Goal: Task Accomplishment & Management: Complete application form

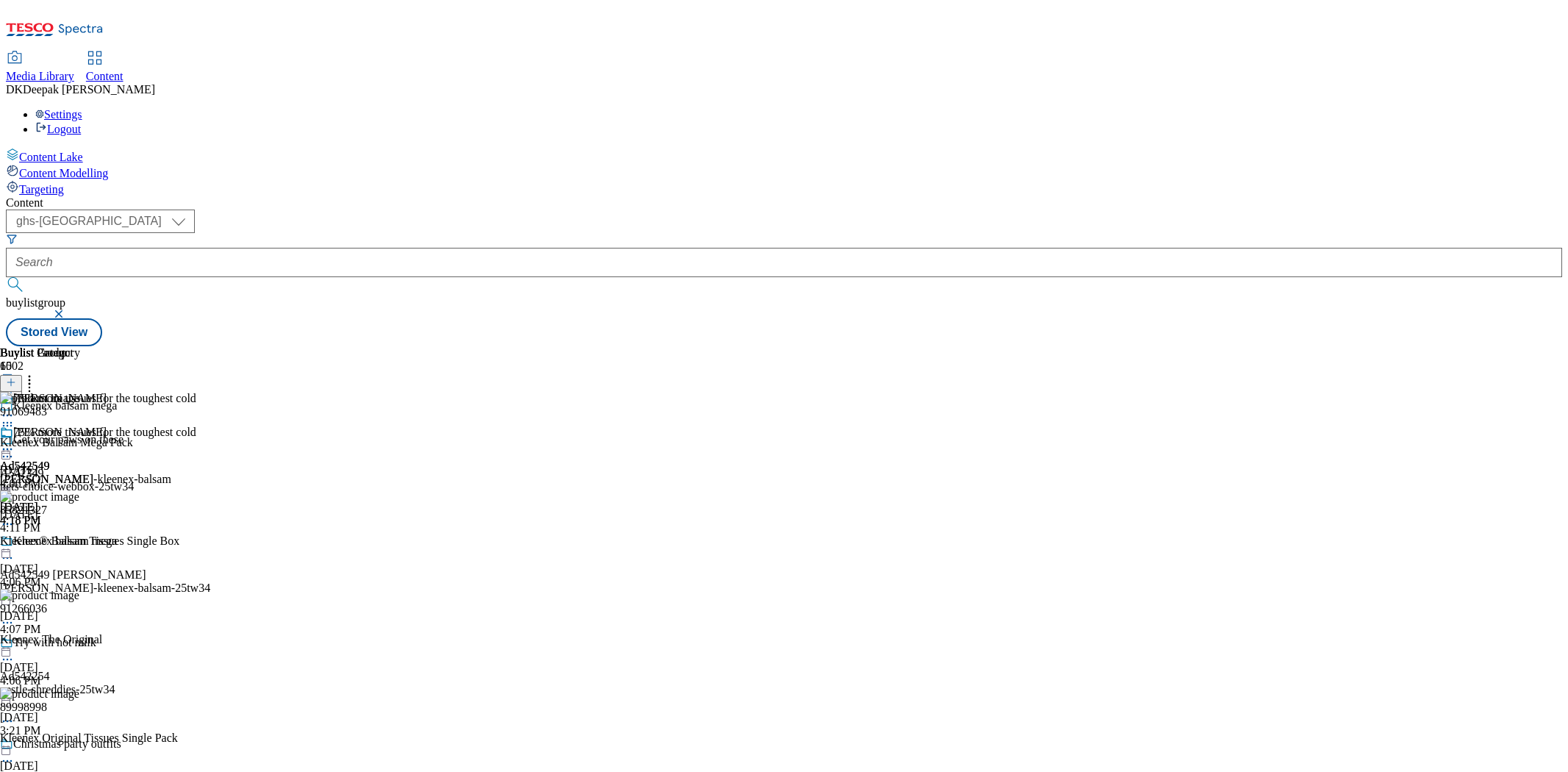
select select "ghs-[GEOGRAPHIC_DATA]"
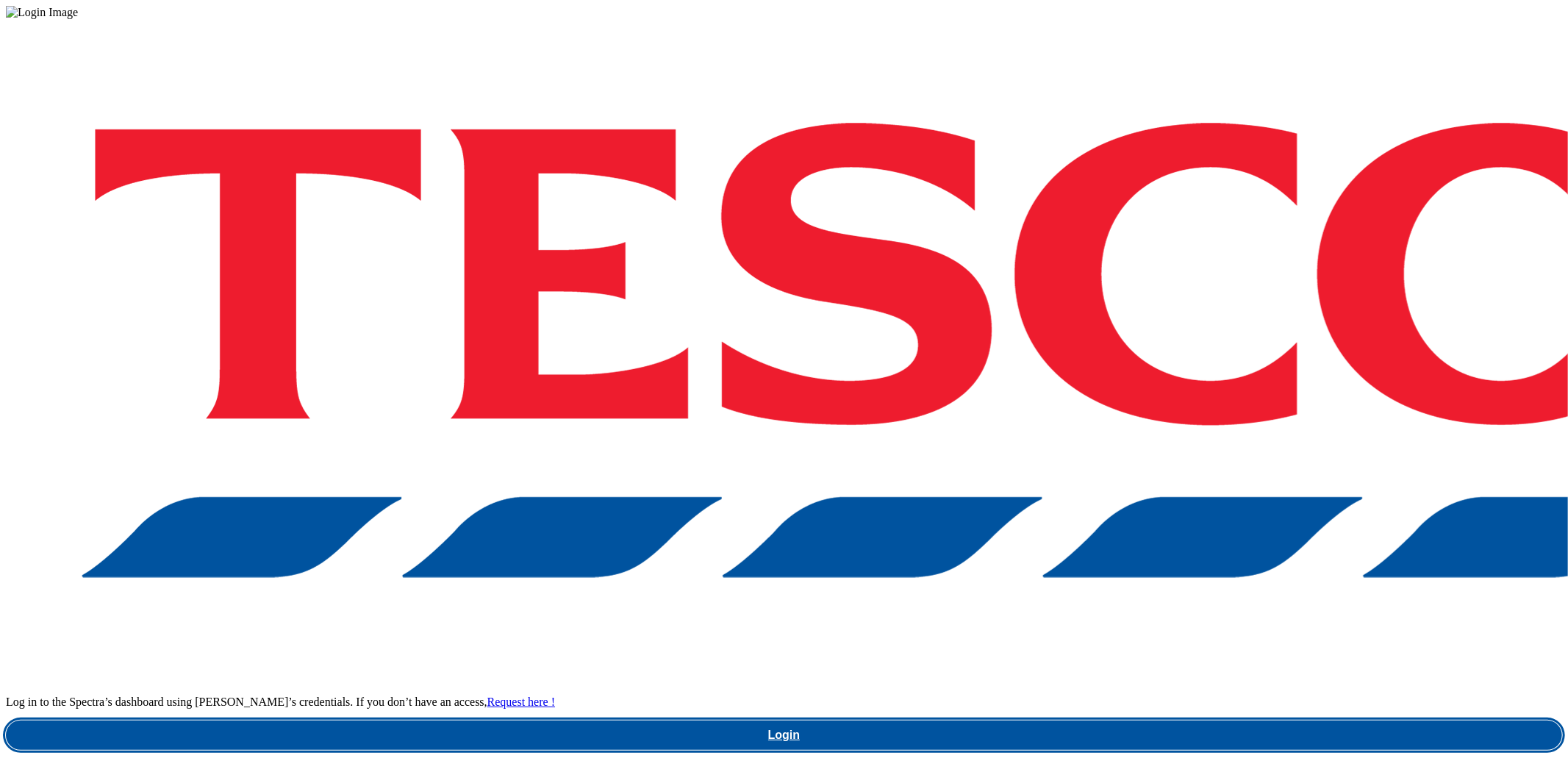
click at [1097, 721] on link "Login" at bounding box center [784, 735] width 1557 height 29
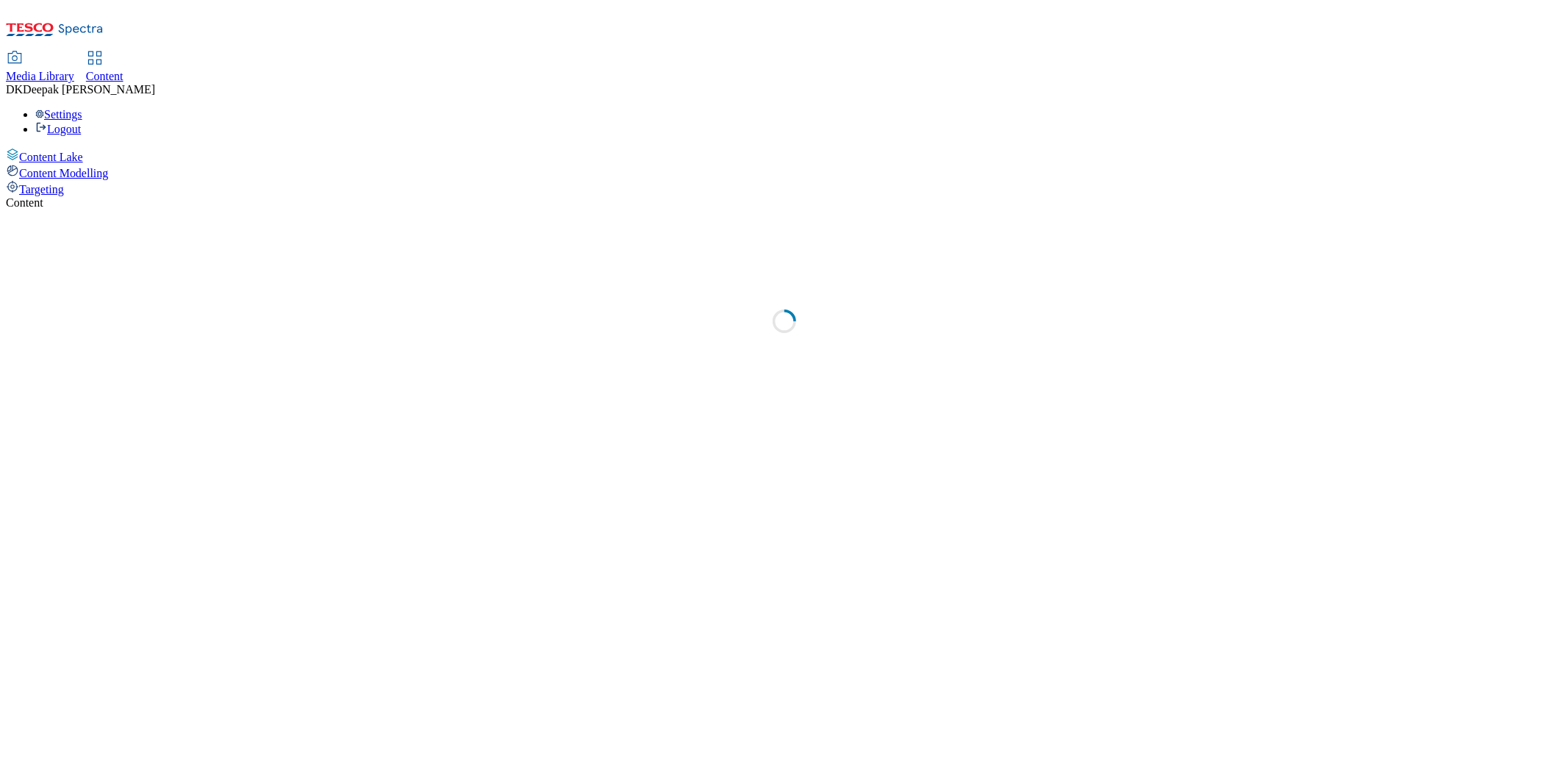
select select "ghs-[GEOGRAPHIC_DATA]"
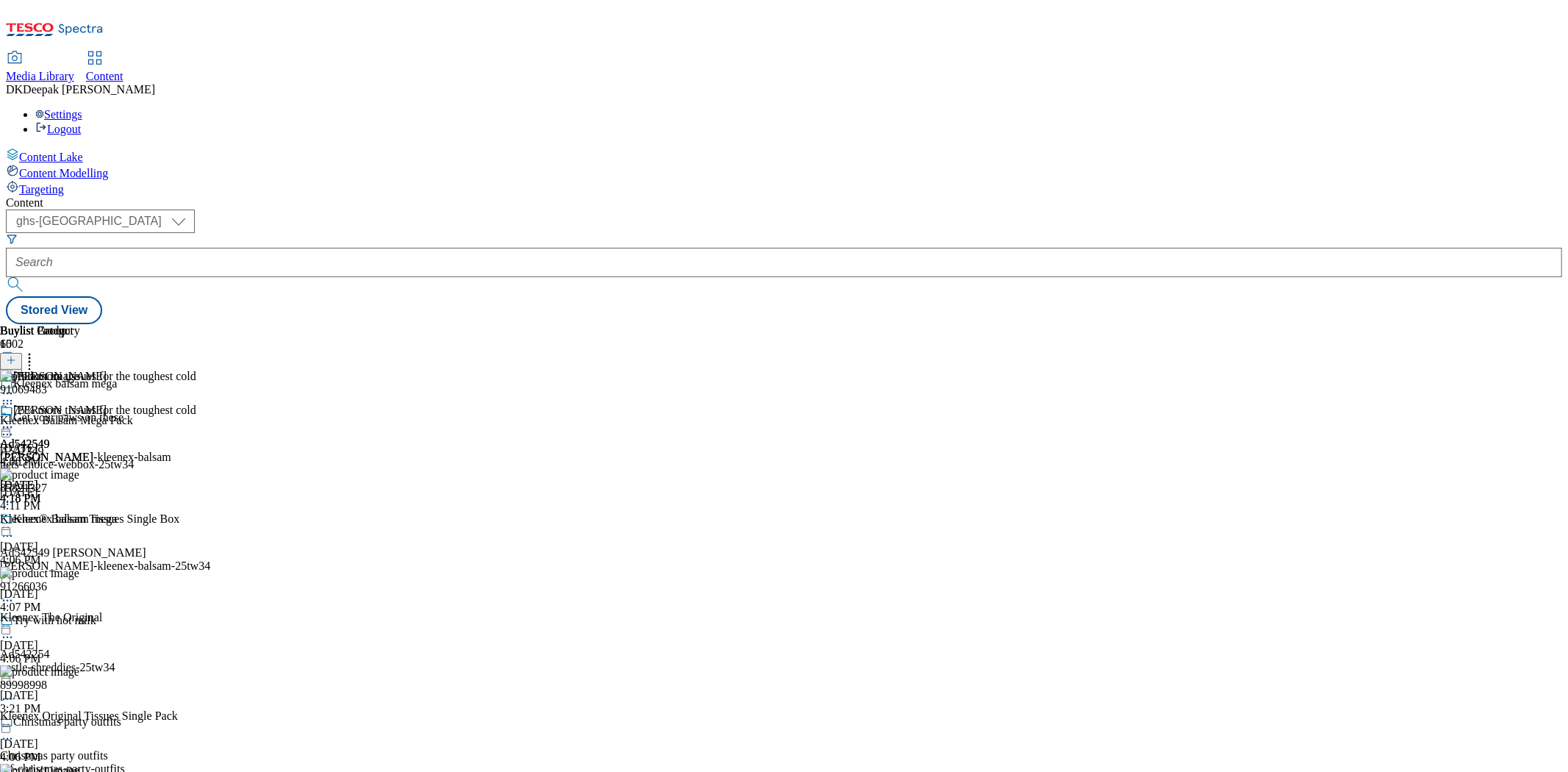
click at [22, 361] on button at bounding box center [10, 369] width 22 height 17
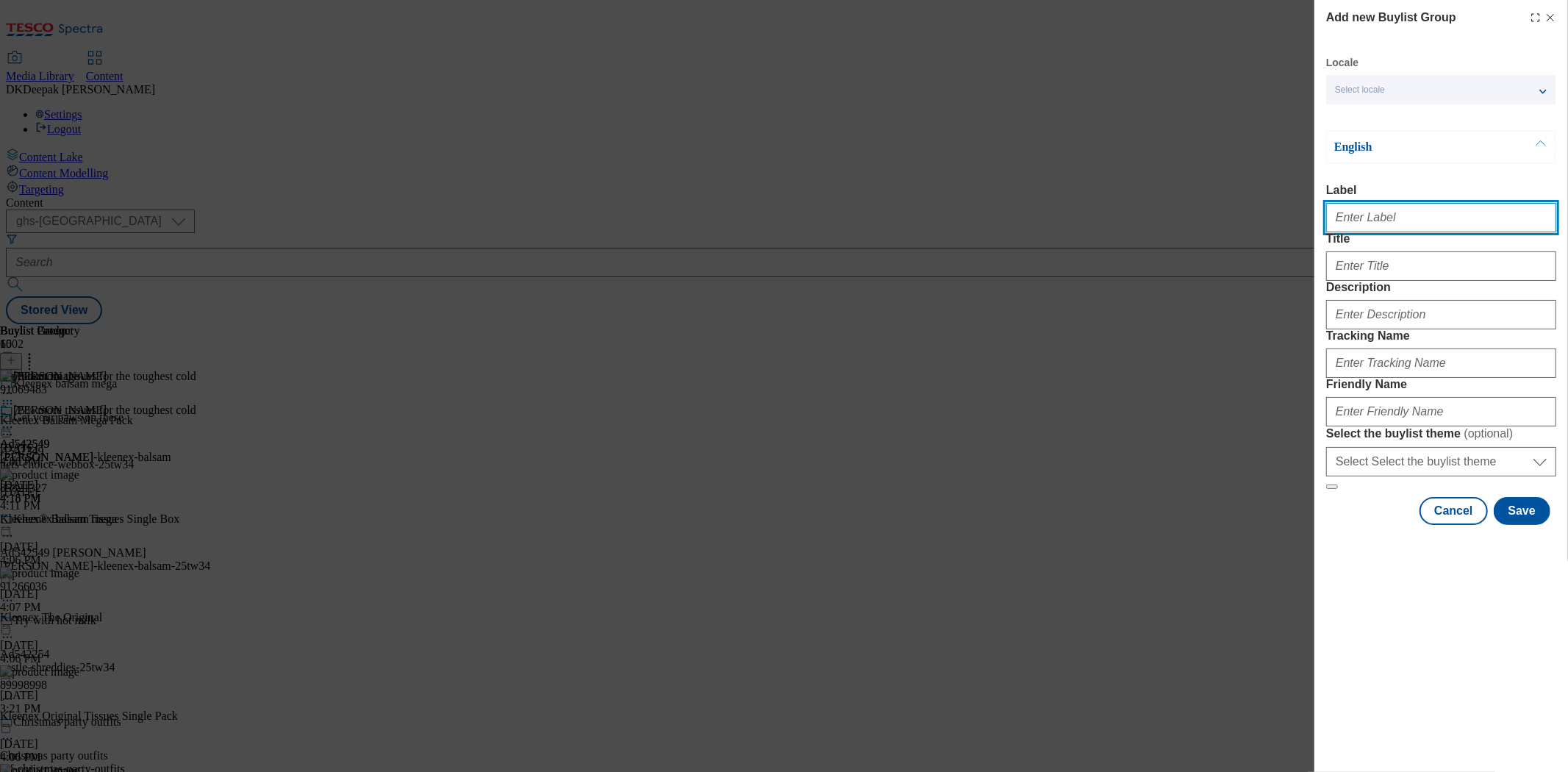
click at [1375, 220] on input "Label" at bounding box center [1441, 217] width 230 height 29
paste input "Ad542158"
type input "Ad542158"
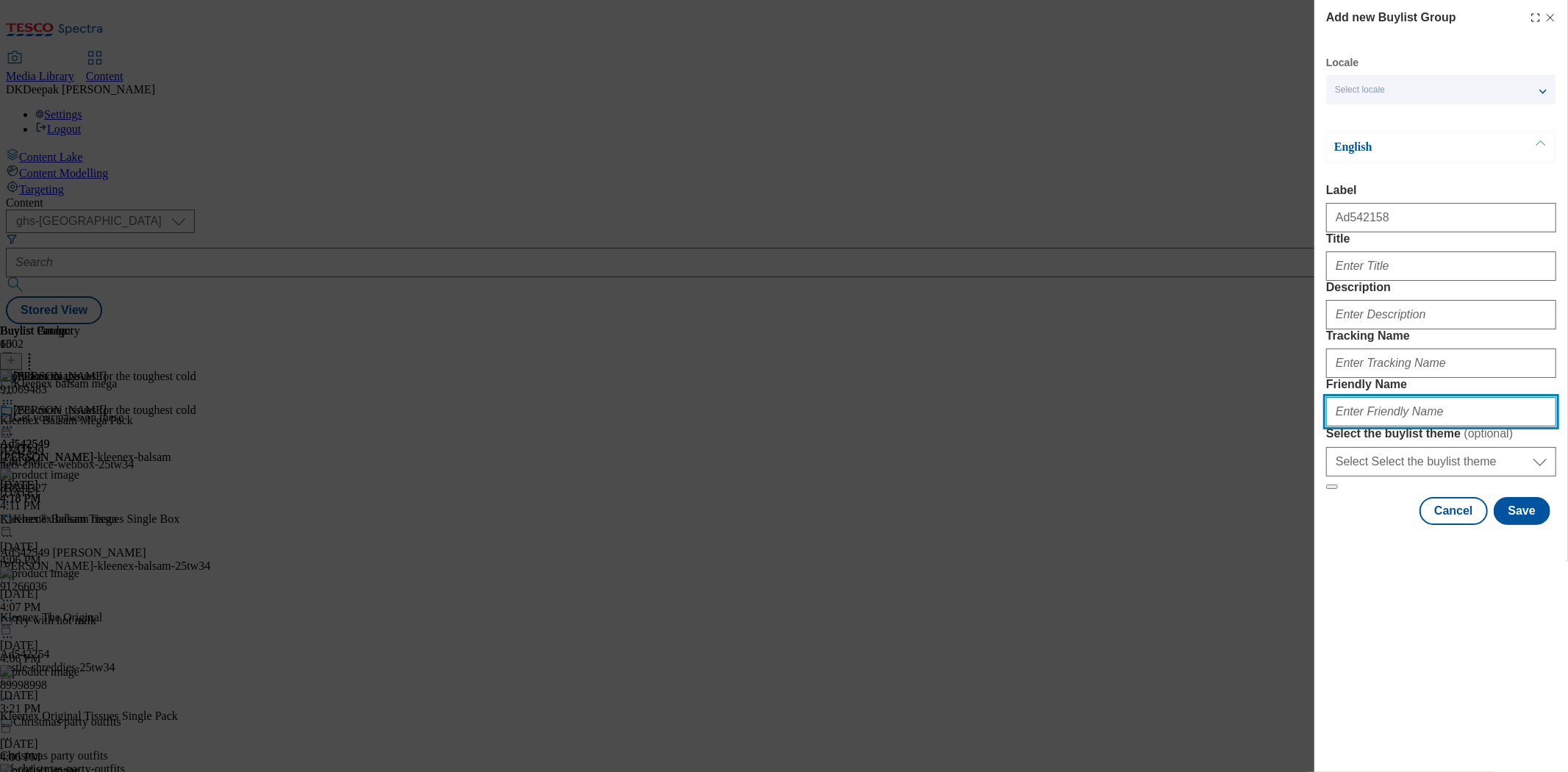
click at [1388, 426] on input "Friendly Name" at bounding box center [1441, 411] width 230 height 29
paste input "Beiersdorf"
type input "Beiersdorf"
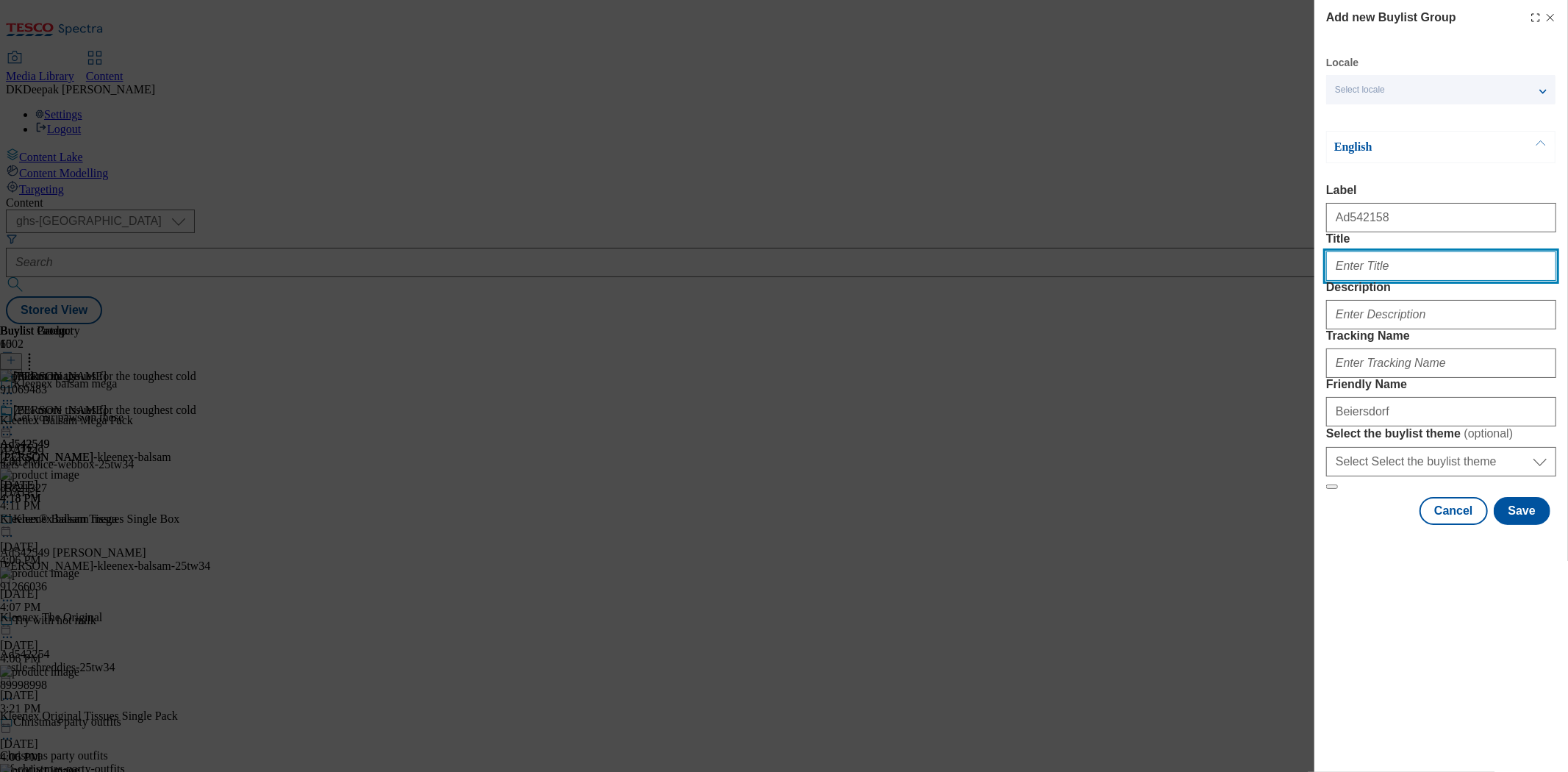
click at [1363, 281] on input "Title" at bounding box center [1441, 266] width 230 height 29
paste input "Strengthen skin's defence against irritation"
type input "Strengthen skin's defence against irritation"
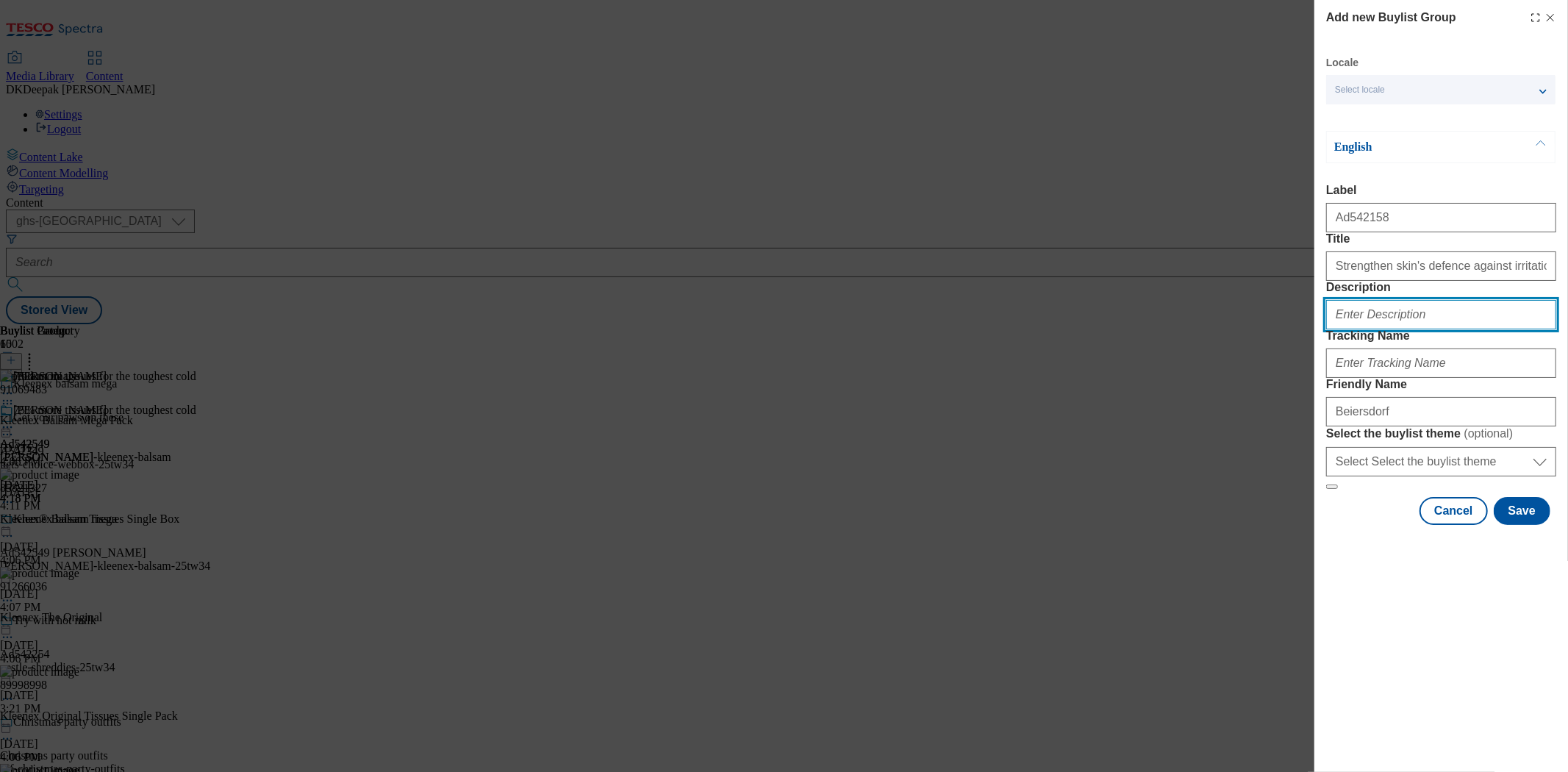
click at [1382, 330] on input "Description" at bounding box center [1441, 314] width 230 height 29
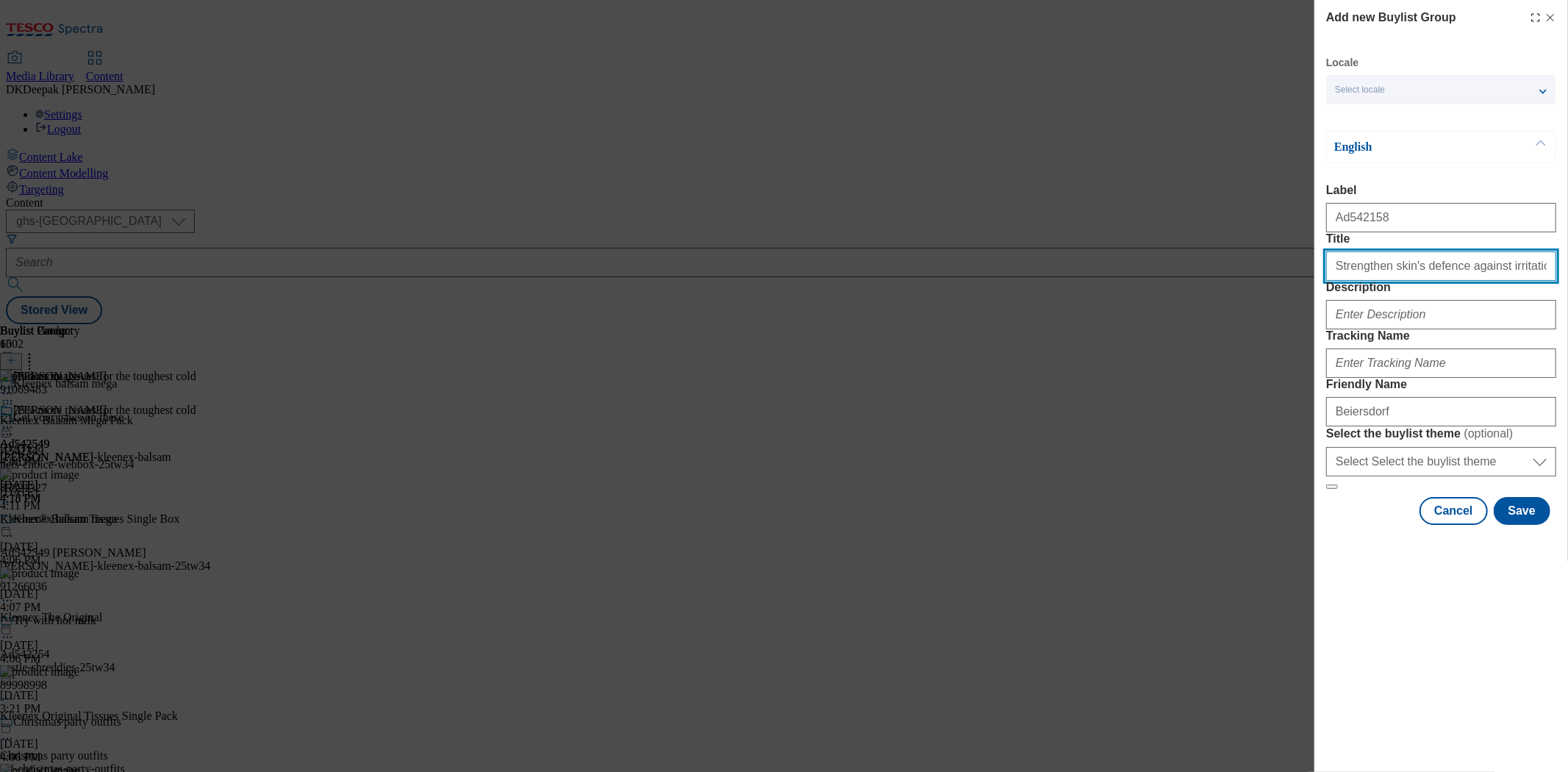
click at [1476, 281] on input "Strengthen skin's defence against irritation" at bounding box center [1441, 266] width 230 height 29
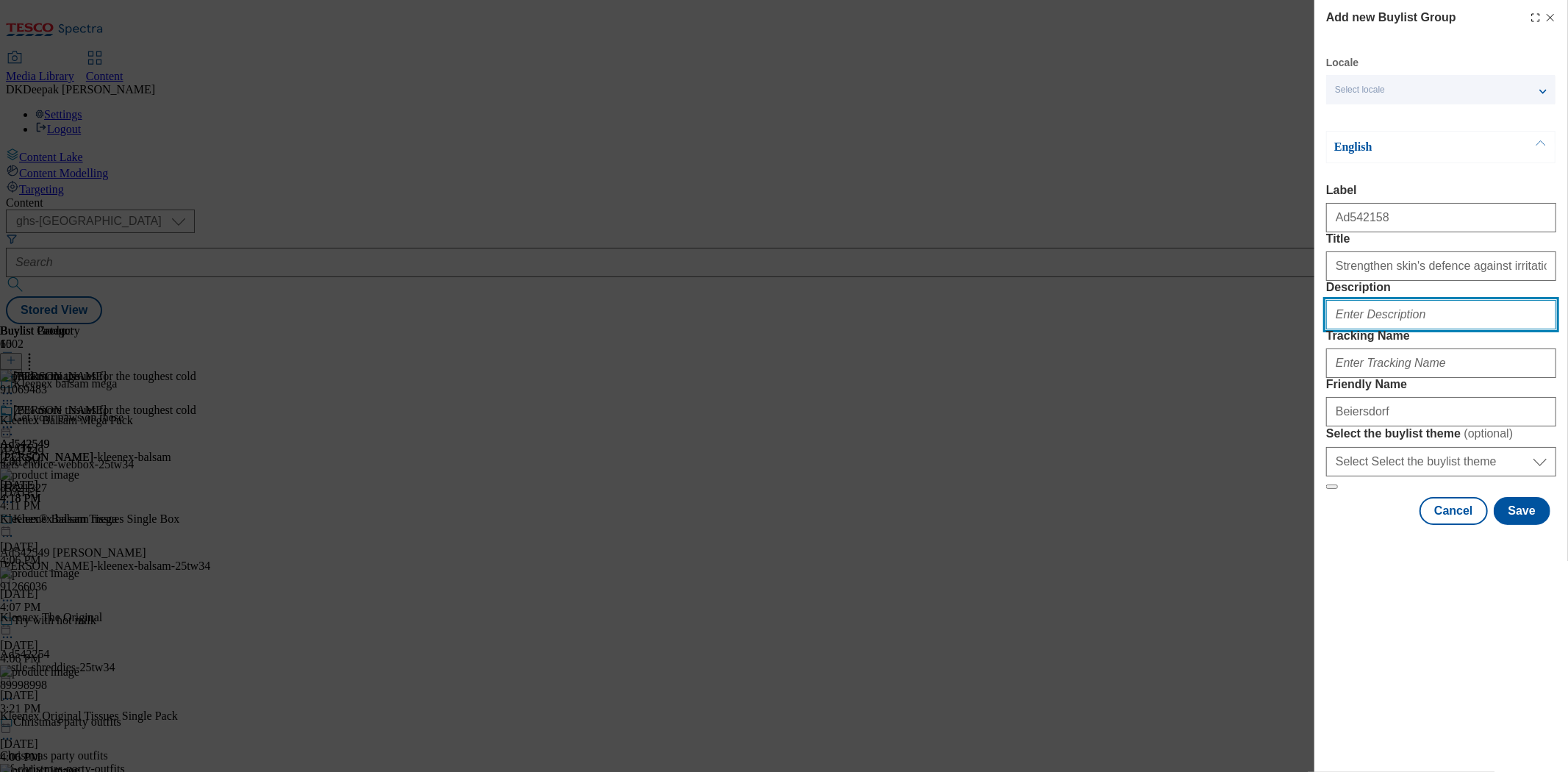
click at [1391, 330] on input "Description" at bounding box center [1441, 314] width 230 height 29
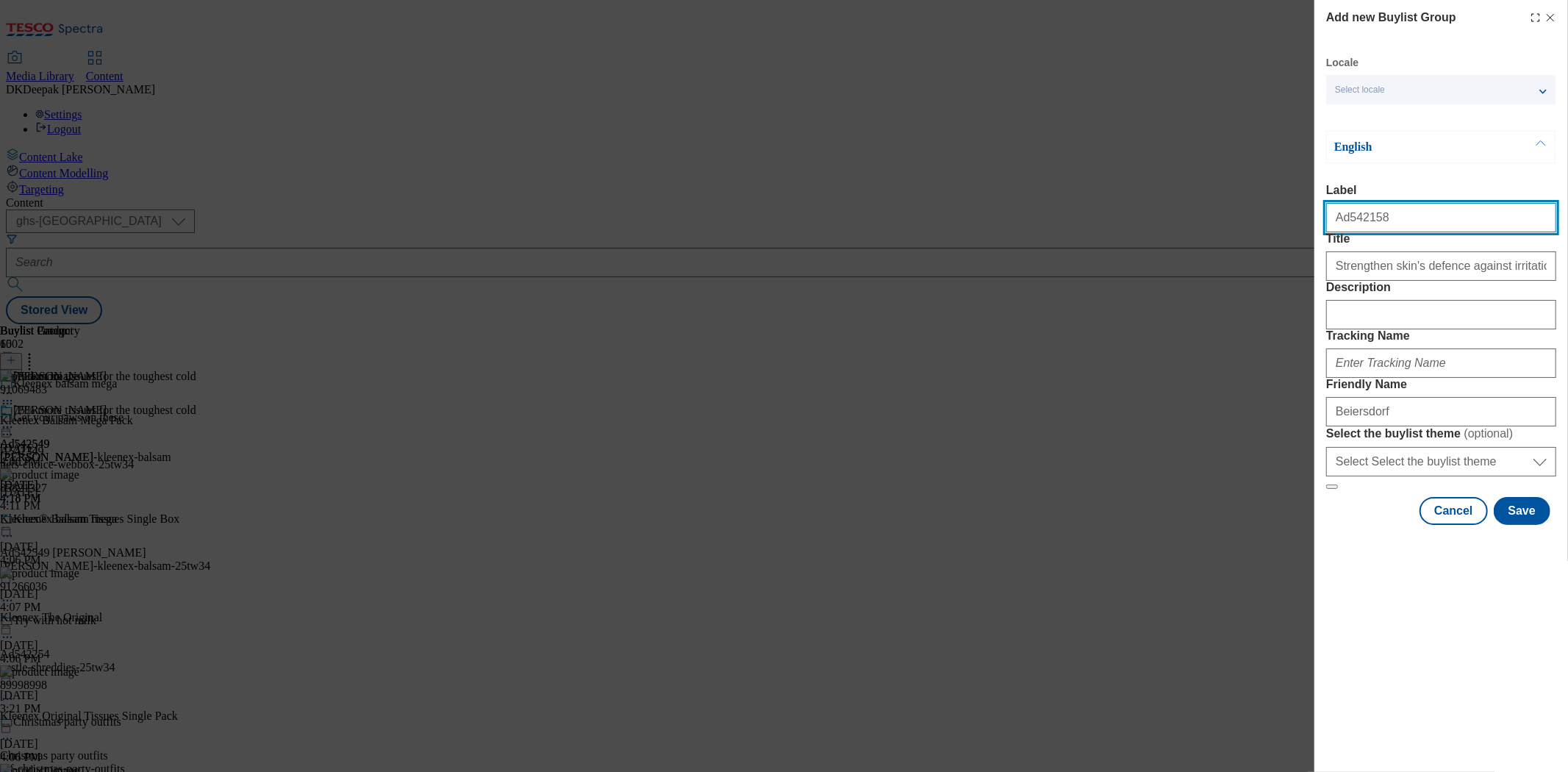
click at [1358, 226] on input "Ad542158" at bounding box center [1441, 217] width 230 height 29
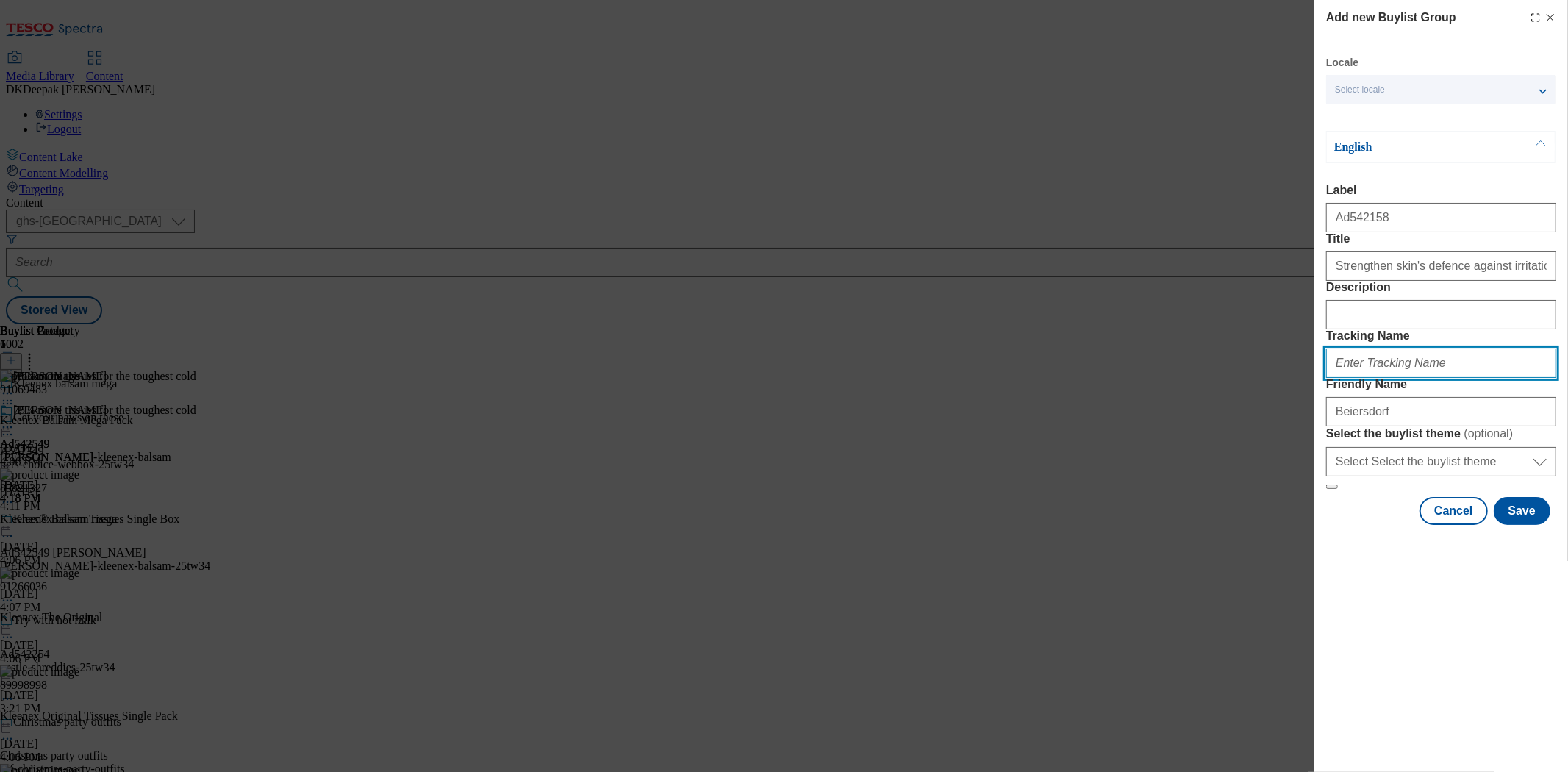
click at [1384, 378] on input "Tracking Name" at bounding box center [1441, 363] width 230 height 29
paste input "Ad542158"
type input "DH_AD542158"
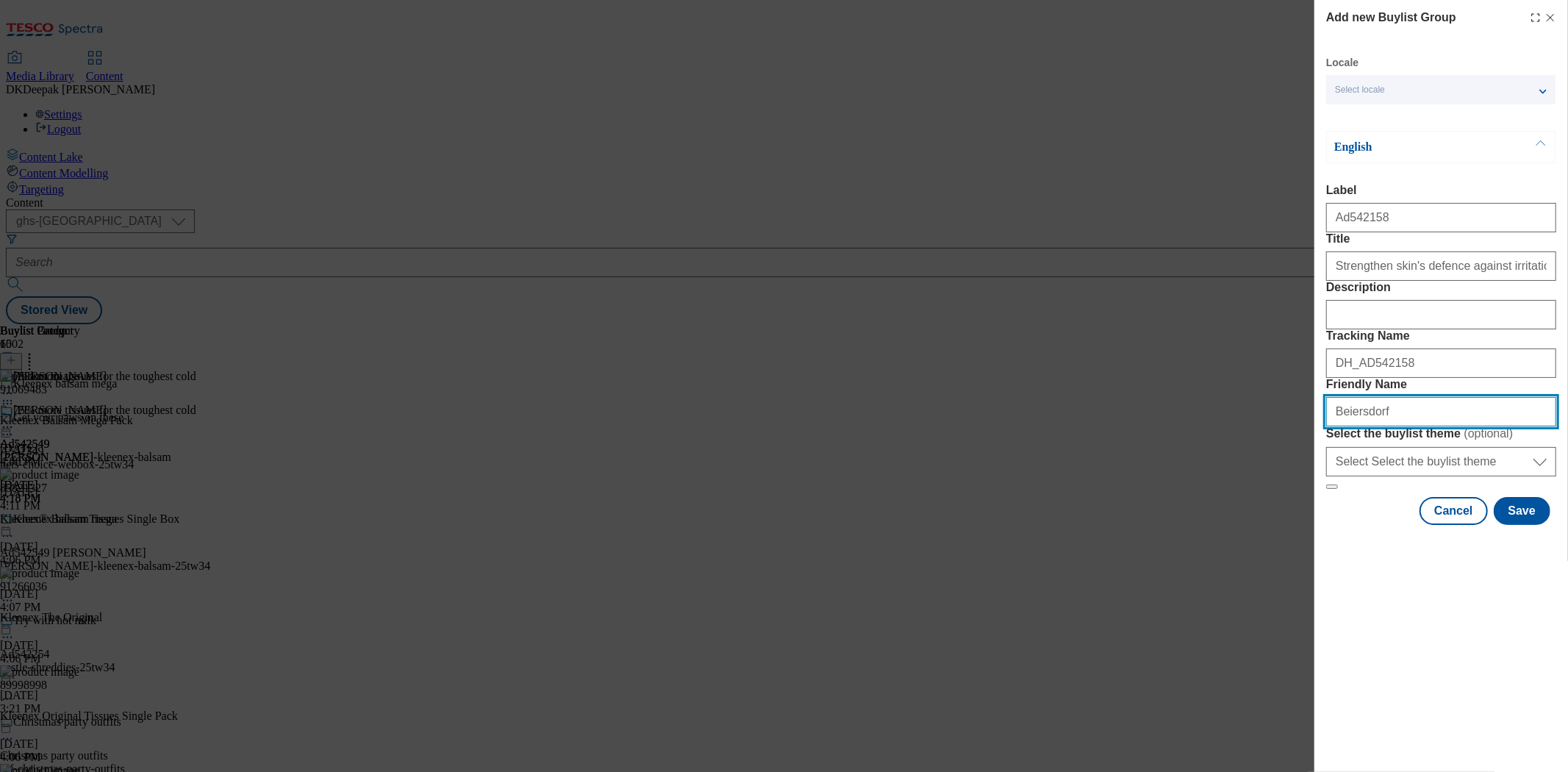
drag, startPoint x: 1335, startPoint y: 519, endPoint x: 1567, endPoint y: 577, distance: 239.1
click at [1335, 426] on input "Beiersdorf" at bounding box center [1441, 411] width 230 height 29
type input "beiersdorf-nivea-men-25tw36"
drag, startPoint x: 1428, startPoint y: 518, endPoint x: 1251, endPoint y: 511, distance: 177.1
click at [1251, 511] on div "Add new Buylist Group Locale Select locale English Welsh English Label Ad542158…" at bounding box center [784, 386] width 1568 height 772
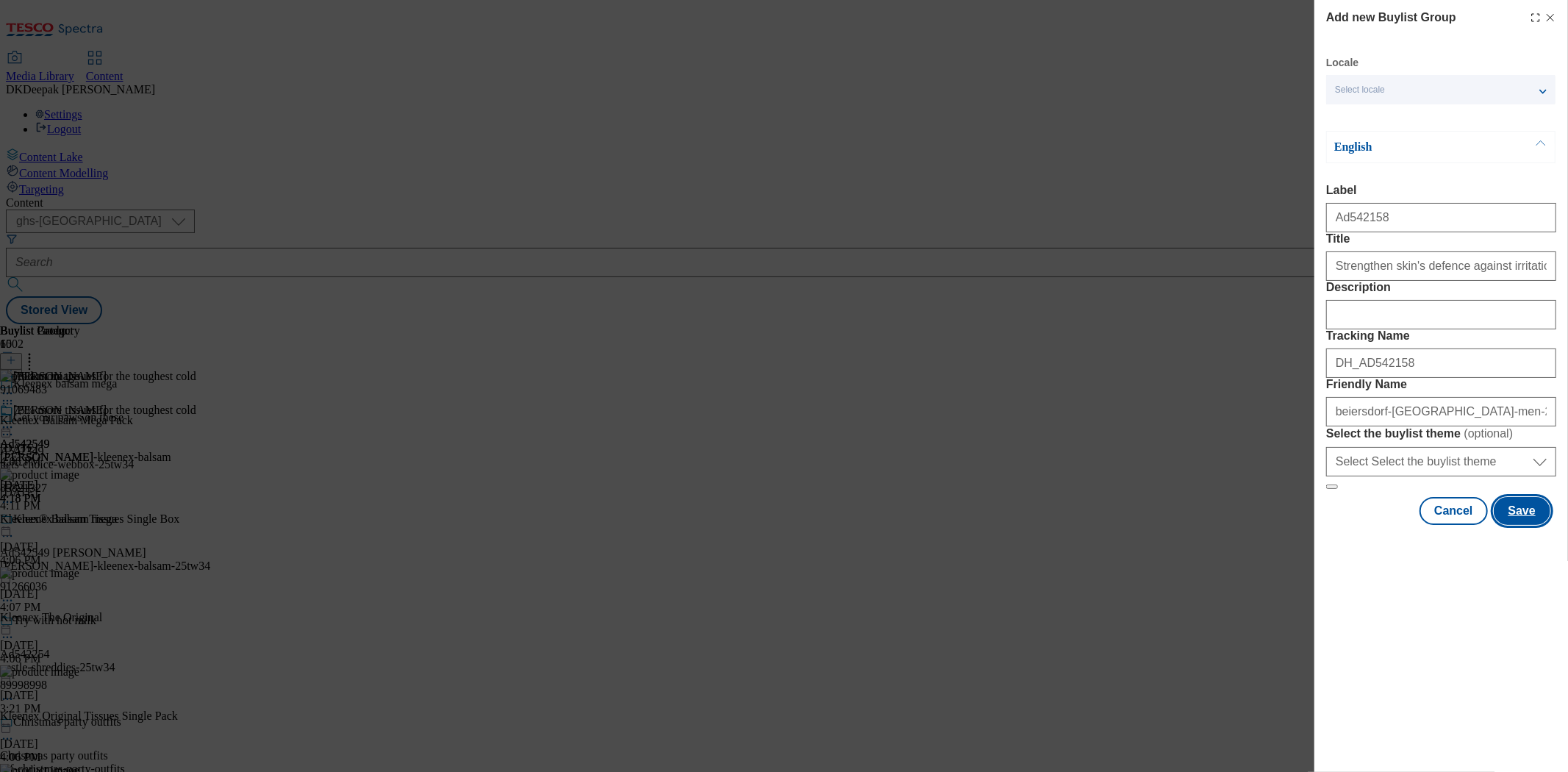
click at [1516, 525] on button "Save" at bounding box center [1522, 511] width 57 height 28
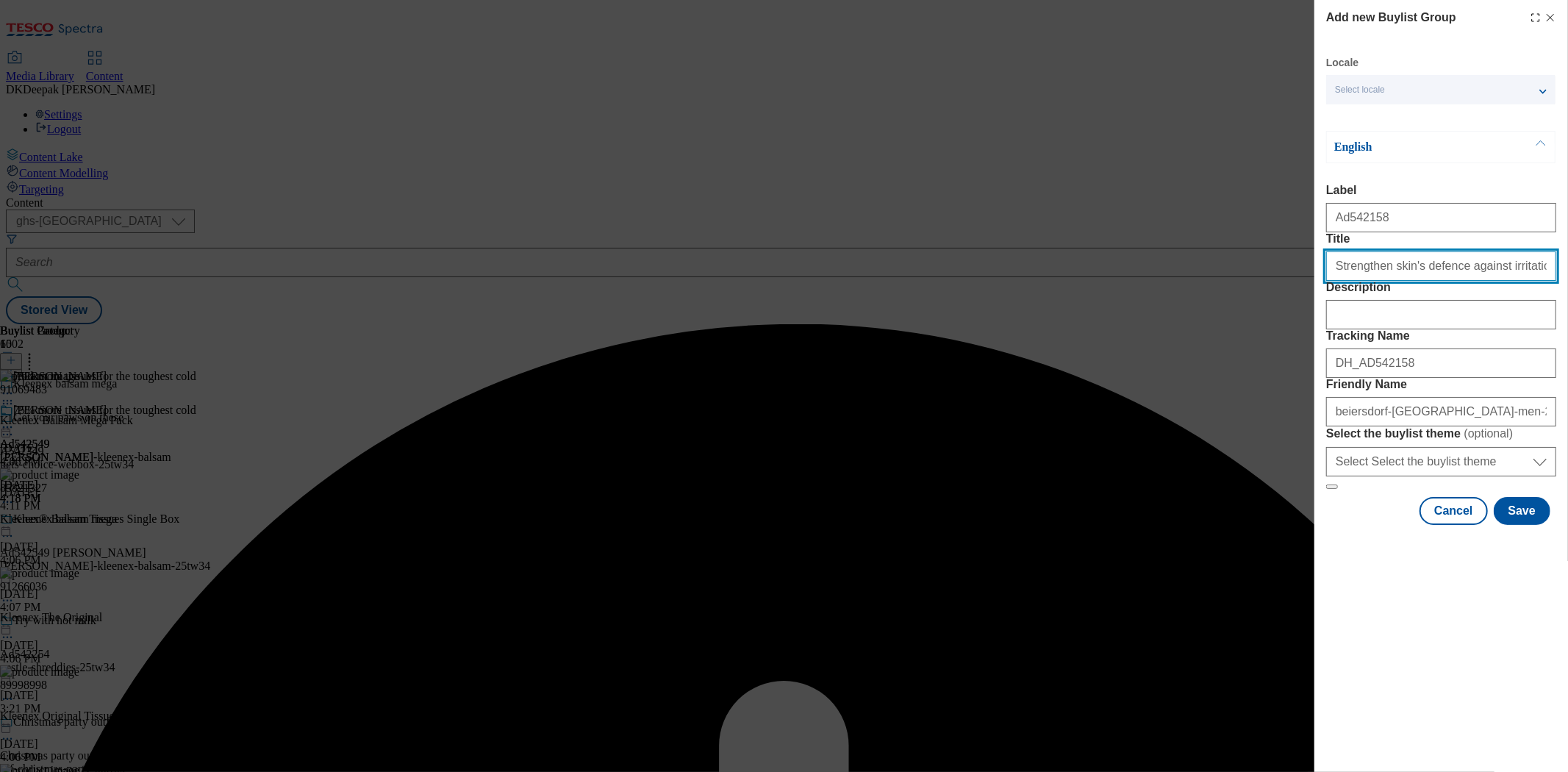
click at [1533, 281] on input "Title" at bounding box center [1441, 266] width 230 height 29
type input "Strengthen skin's defence against irritation"
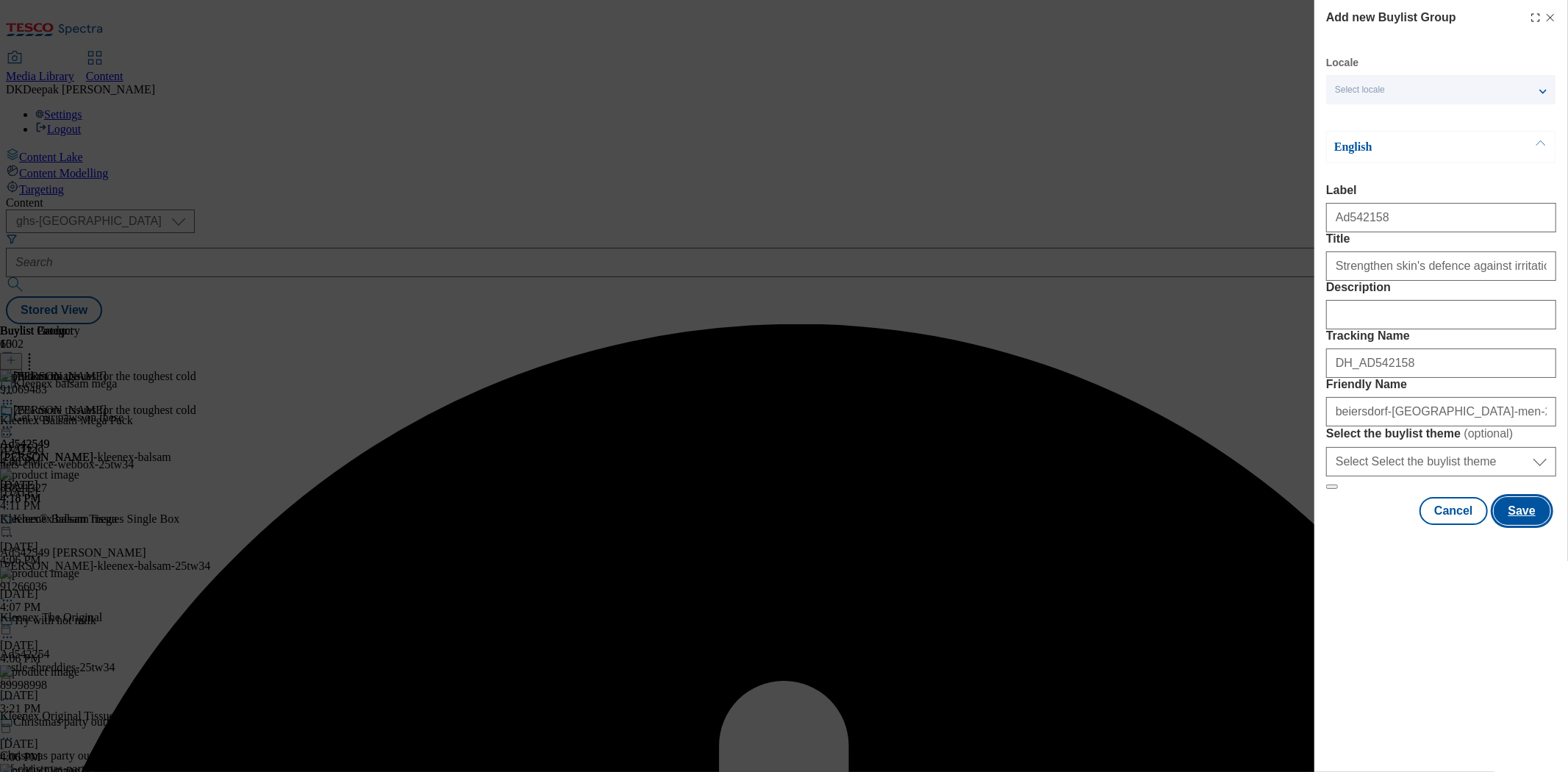
click at [1523, 525] on button "Save" at bounding box center [1522, 511] width 57 height 28
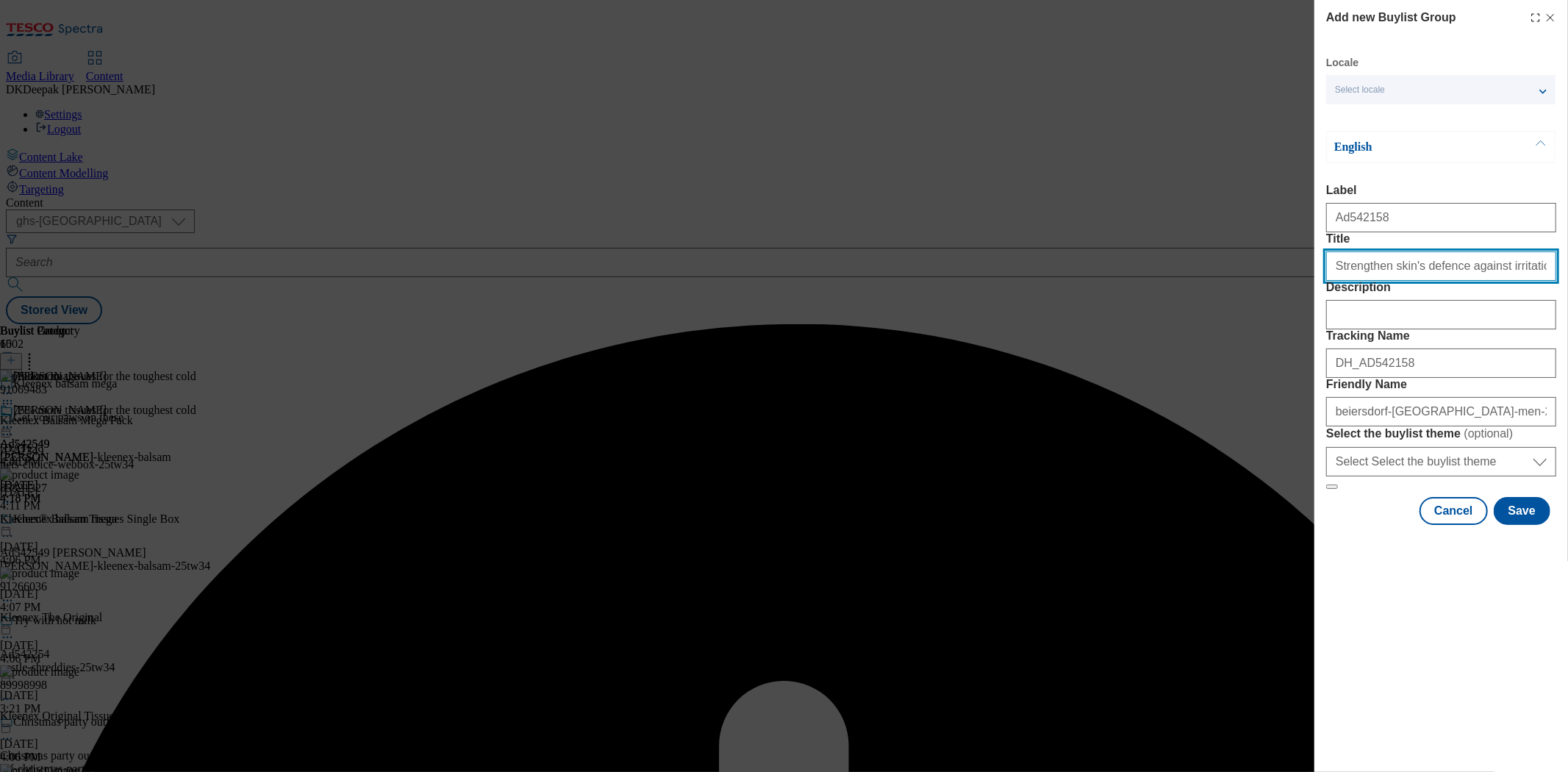
drag, startPoint x: 1332, startPoint y: 295, endPoint x: 1409, endPoint y: 384, distance: 117.7
click at [1332, 281] on input "Strengthen skin's defence against irritation" at bounding box center [1441, 266] width 230 height 29
type input "Strengthen skin's defence against irritation"
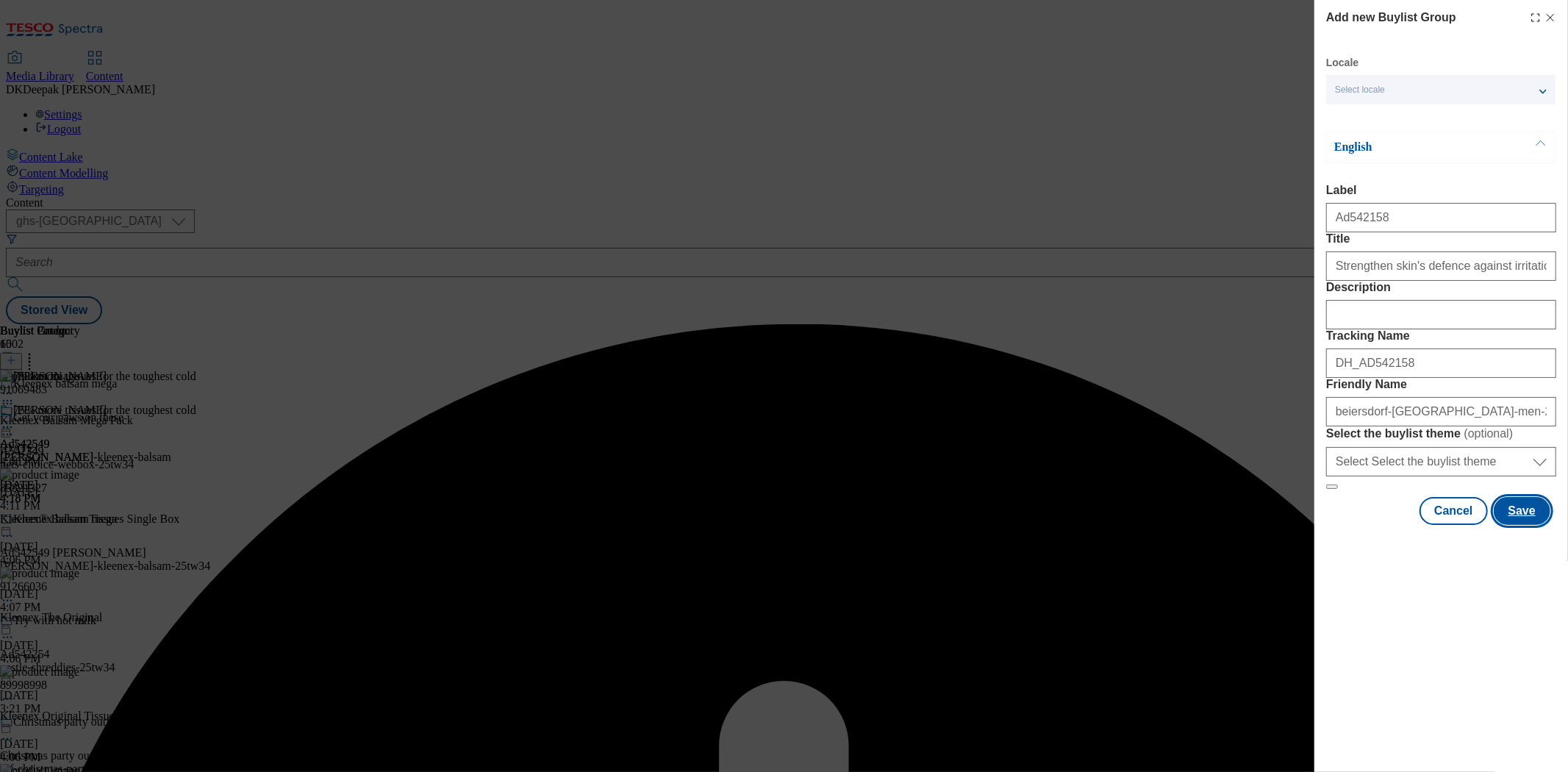
click at [1542, 525] on button "Save" at bounding box center [1522, 511] width 57 height 28
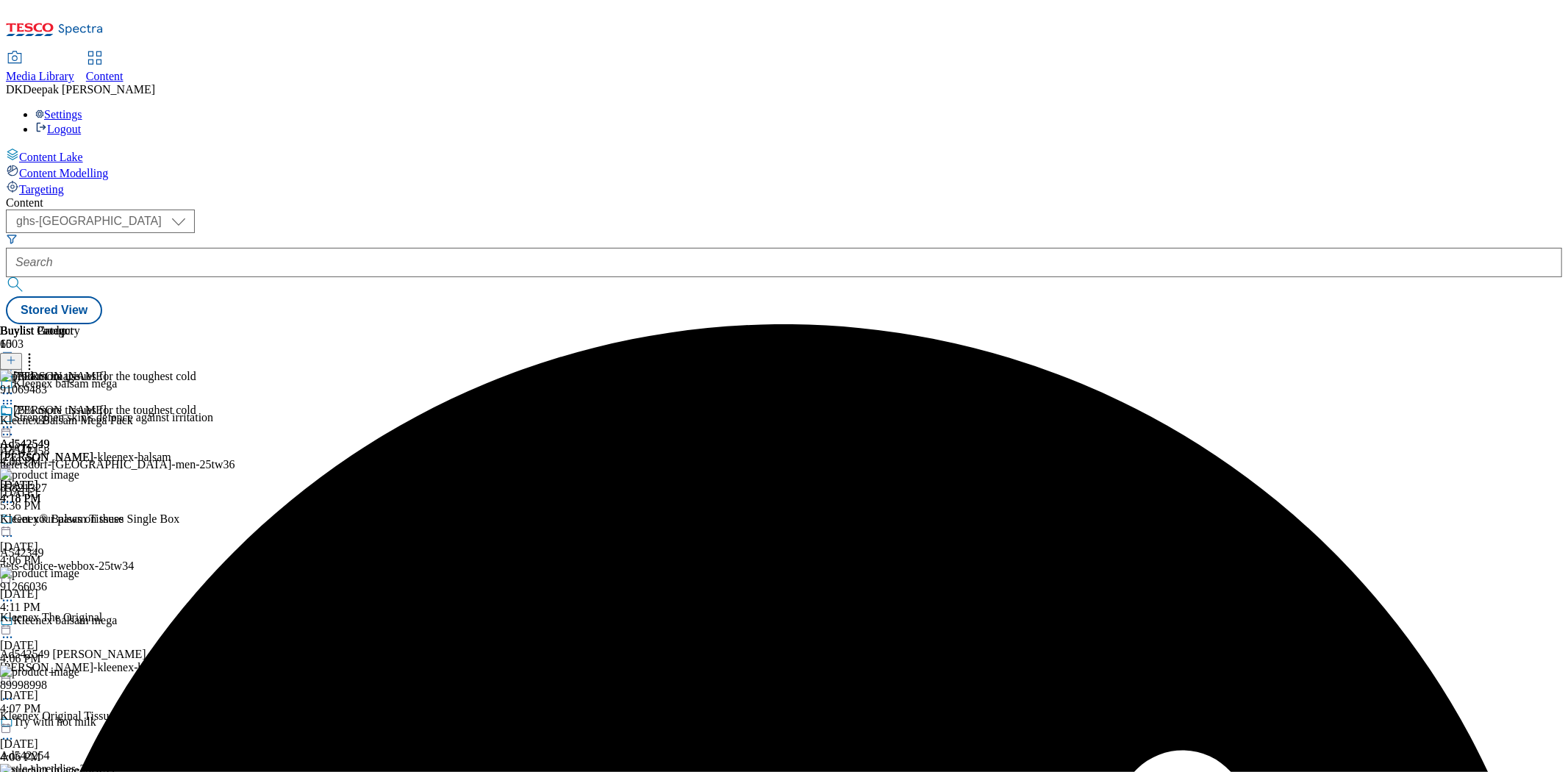
click at [235, 459] on div "beiersdorf-nivea-men-25tw36" at bounding box center [118, 465] width 235 height 13
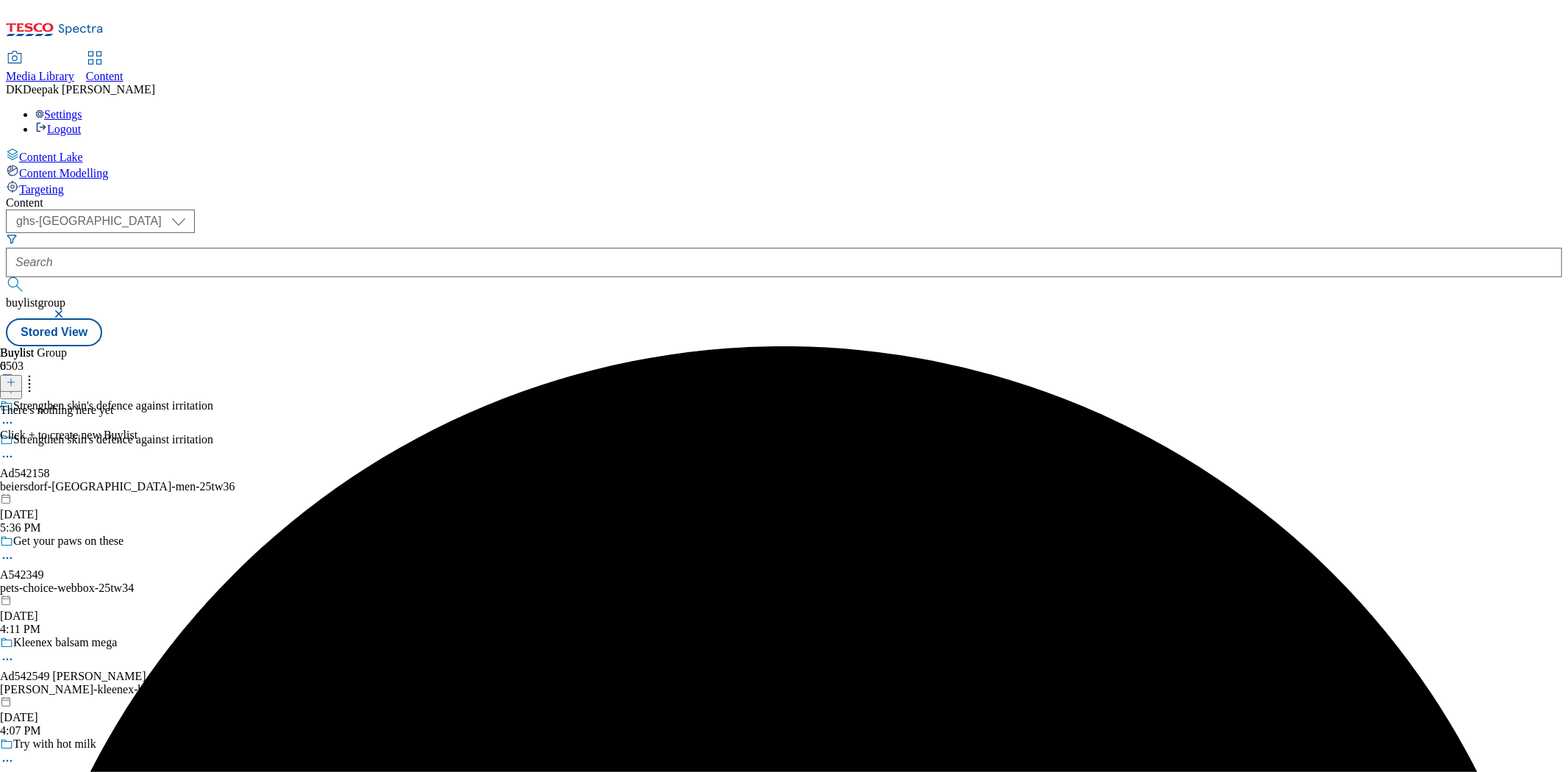
click at [16, 377] on icon at bounding box center [10, 382] width 10 height 10
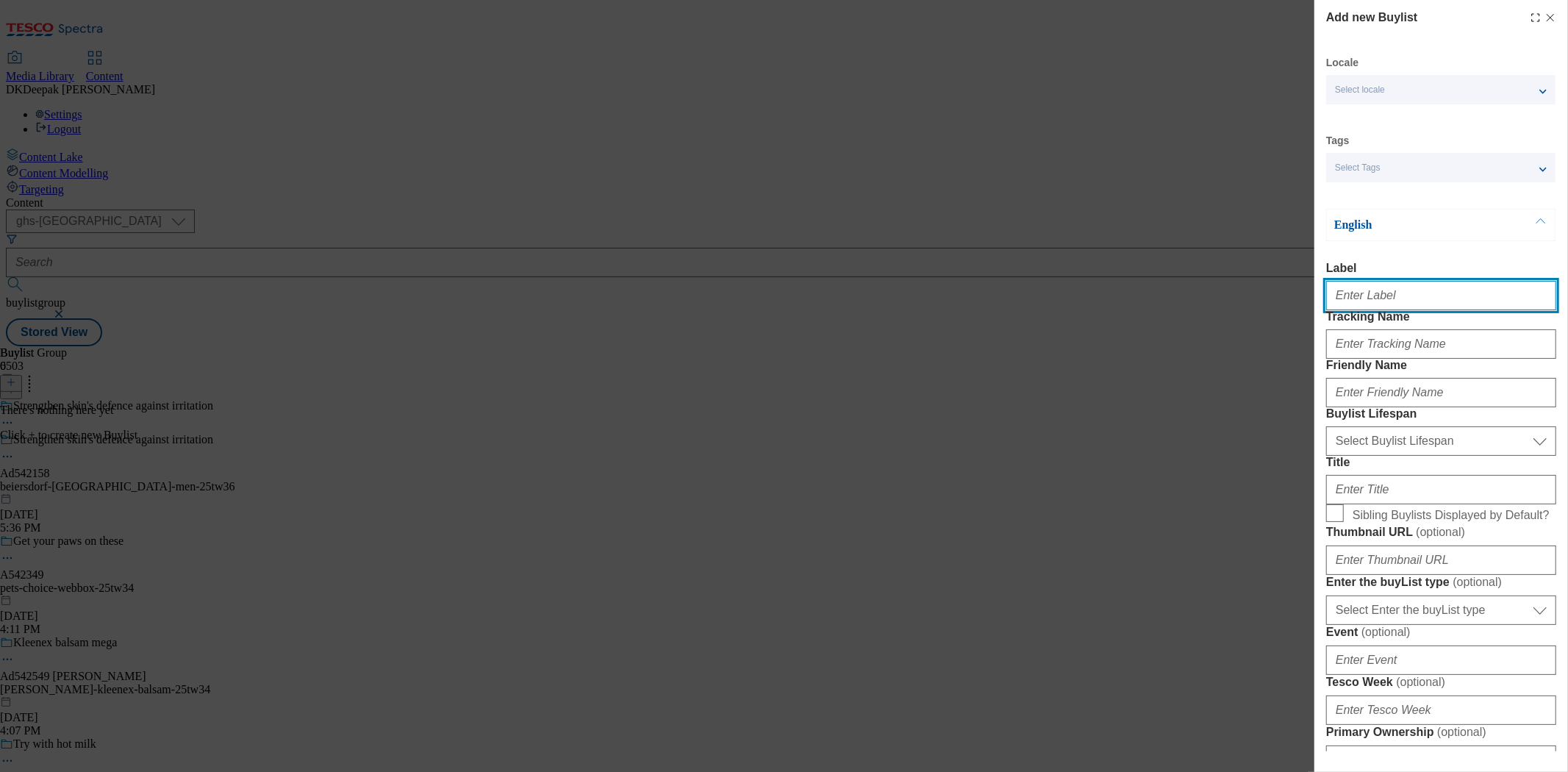
click at [1422, 307] on input "Label" at bounding box center [1441, 295] width 230 height 29
paste input "Ad542158"
type input "Ad542158"
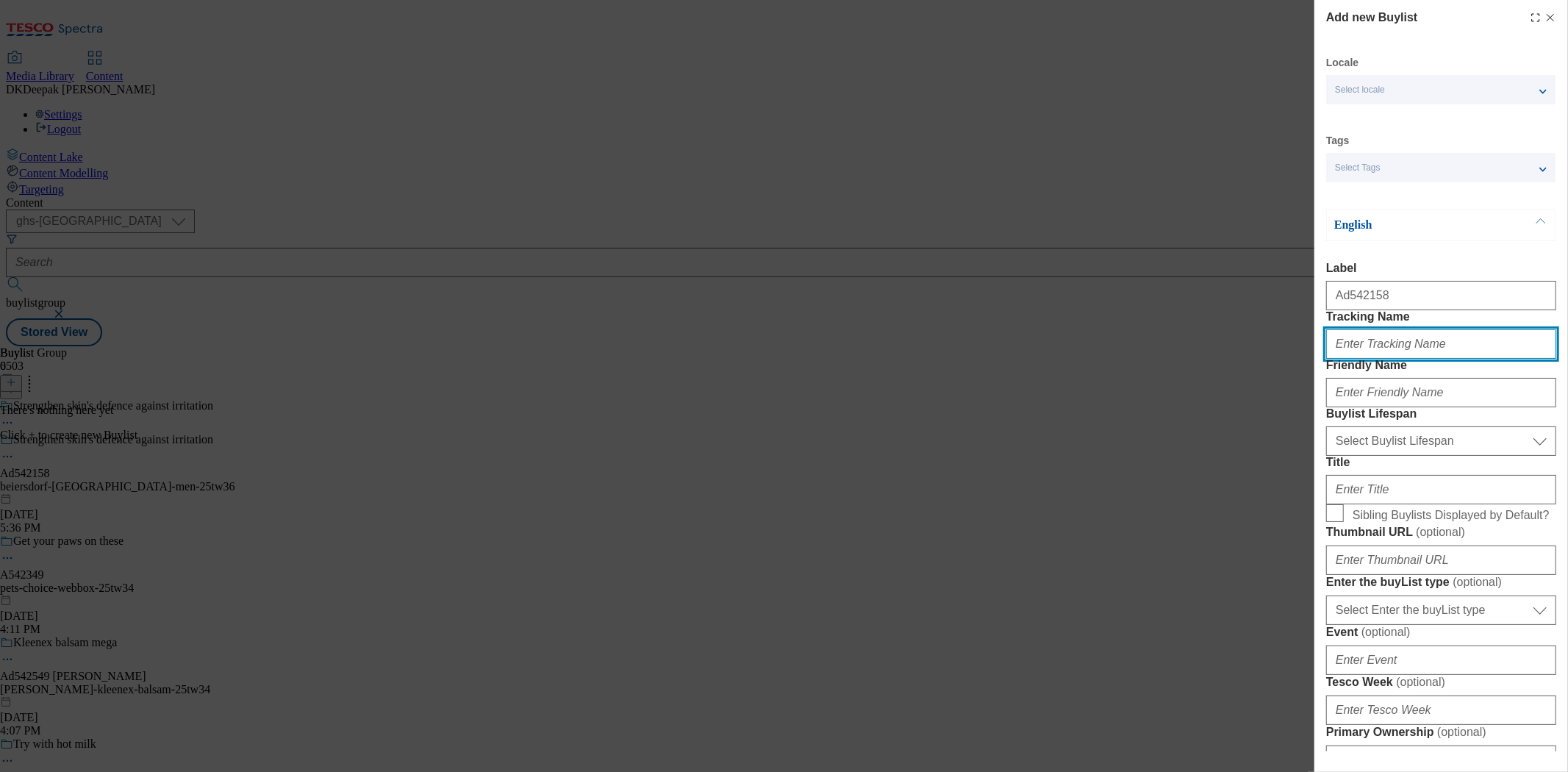
click at [1403, 359] on input "Tracking Name" at bounding box center [1441, 344] width 230 height 29
paste input "Ad542158"
type input "DH_AD542158"
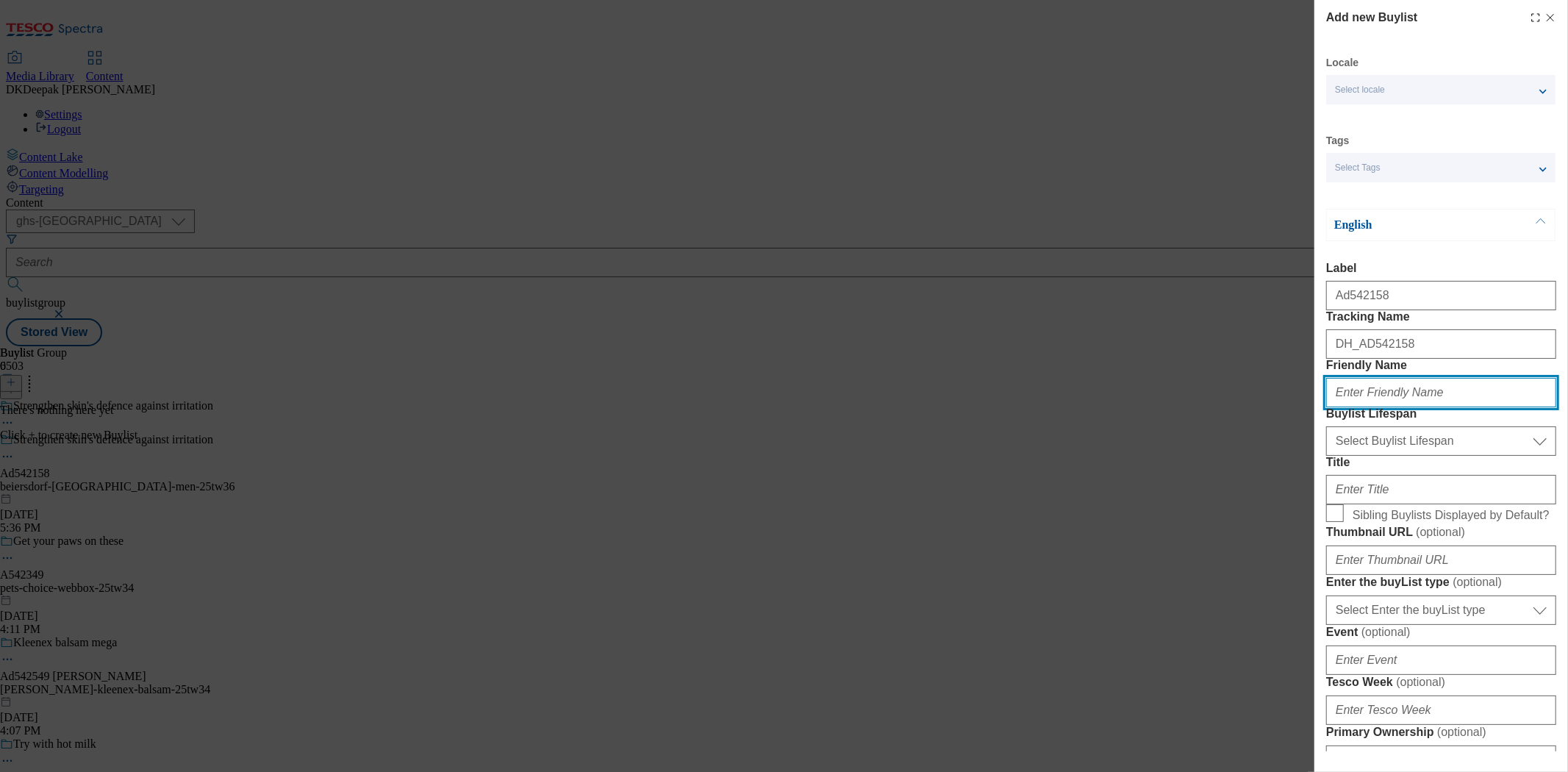
click at [1372, 407] on input "Friendly Name" at bounding box center [1441, 392] width 230 height 29
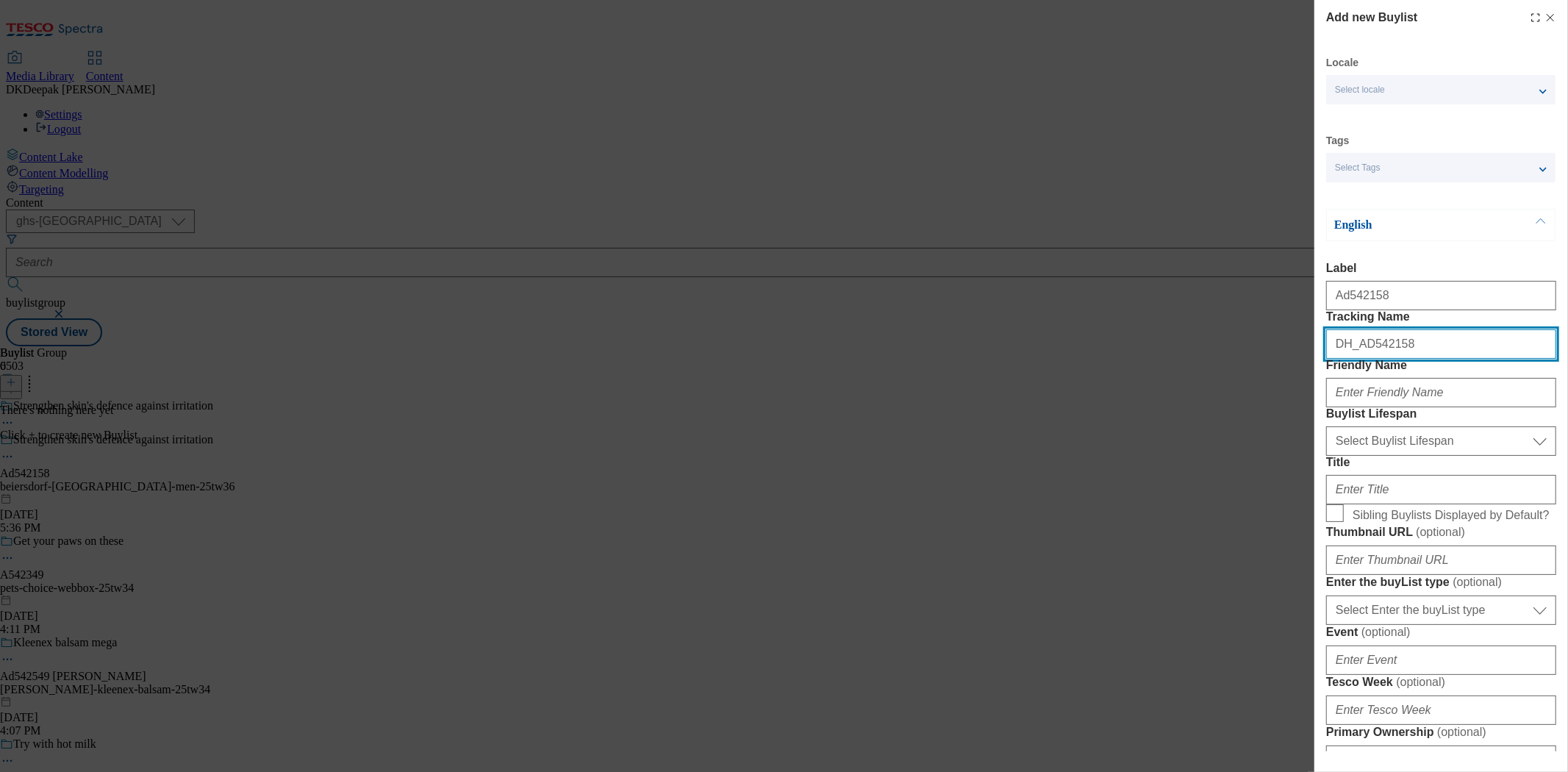
click at [1496, 359] on input "DH_AD542158" at bounding box center [1441, 344] width 230 height 29
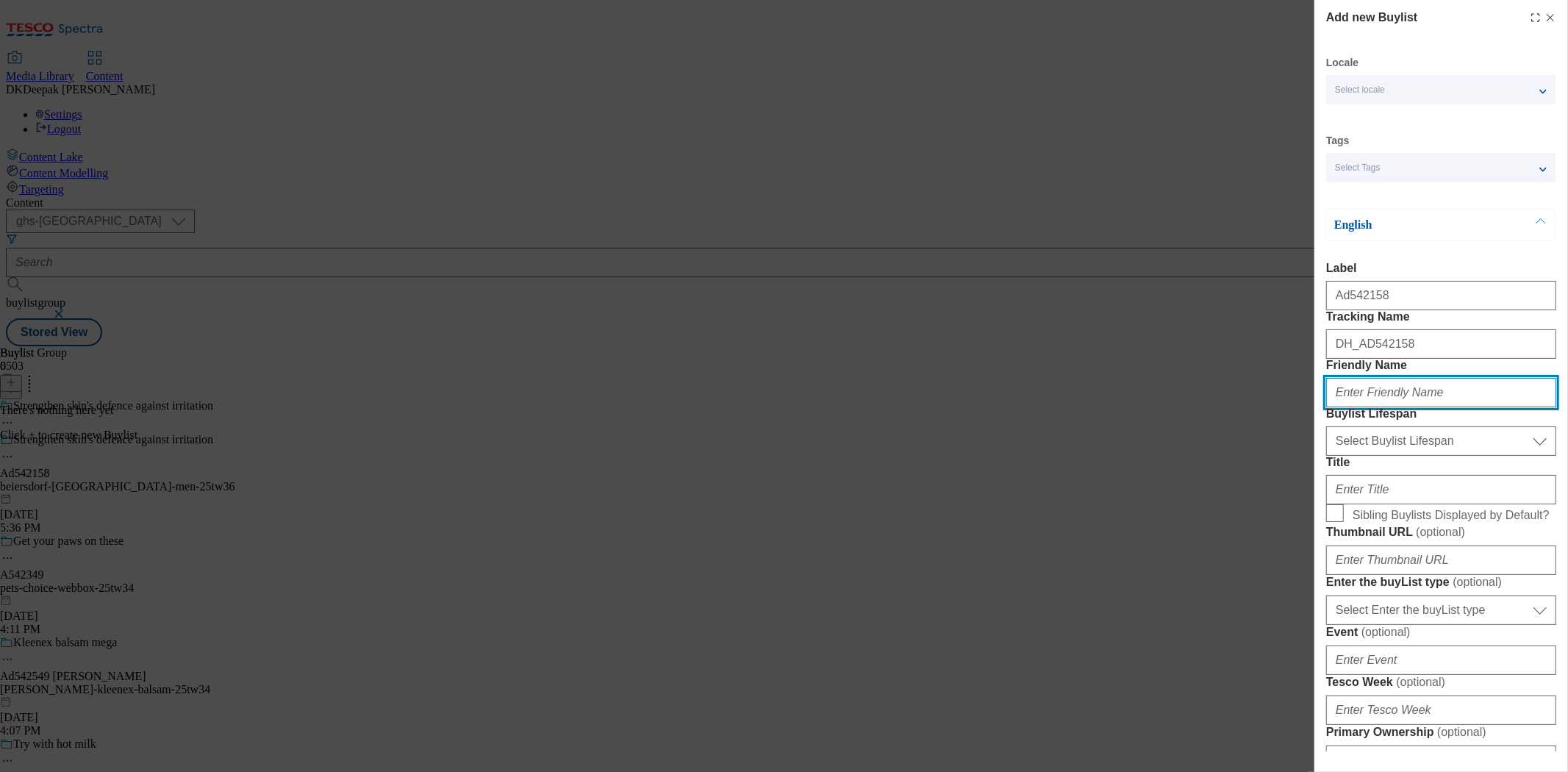
drag, startPoint x: 1385, startPoint y: 435, endPoint x: 1391, endPoint y: 452, distance: 18.0
click at [1385, 407] on input "Friendly Name" at bounding box center [1441, 392] width 230 height 29
paste input "beiersdorf"
type input "beiersdorf"
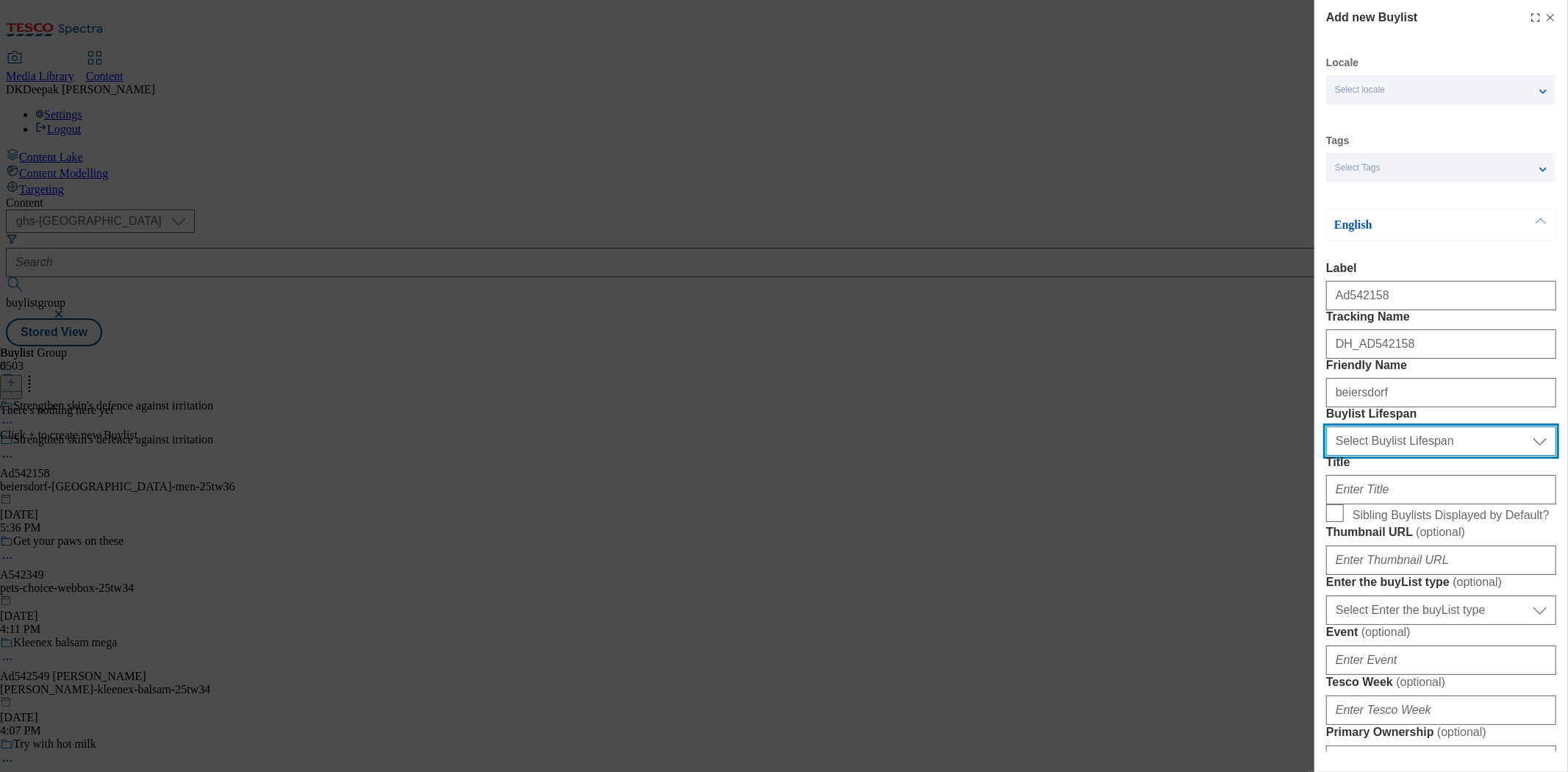
click at [1408, 456] on select "Select Buylist Lifespan evergreen seasonal tactical" at bounding box center [1441, 441] width 230 height 29
select select "tactical"
click at [1326, 456] on select "Select Buylist Lifespan evergreen seasonal tactical" at bounding box center [1441, 441] width 230 height 29
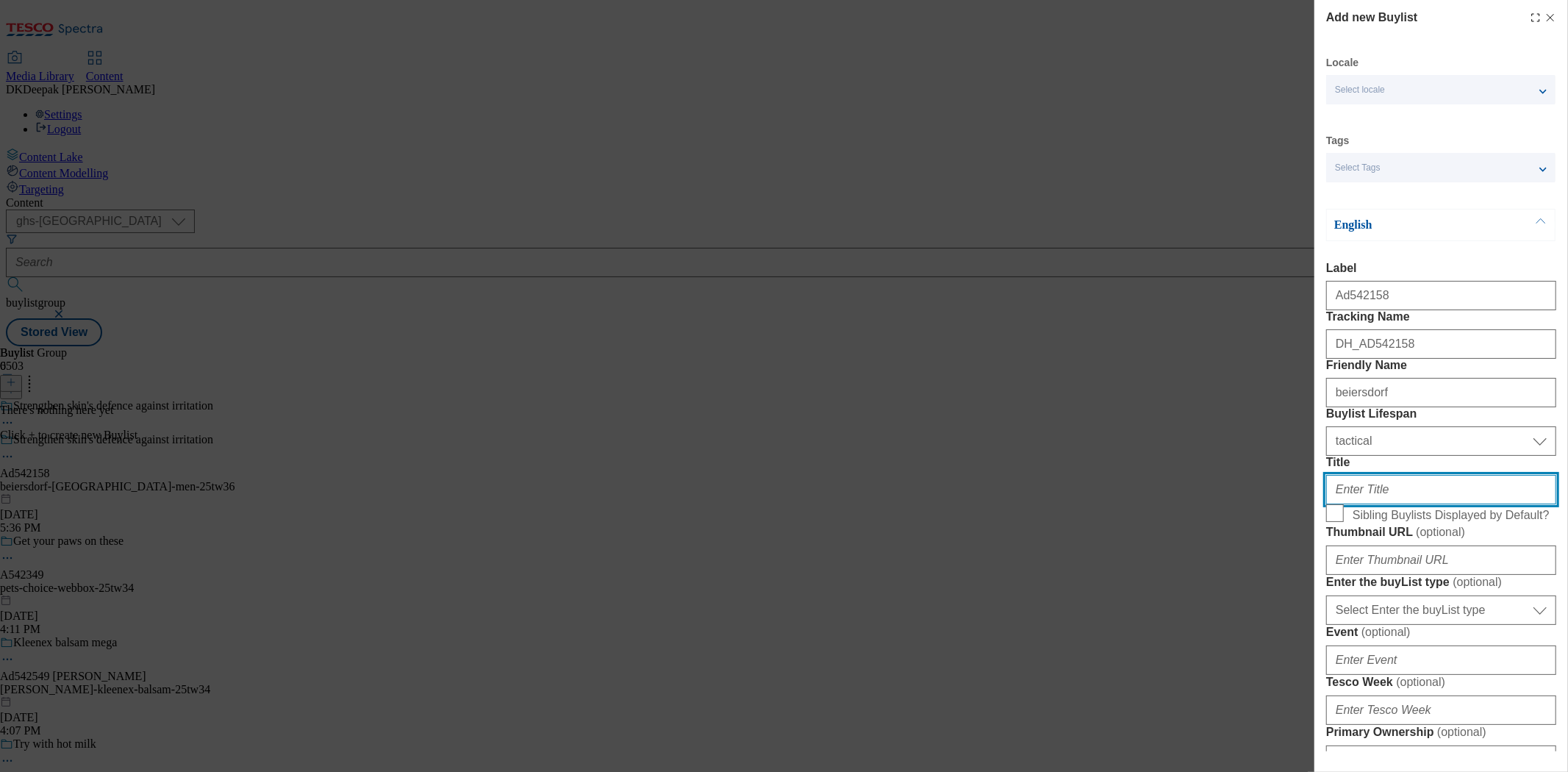
click at [1376, 504] on input "Title" at bounding box center [1441, 489] width 230 height 29
paste input "With hyaluronic acid"
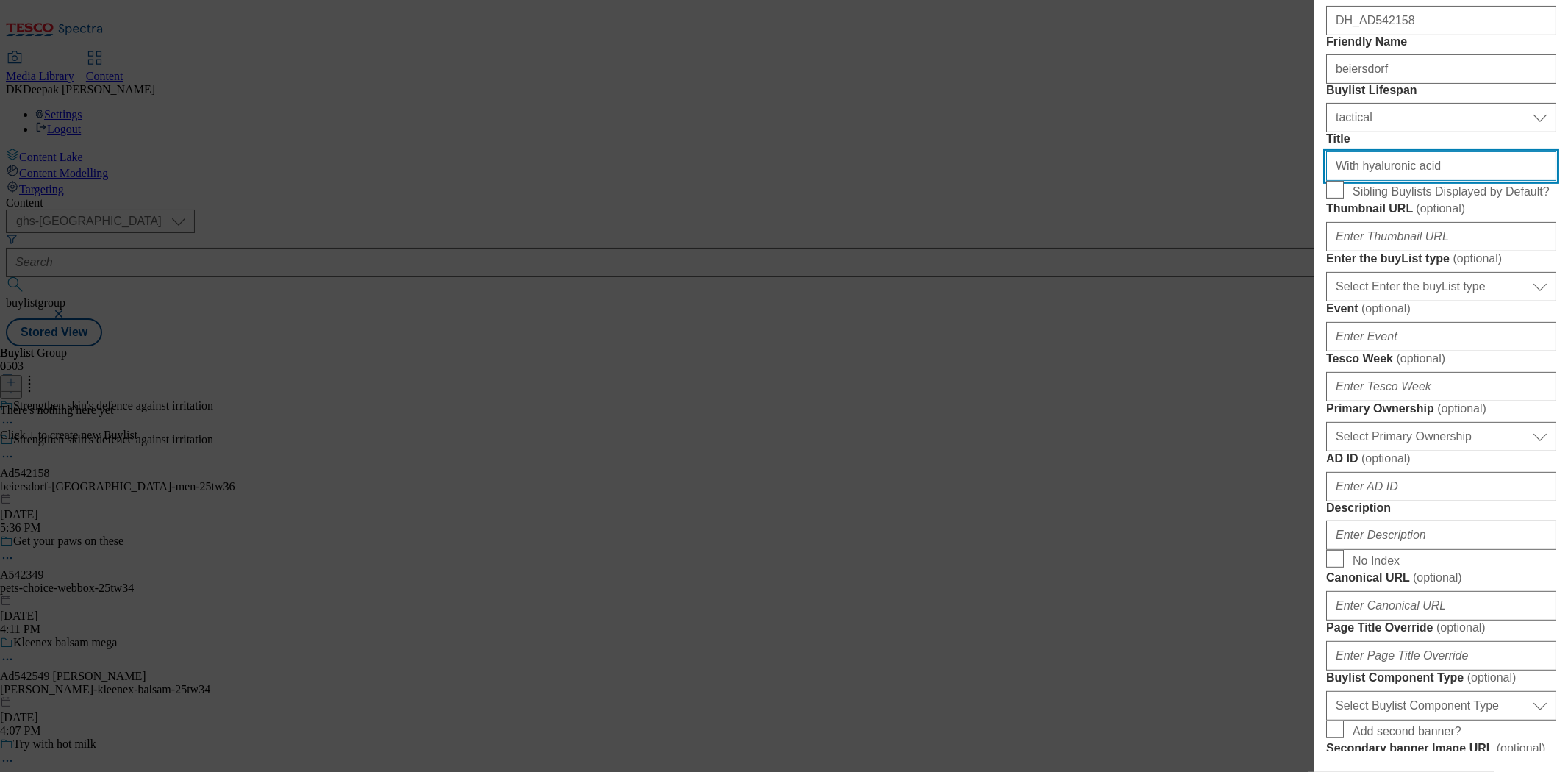
scroll to position [327, 0]
type input "With hyaluronic acid"
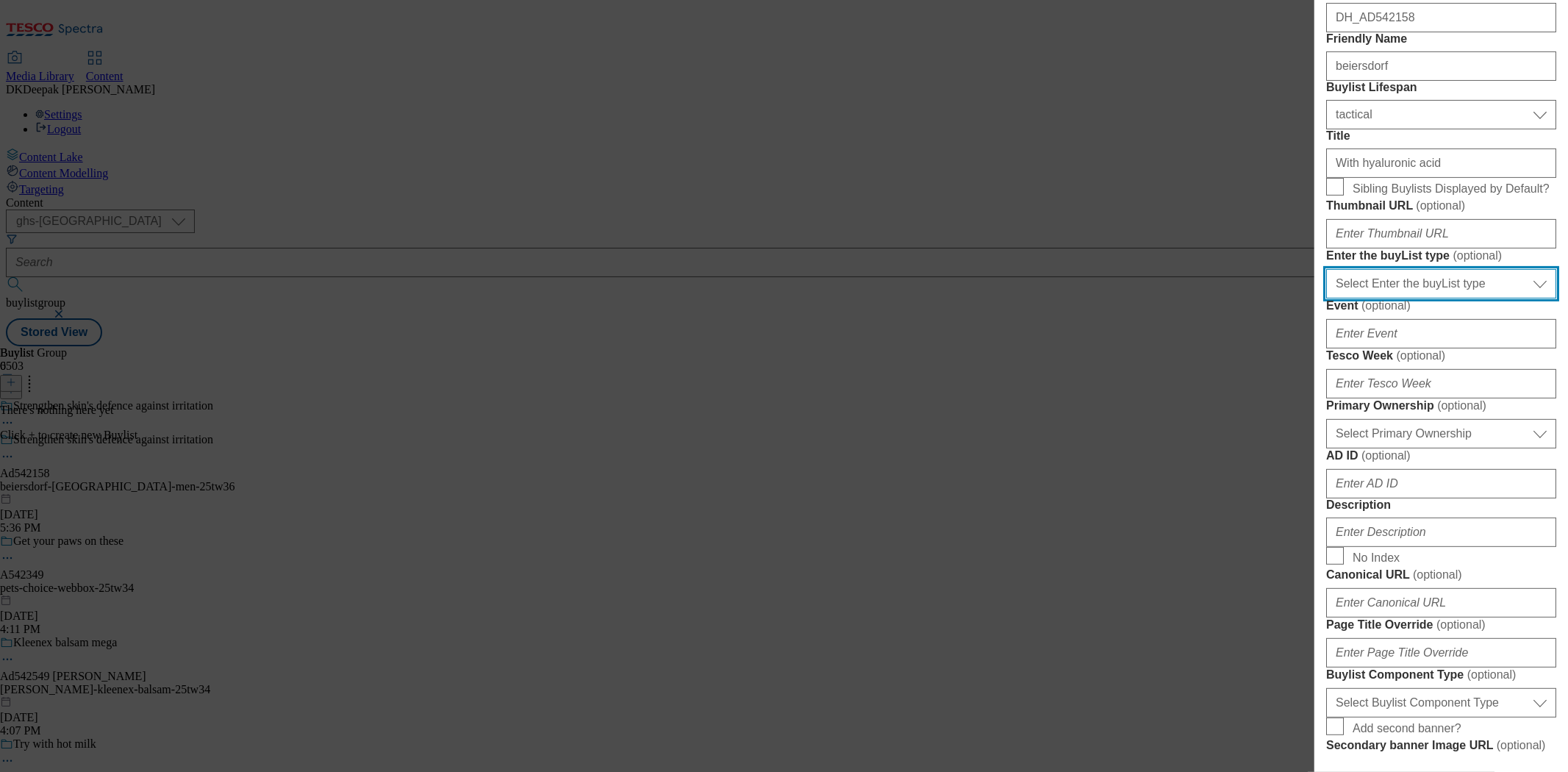
click at [1366, 298] on select "Select Enter the buyList type event supplier funded long term >4 weeks supplier…" at bounding box center [1441, 284] width 230 height 29
select select "supplier funded short term 1-3 weeks"
click at [1326, 298] on select "Select Enter the buyList type event supplier funded long term >4 weeks supplier…" at bounding box center [1441, 284] width 230 height 29
click at [1085, 181] on div "Add new Buylist Locale Select locale English Welsh Tags Select Tags fnf marketp…" at bounding box center [784, 386] width 1568 height 772
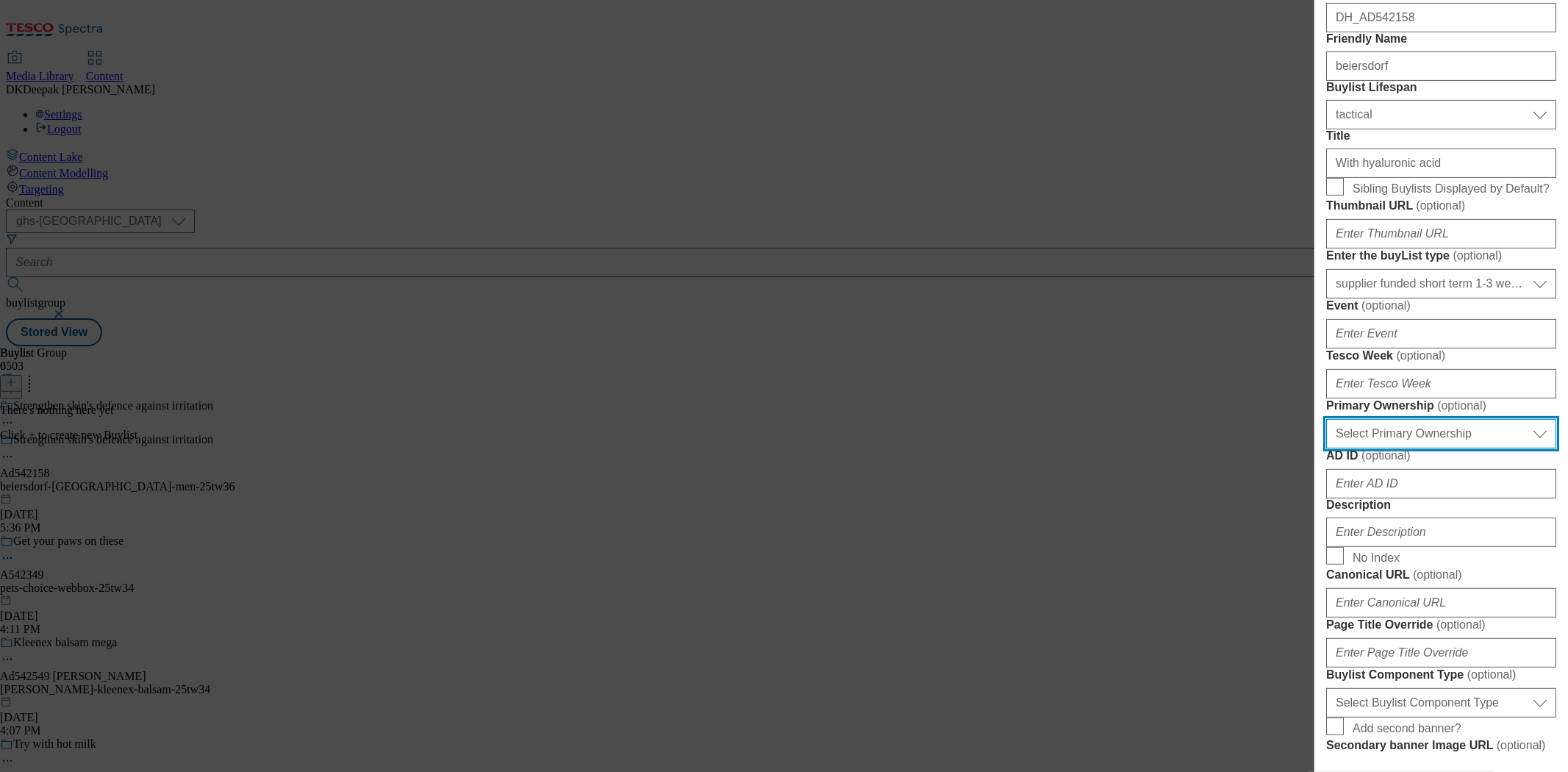
click at [1406, 449] on select "Select Primary Ownership tesco dunnhumby" at bounding box center [1441, 434] width 230 height 29
select select "dunnhumby"
click at [1326, 449] on select "Select Primary Ownership tesco dunnhumby" at bounding box center [1441, 434] width 230 height 29
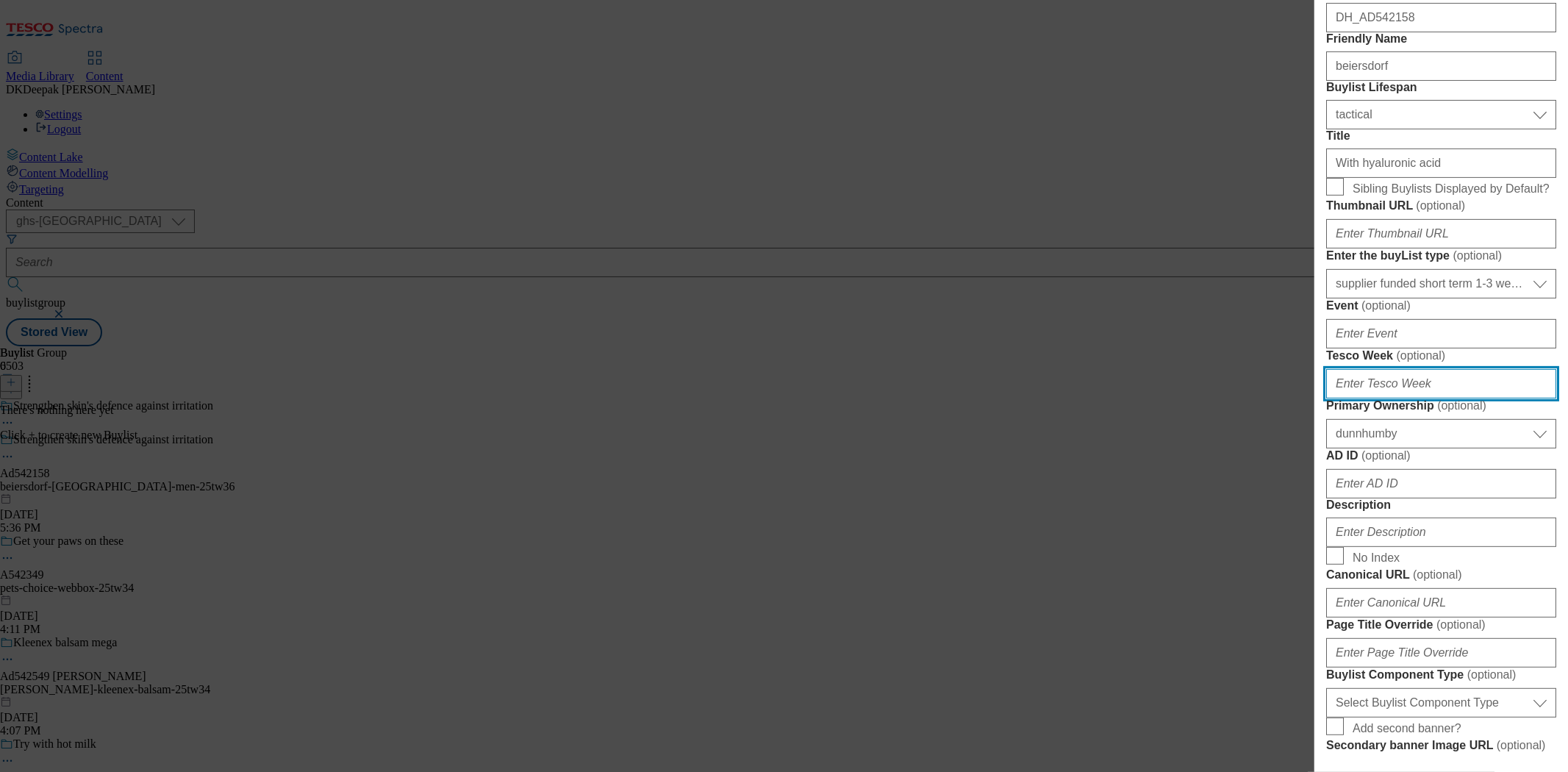
click at [1365, 399] on input "Tesco Week ( optional )" at bounding box center [1441, 384] width 230 height 29
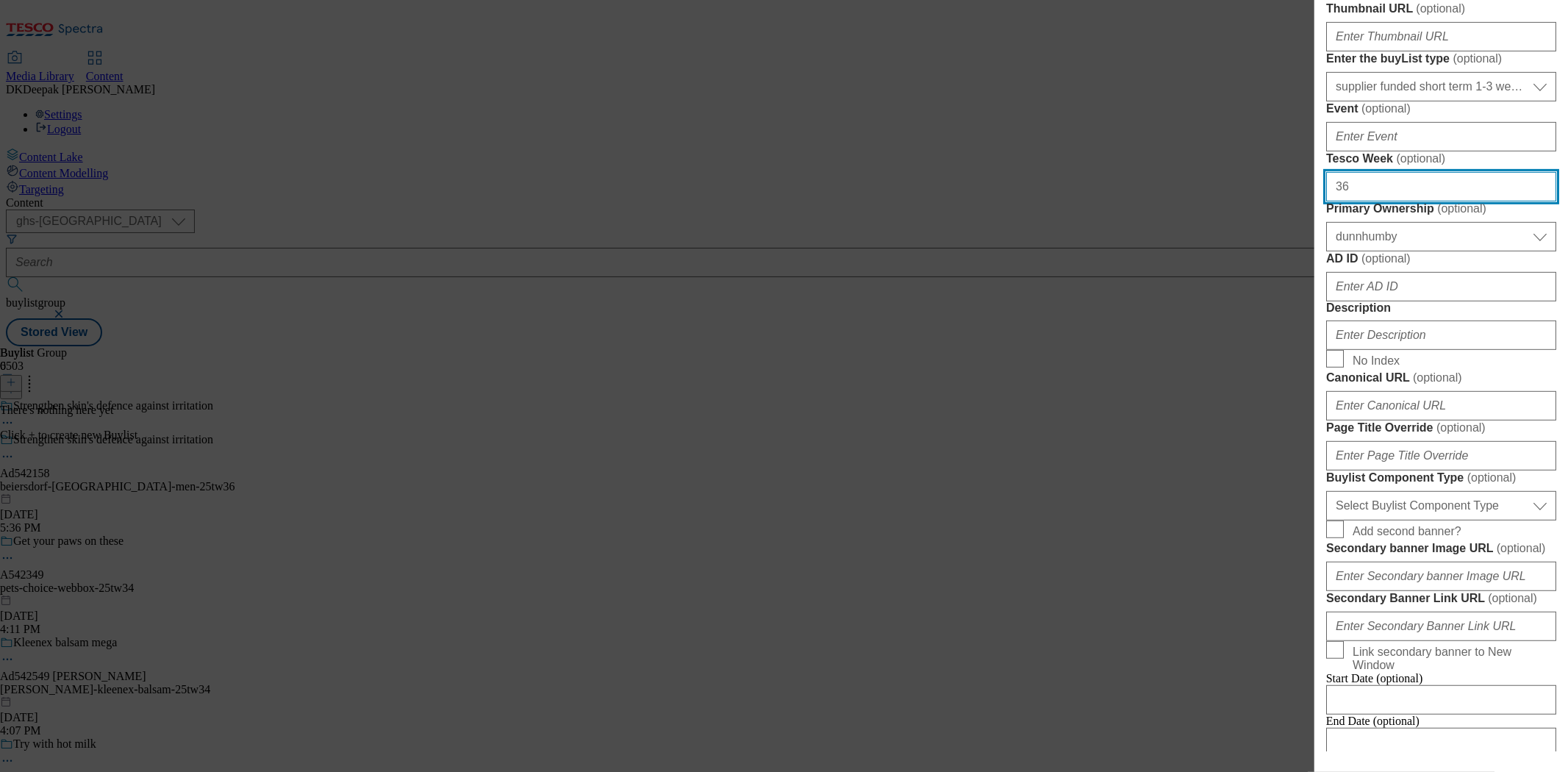
scroll to position [572, 0]
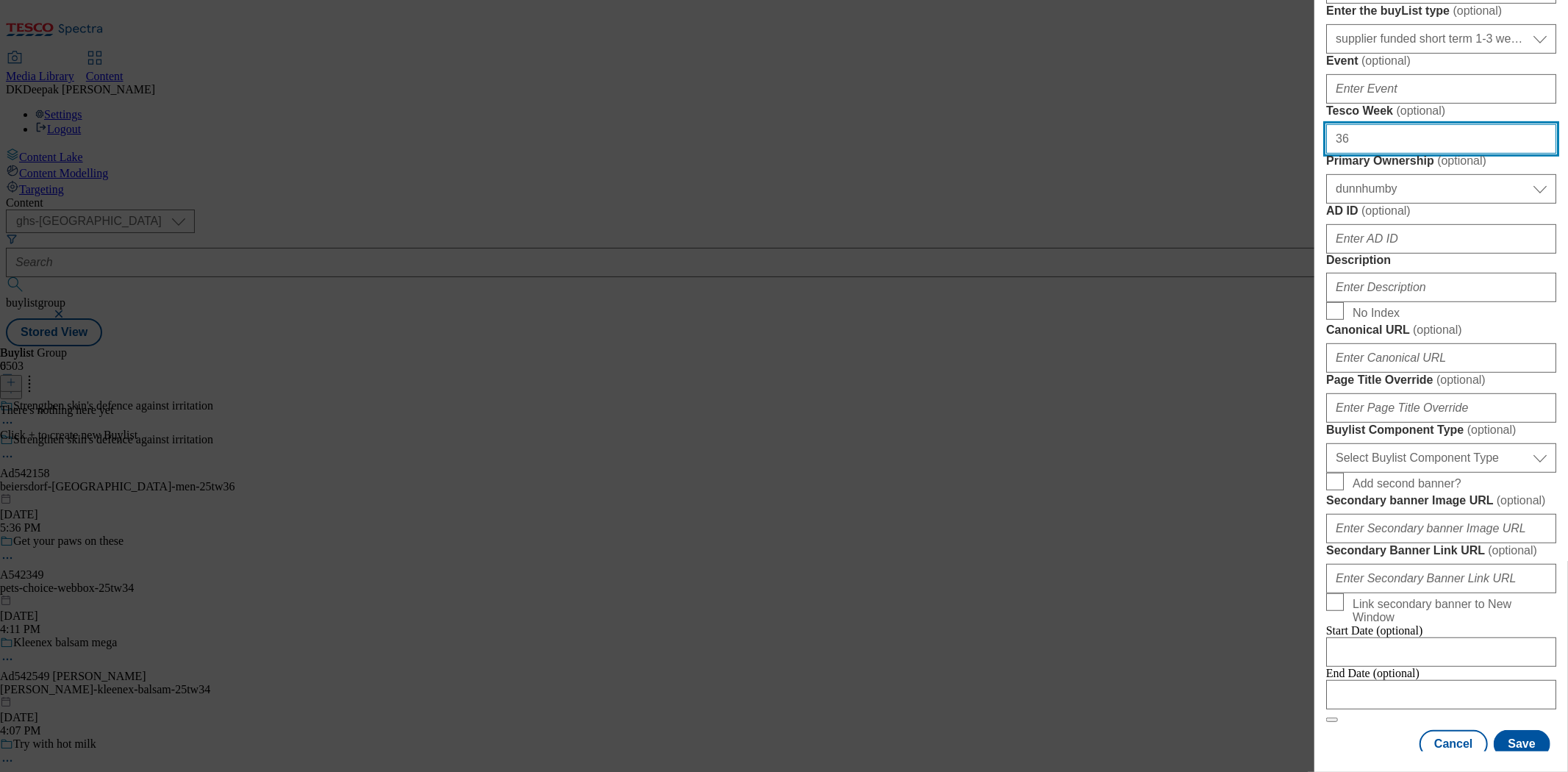
type input "36"
drag, startPoint x: 1024, startPoint y: 287, endPoint x: 1340, endPoint y: 439, distance: 350.7
click at [1024, 287] on div "Add new Buylist Locale Select locale English Welsh Tags Select Tags fnf marketp…" at bounding box center [784, 386] width 1568 height 772
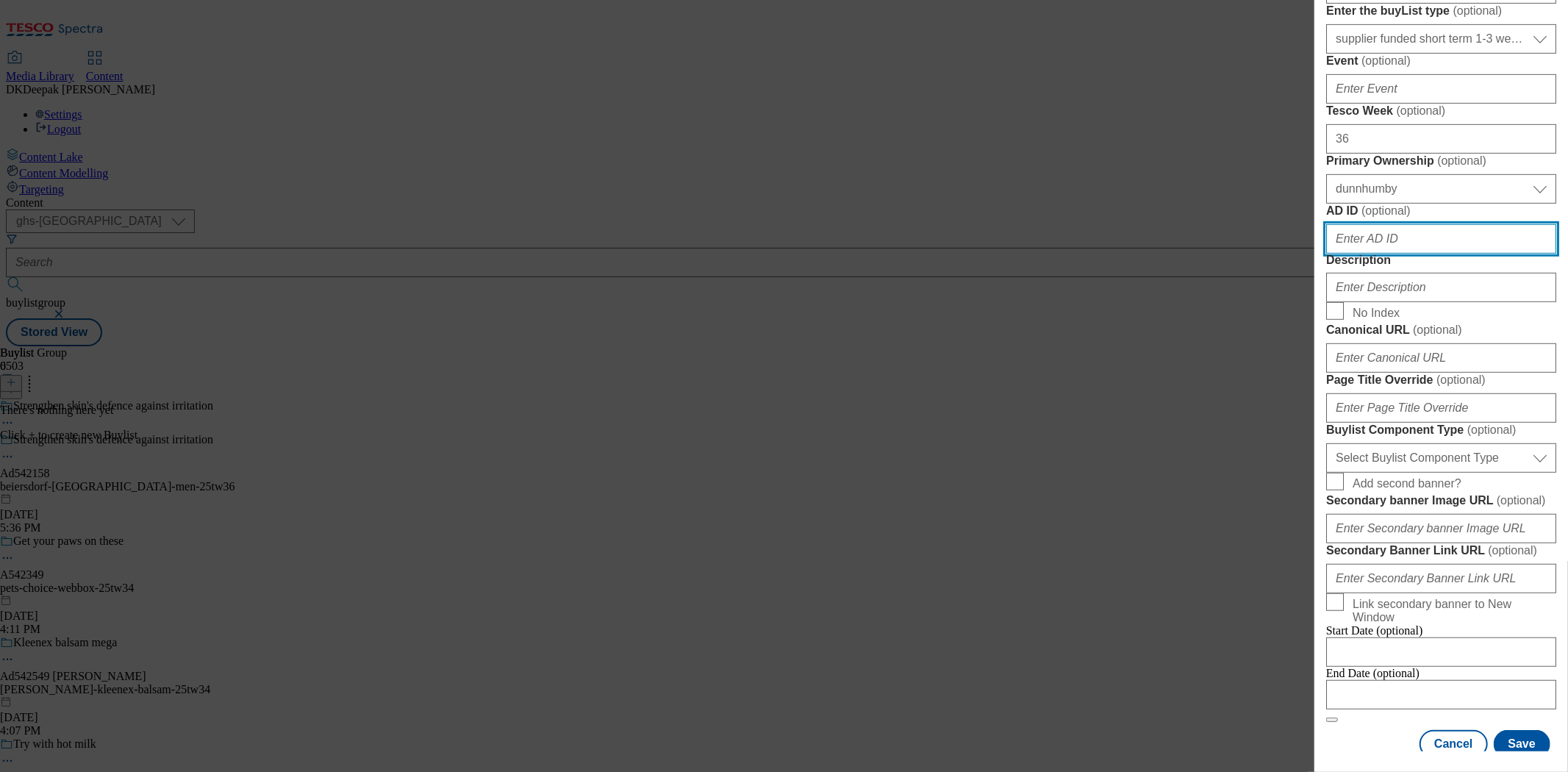
click at [1425, 254] on input "AD ID ( optional )" at bounding box center [1441, 238] width 230 height 29
paste input "Ad542158"
drag, startPoint x: 1349, startPoint y: 505, endPoint x: 1277, endPoint y: 505, distance: 72.0
click at [1277, 505] on div "Add new Buylist Locale Select locale English Welsh Tags Select Tags fnf marketp…" at bounding box center [784, 386] width 1568 height 772
type input "542158"
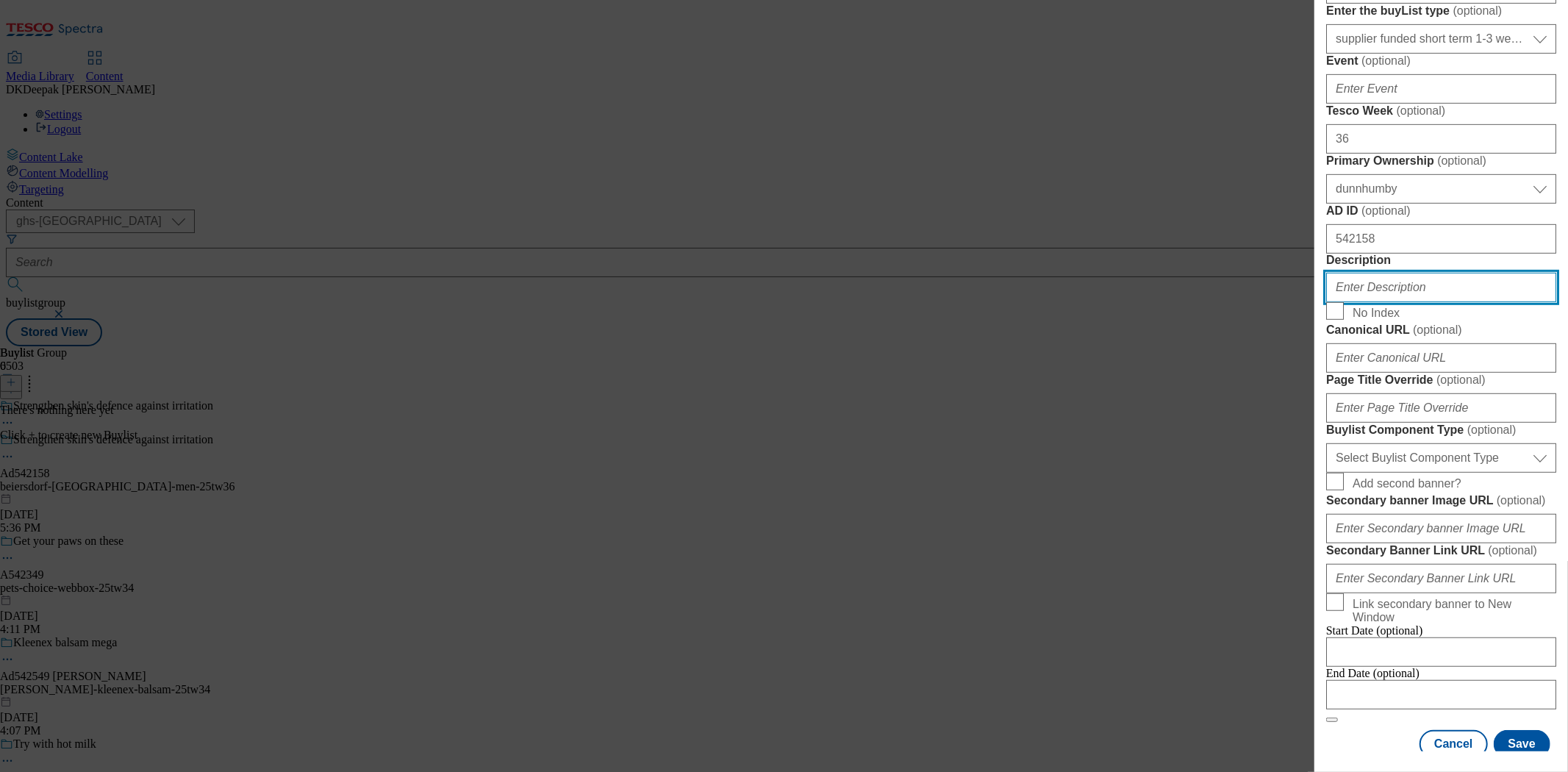
click at [1378, 302] on input "Description" at bounding box center [1441, 287] width 230 height 29
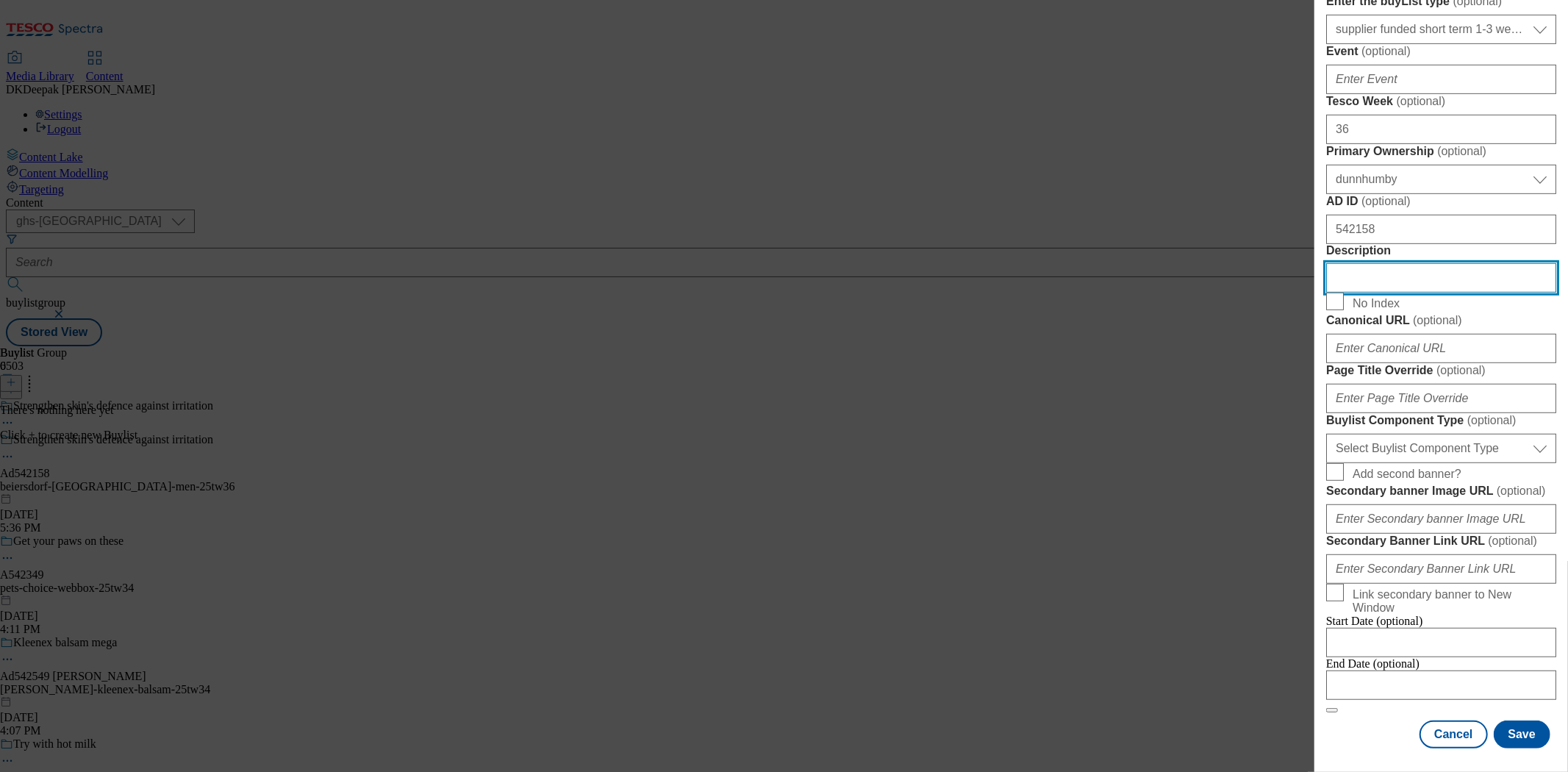
scroll to position [1063, 0]
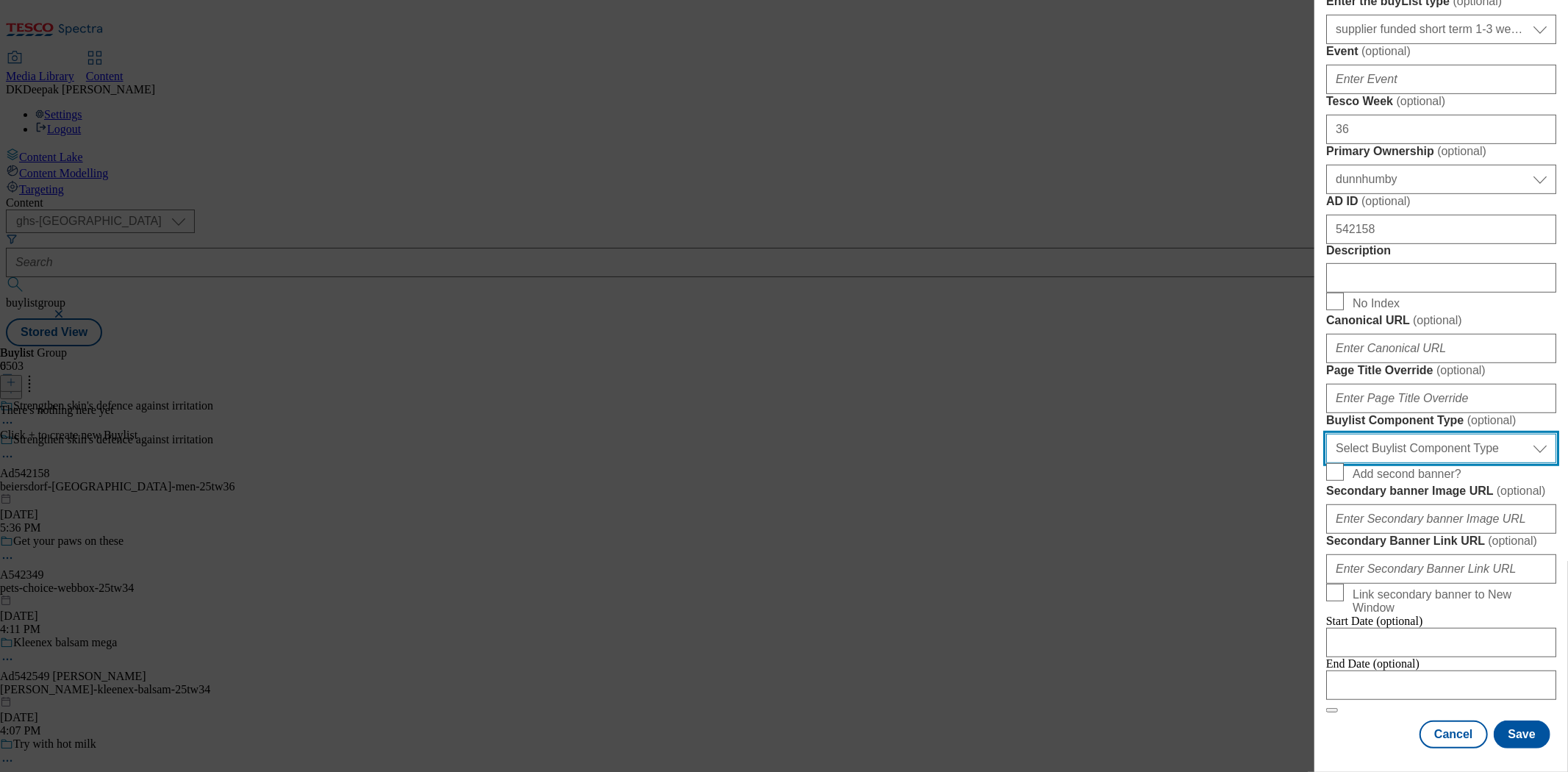
drag, startPoint x: 1400, startPoint y: 348, endPoint x: 1395, endPoint y: 357, distance: 10.3
click at [1400, 434] on select "Select Buylist Component Type Banner Competition Header Meal" at bounding box center [1441, 448] width 230 height 29
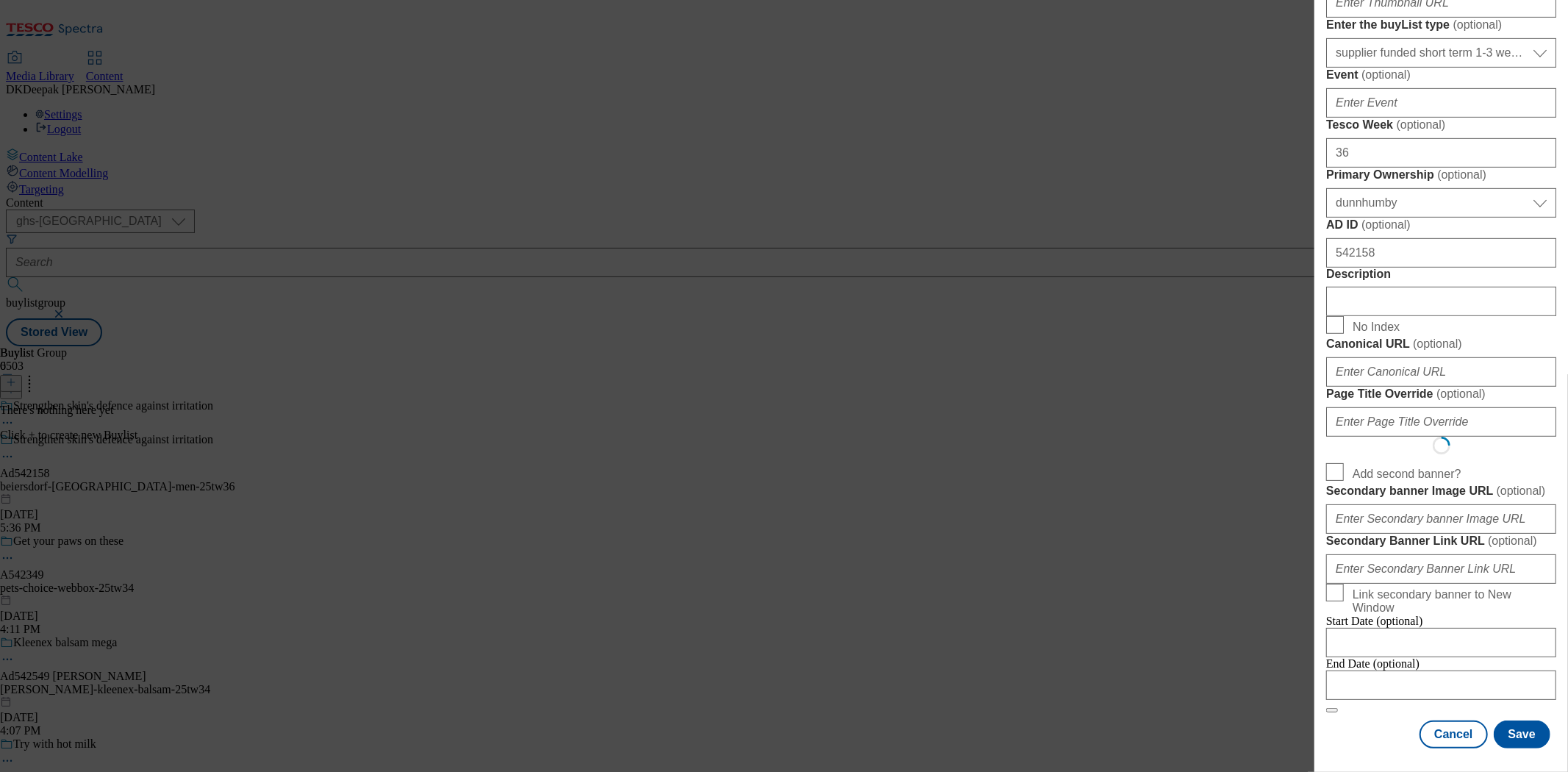
select select "Banner"
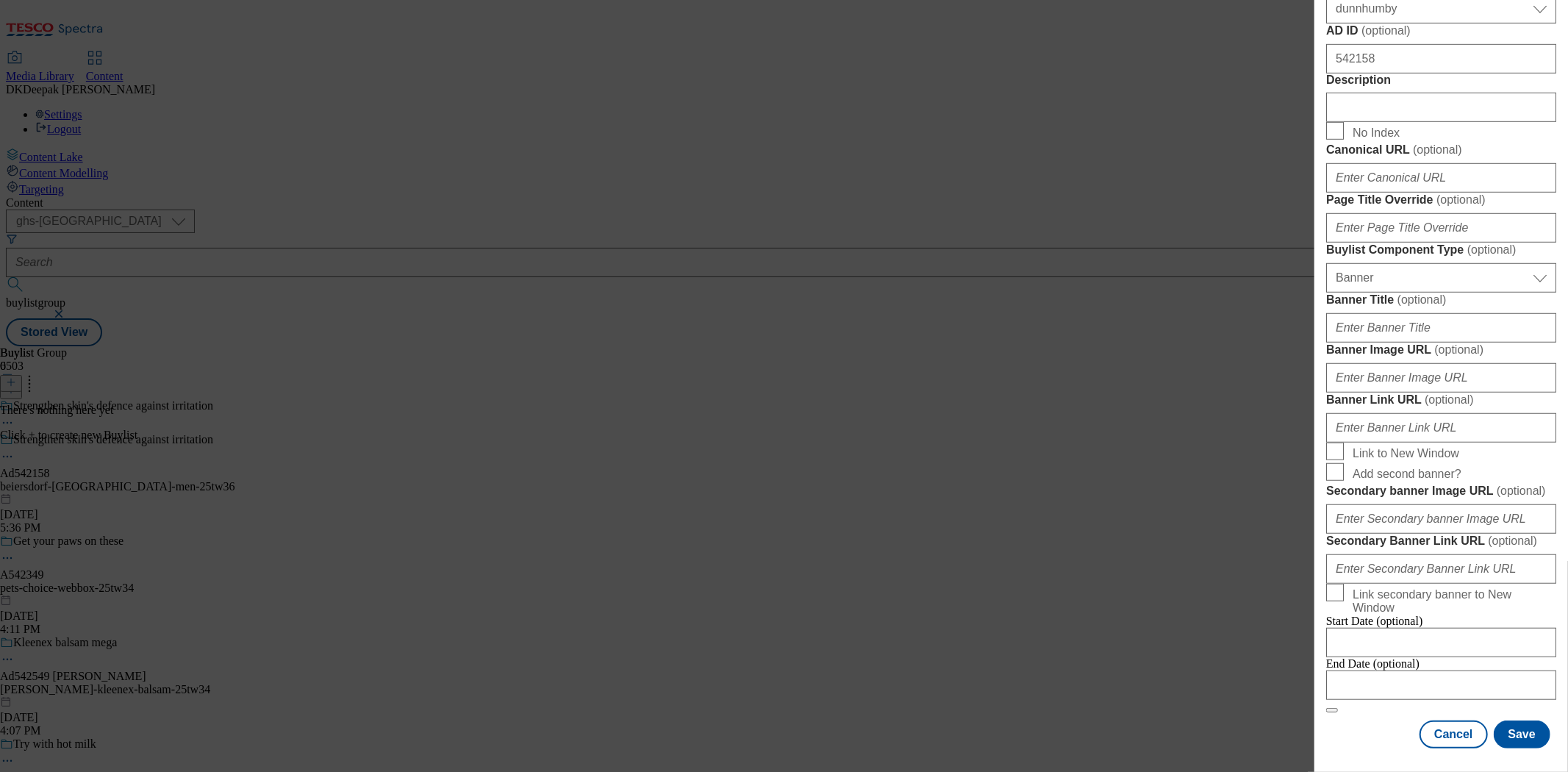
scroll to position [1391, 0]
click at [1409, 670] on input "Modal" at bounding box center [1441, 685] width 230 height 29
select select "2025"
select select "October"
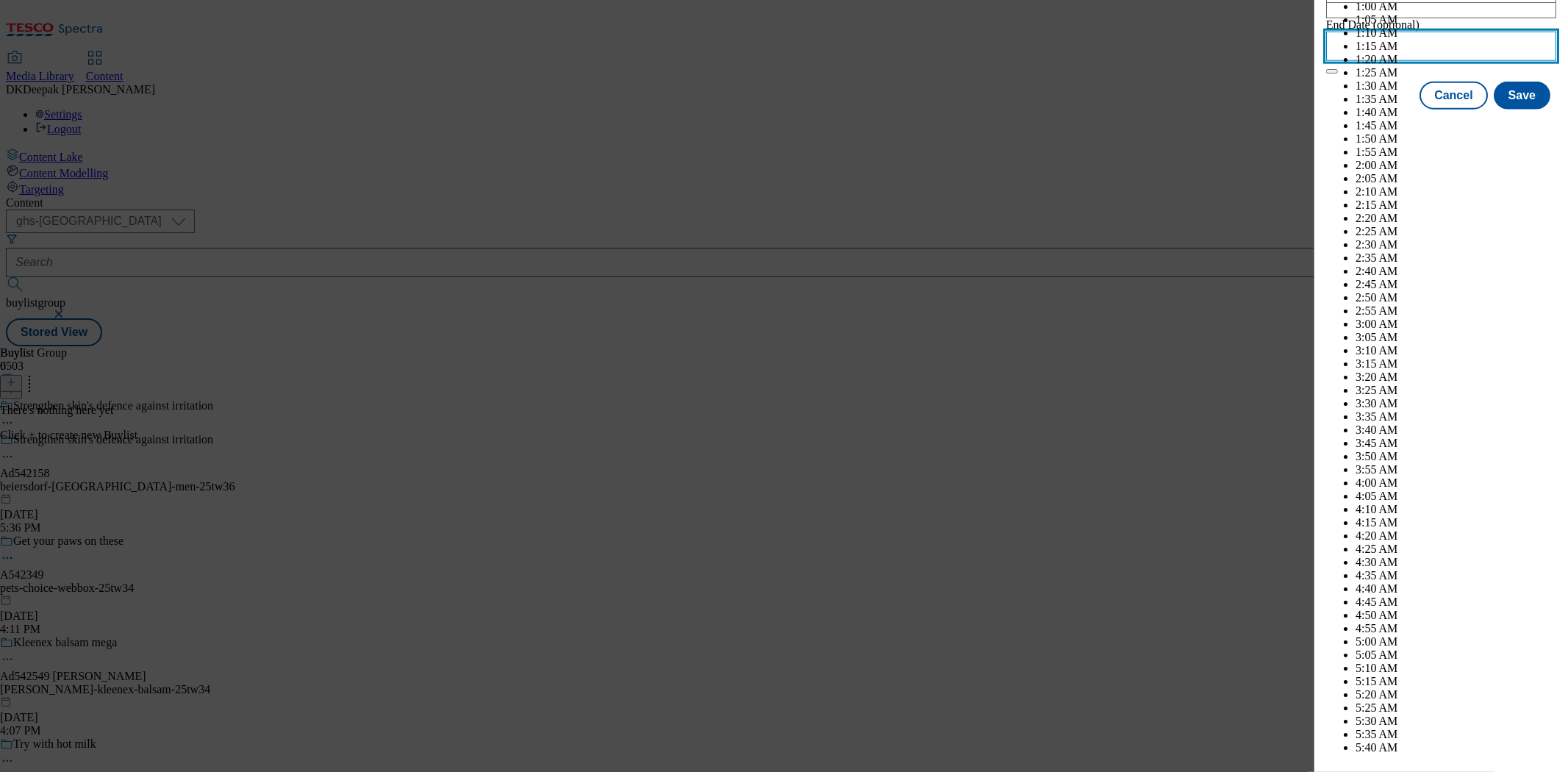
scroll to position [5749, 0]
select select "2026"
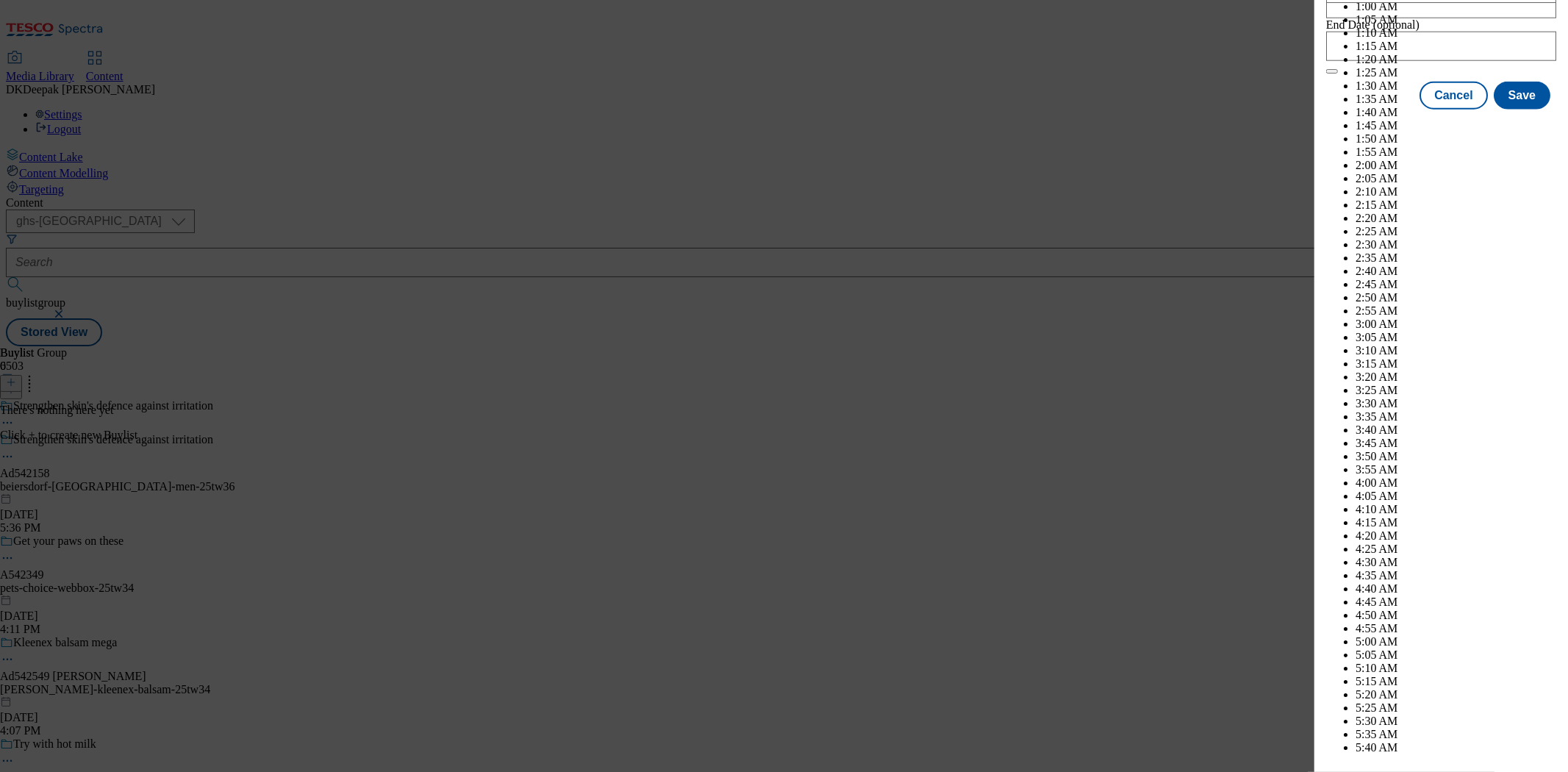
select select "February"
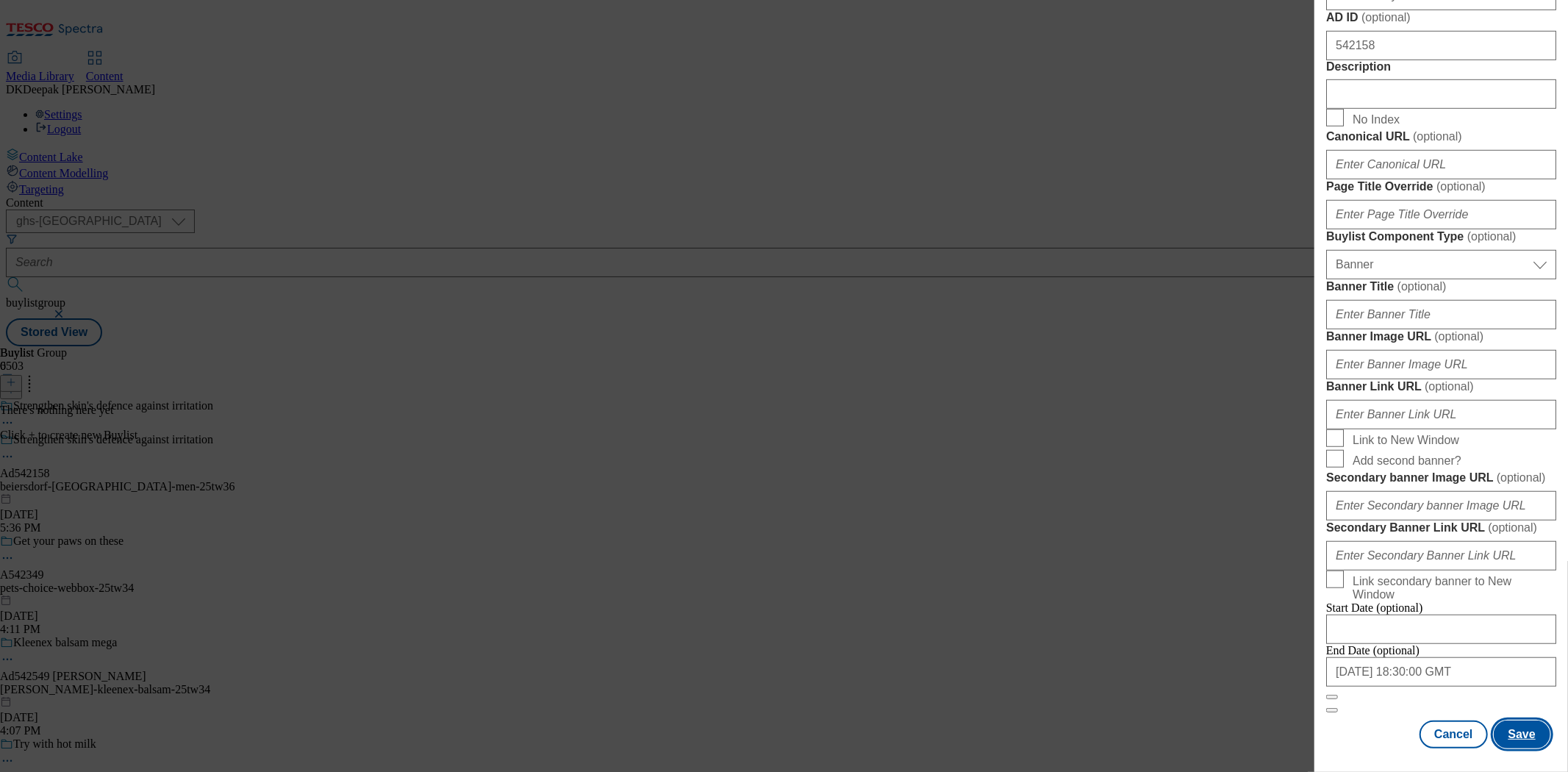
click at [1502, 724] on button "Save" at bounding box center [1522, 734] width 57 height 28
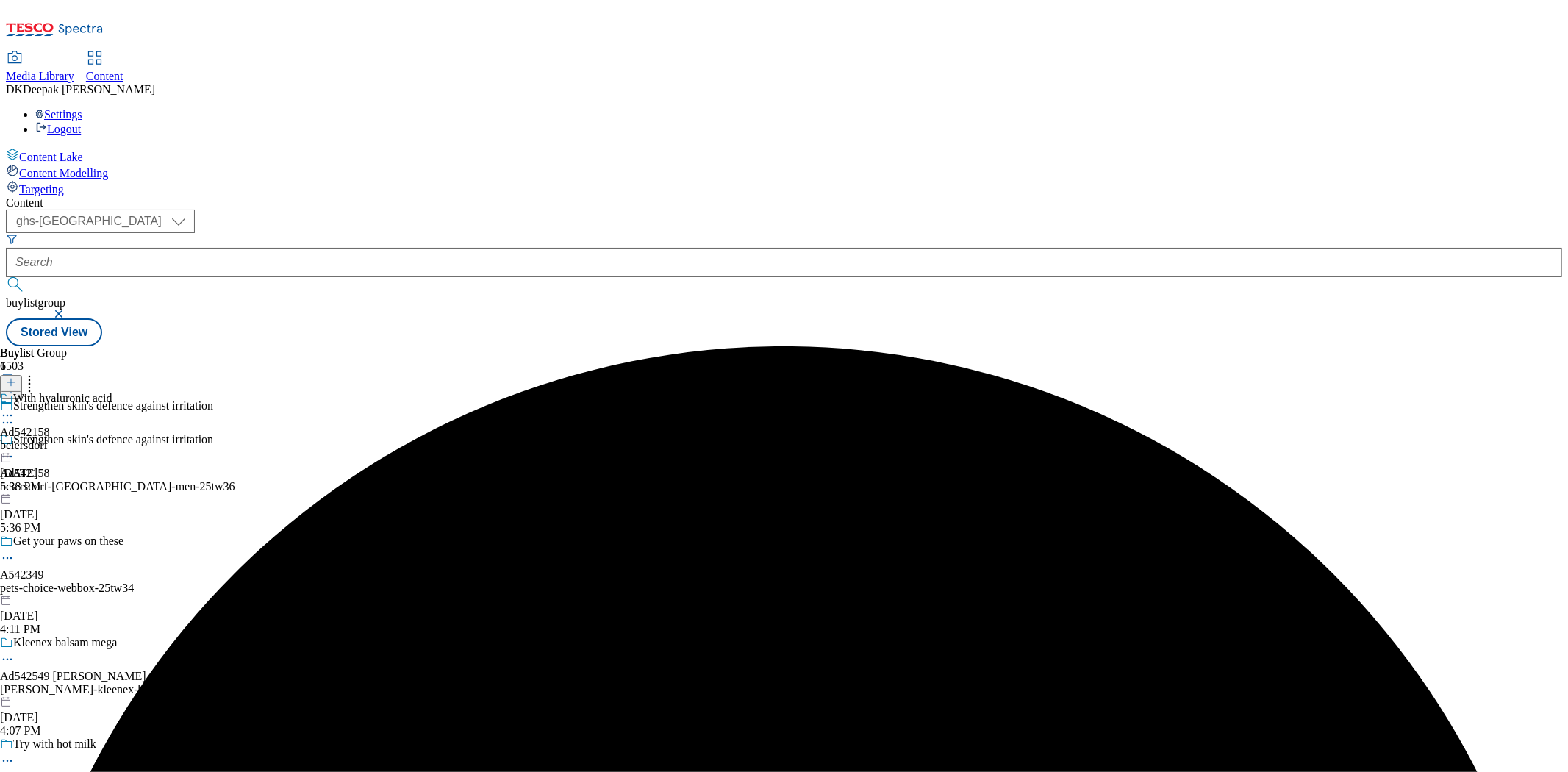
click at [112, 439] on div "beiersdorf" at bounding box center [56, 445] width 112 height 13
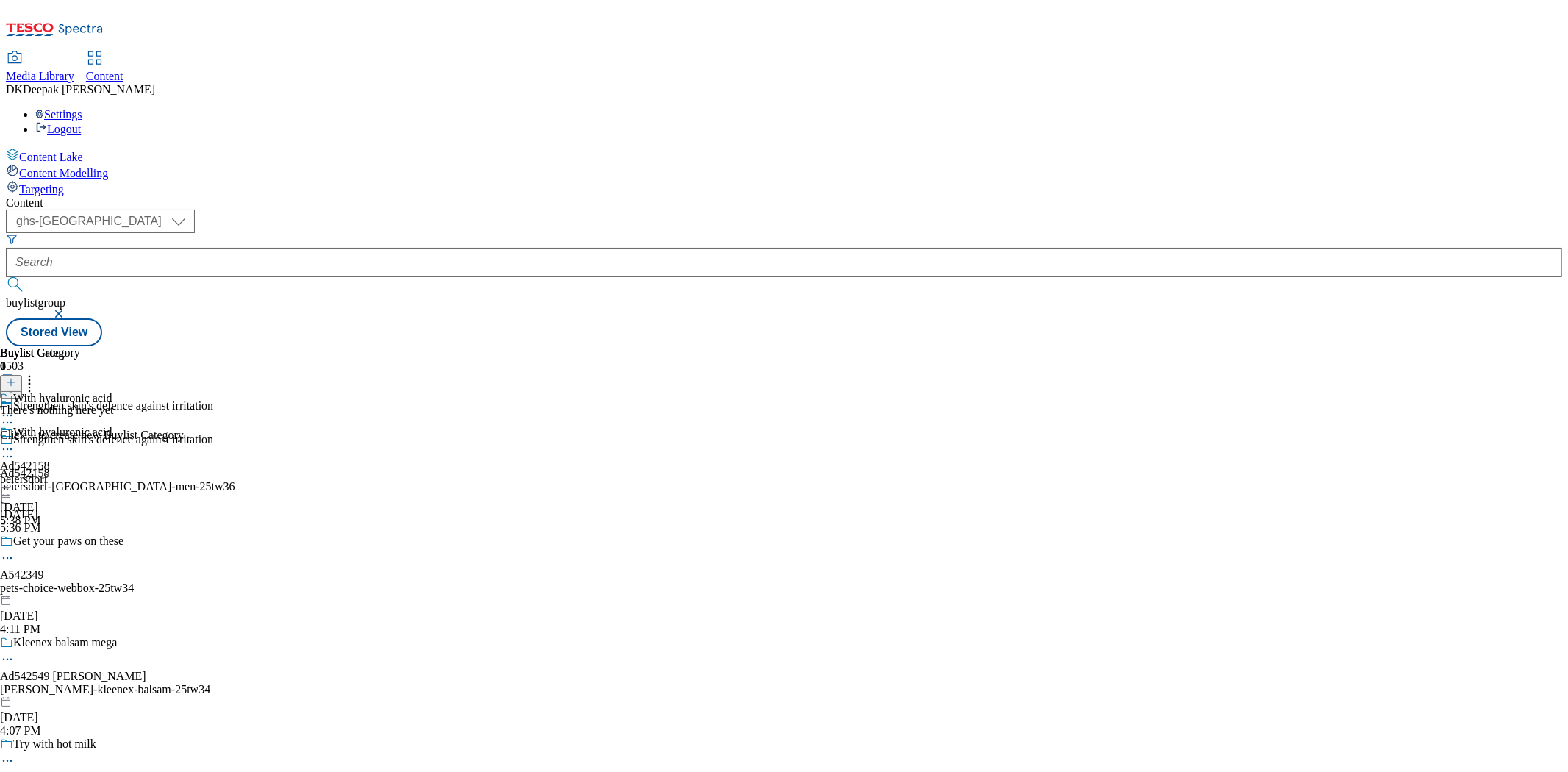
click at [16, 377] on icon at bounding box center [10, 382] width 10 height 10
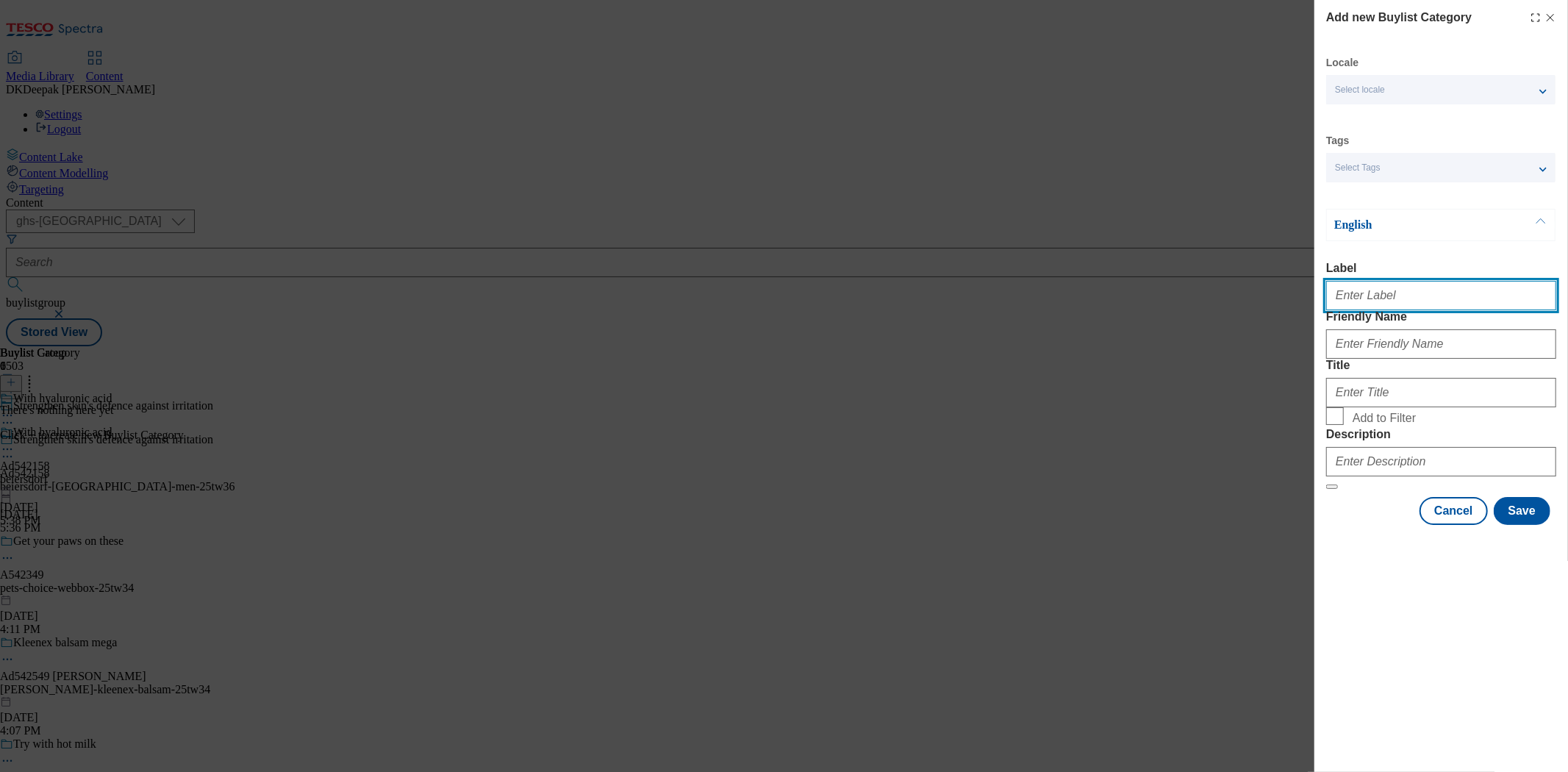
click at [1398, 292] on input "Label" at bounding box center [1441, 295] width 230 height 29
paste input "Ad542158"
type input "Ad542158"
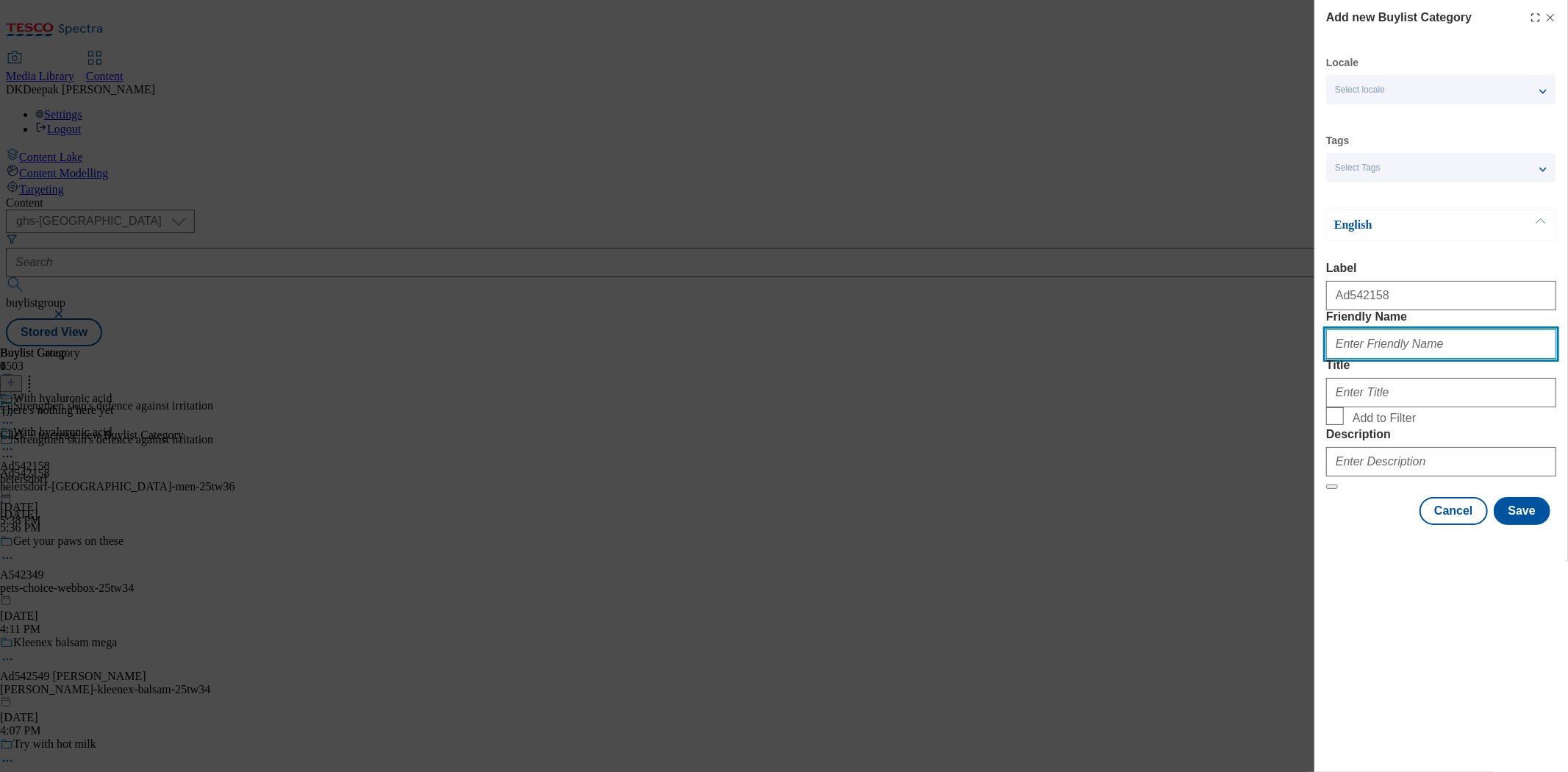
click at [1478, 359] on input "Friendly Name" at bounding box center [1441, 344] width 230 height 29
paste input "beiersdorf-nivea-men"
type input "beiersdorf-nivea-men"
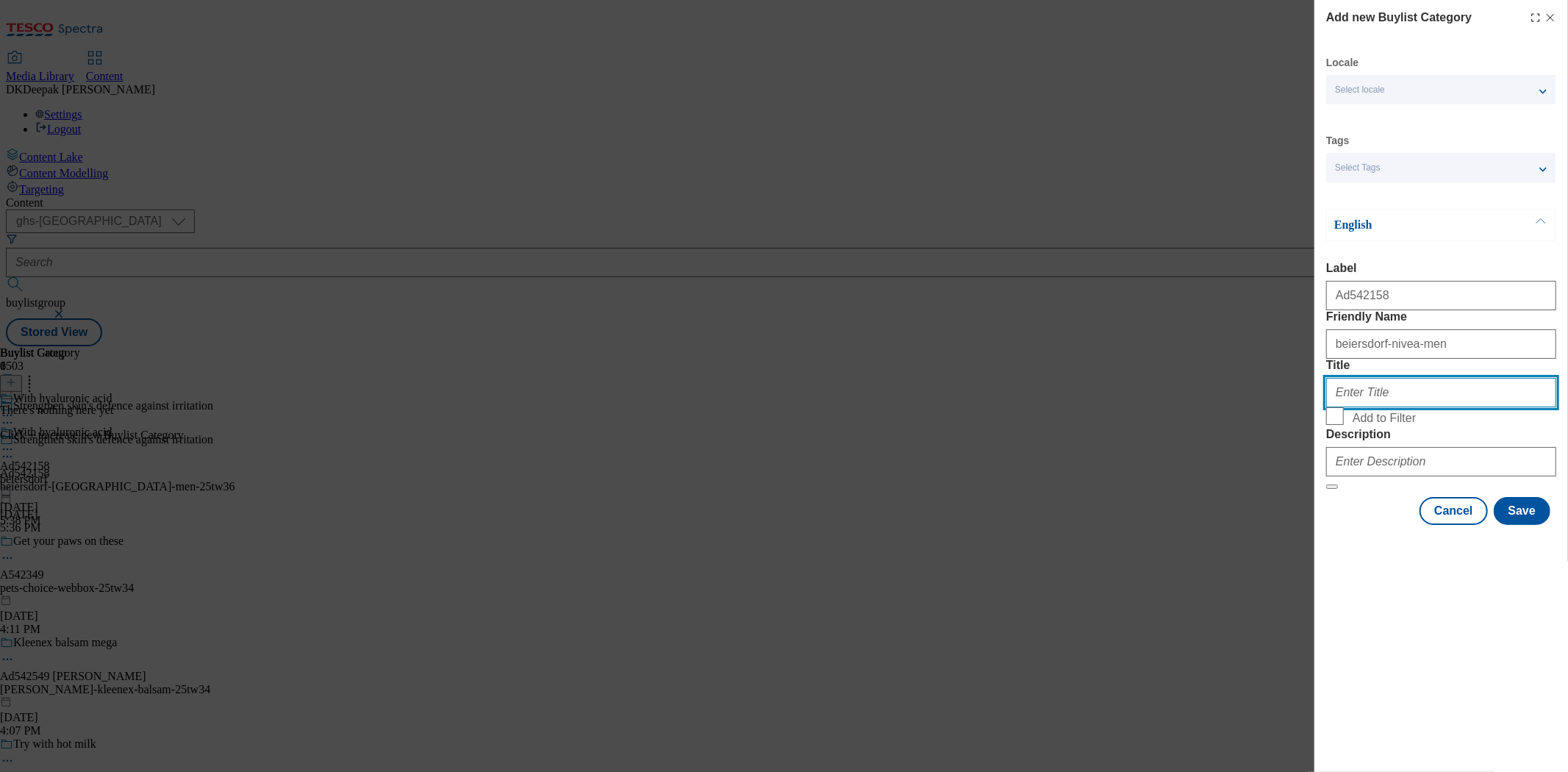
click at [1405, 407] on input "Title" at bounding box center [1441, 392] width 230 height 29
paste input "beiersdorf-nivea-men"
drag, startPoint x: 1437, startPoint y: 445, endPoint x: 1385, endPoint y: 449, distance: 52.2
click at [1385, 407] on input "beiersdorf-nivea-men" at bounding box center [1441, 392] width 230 height 29
type input "Beiersdorf"
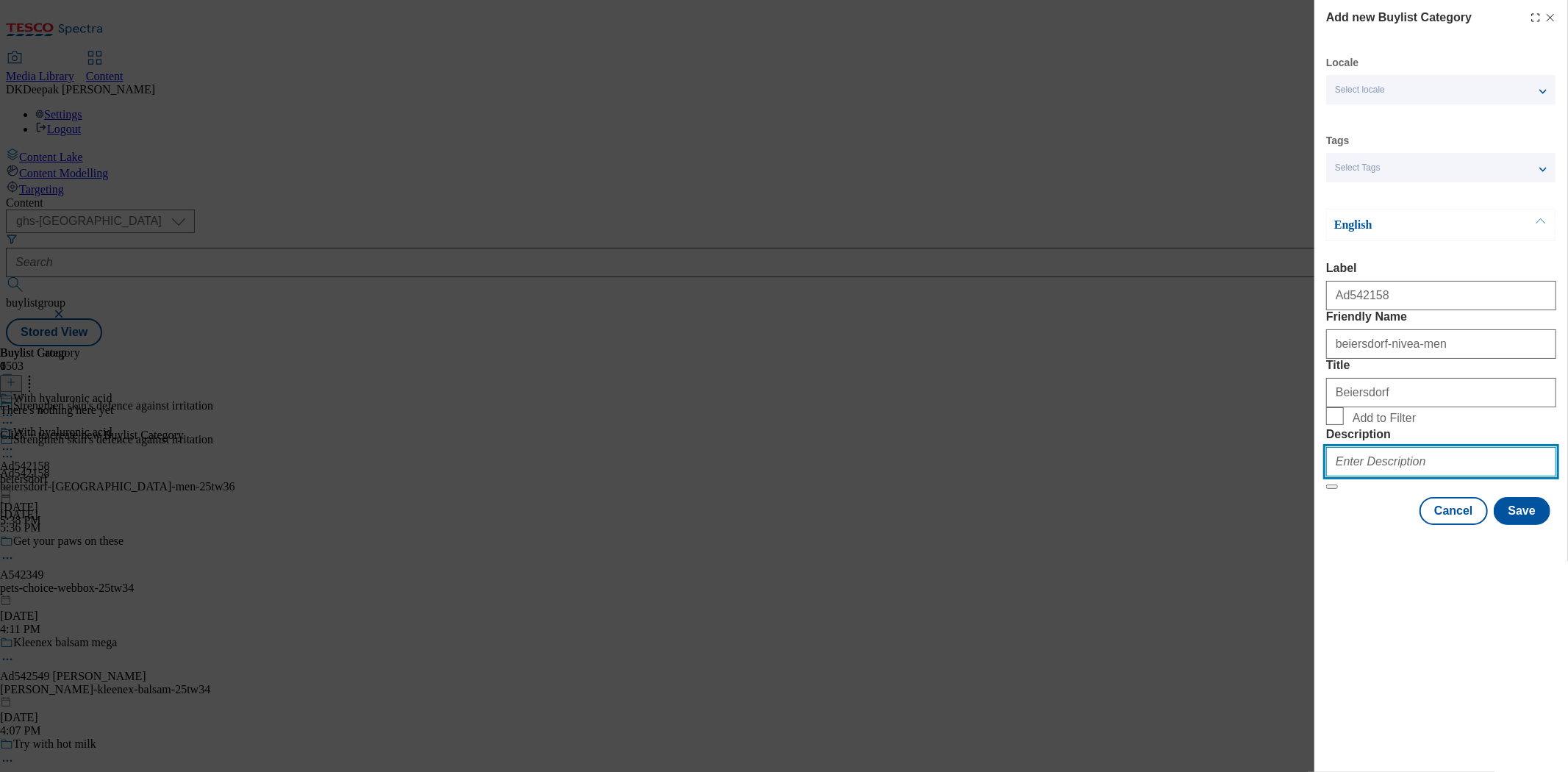
click at [1428, 477] on input "Description" at bounding box center [1441, 461] width 230 height 29
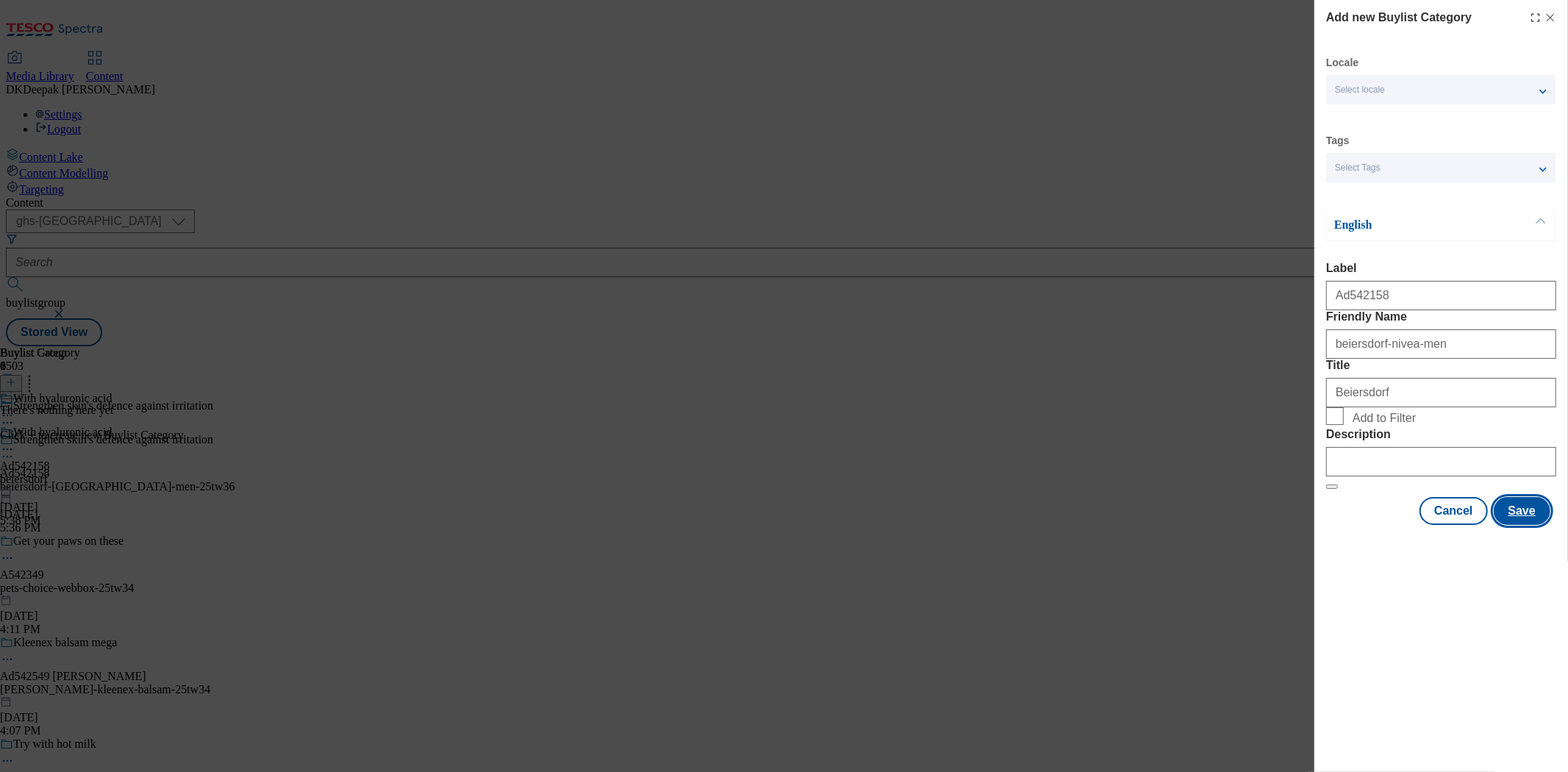
click at [1528, 525] on button "Save" at bounding box center [1522, 511] width 57 height 28
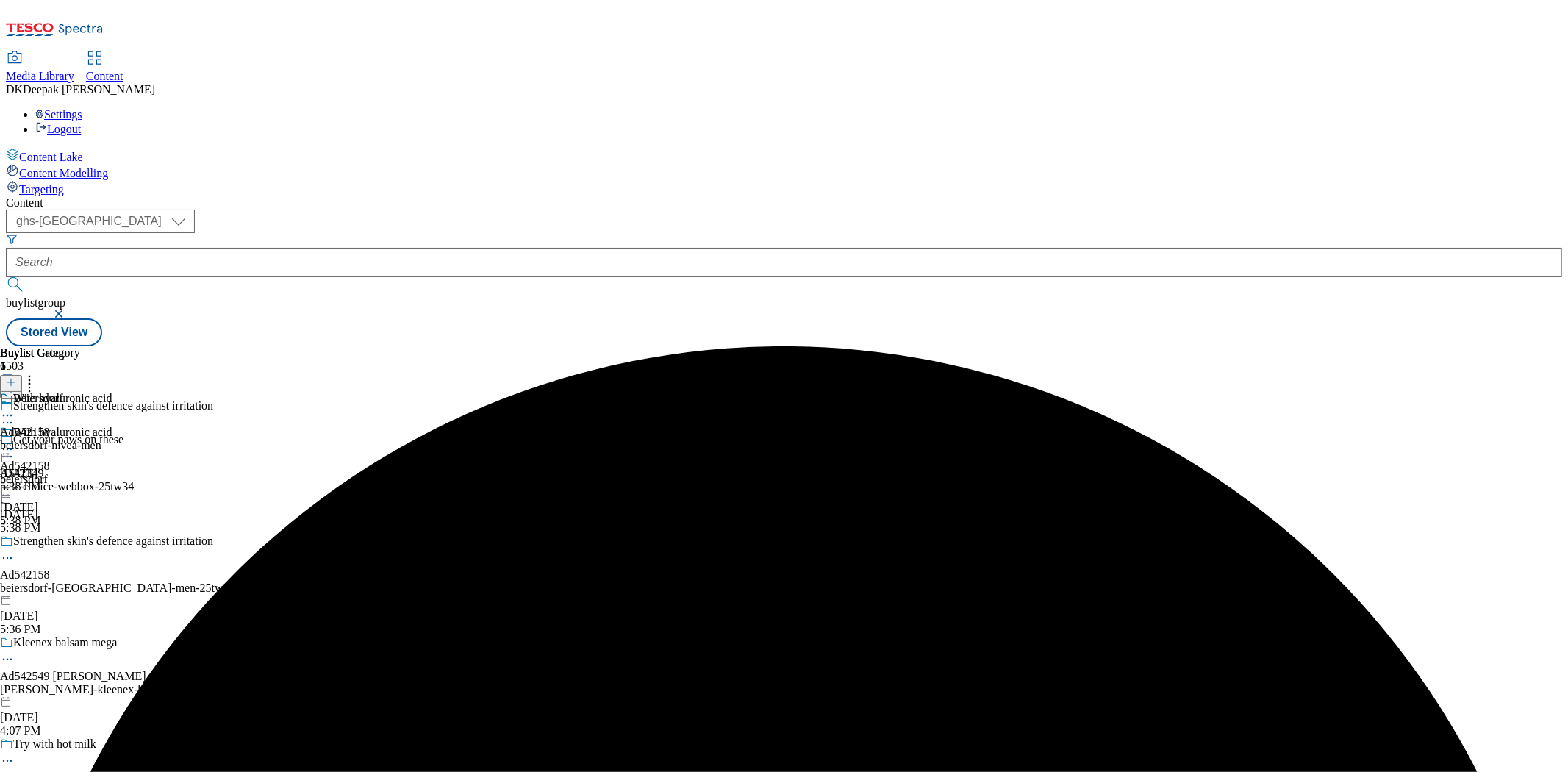
click at [102, 439] on div "beiersdorf-nivea-men" at bounding box center [50, 445] width 102 height 13
click at [177, 347] on header "Buylist Product 0" at bounding box center [88, 369] width 177 height 46
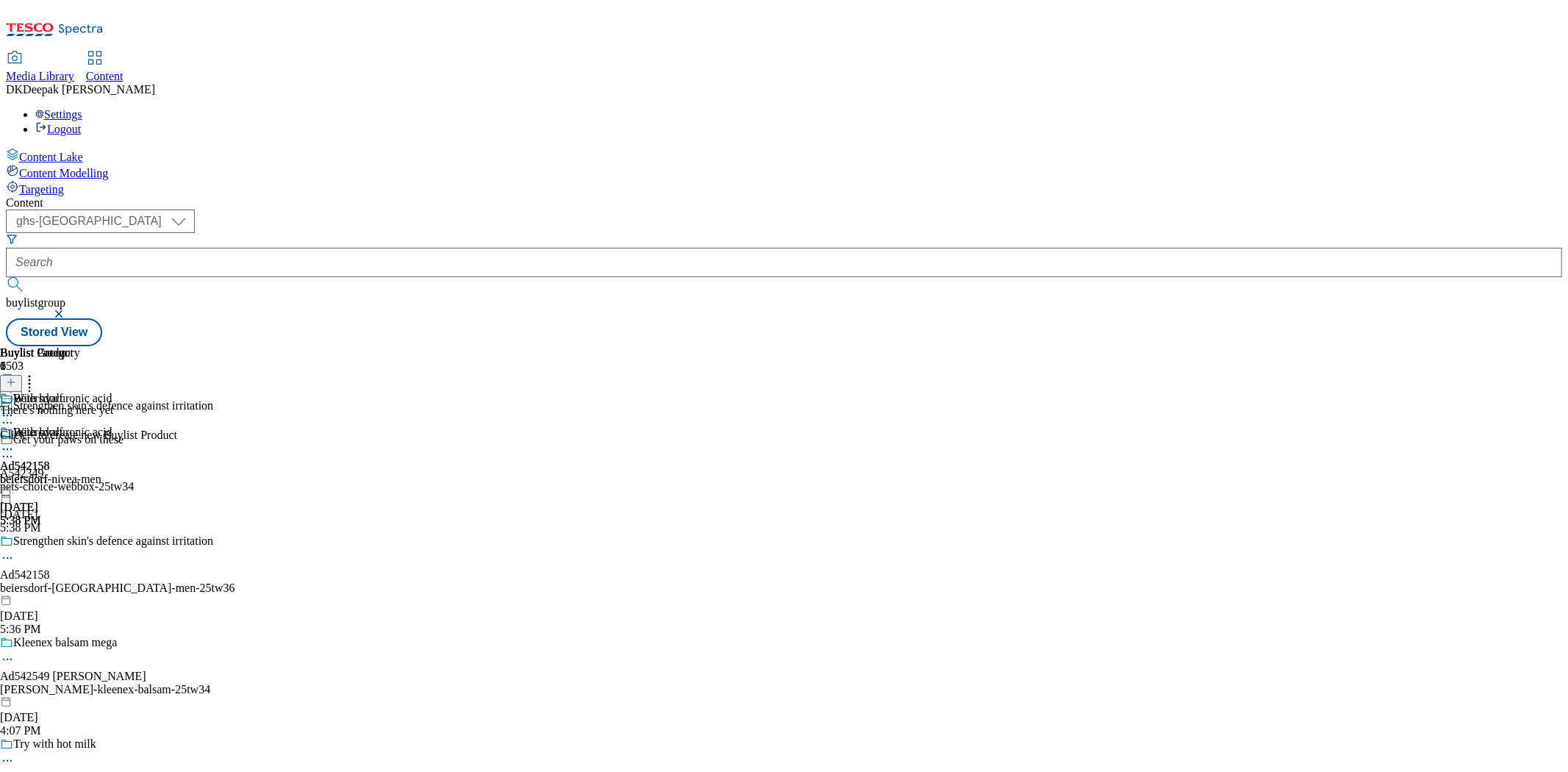
click at [11, 379] on line at bounding box center [11, 383] width 0 height 8
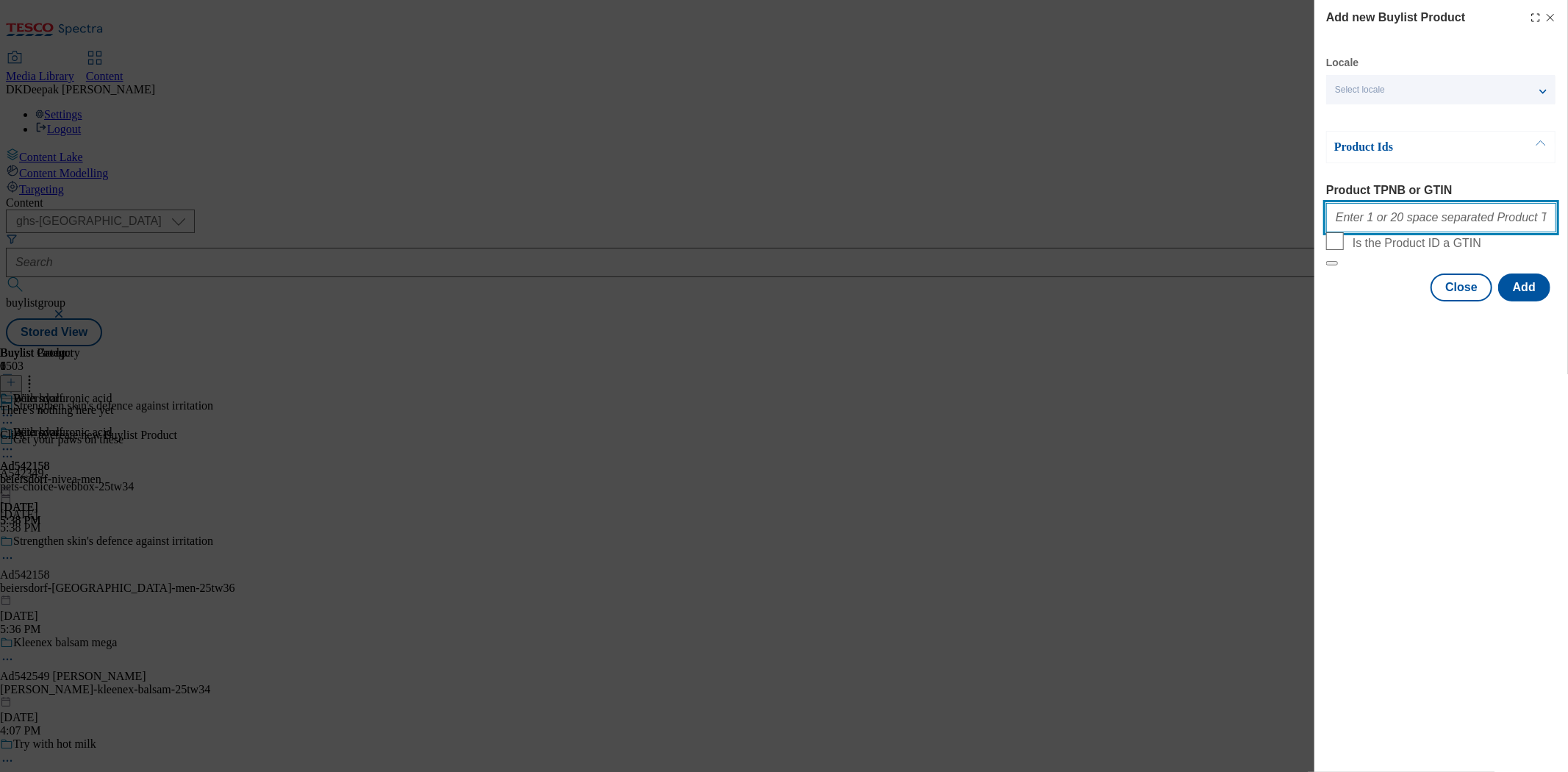
click at [1395, 225] on input "Product TPNB or GTIN" at bounding box center [1441, 217] width 230 height 29
paste input "96397967, 96397967, 96397967, 96397967, 96397967, 96397967, 96397967, 96397967,…"
type input "96397967, 96397967, 96397967, 96397967, 96397967, 96397967, 96397967, 96397967,…"
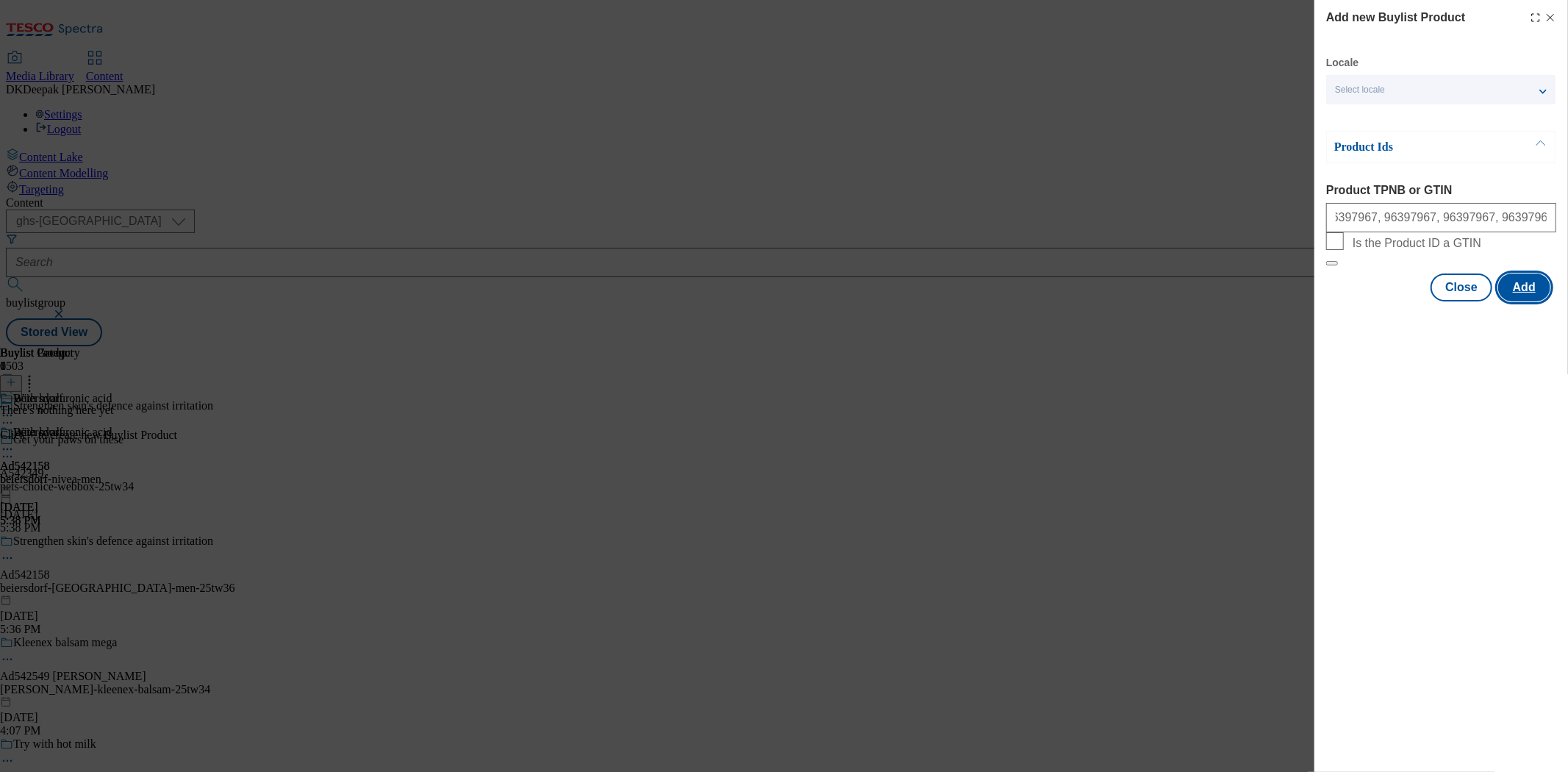
scroll to position [0, 0]
click at [1541, 302] on button "Add" at bounding box center [1524, 287] width 52 height 28
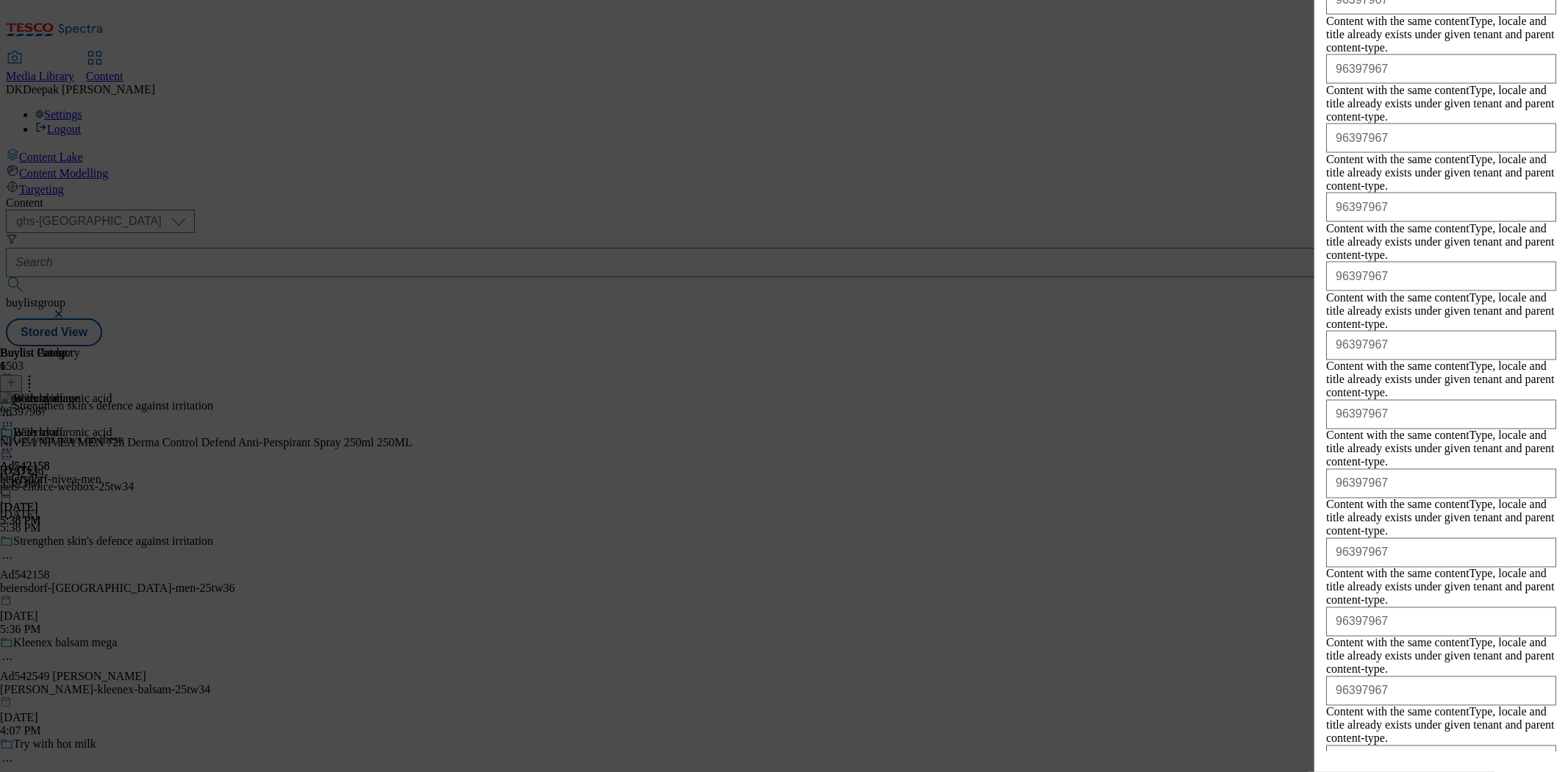
scroll to position [2042, 0]
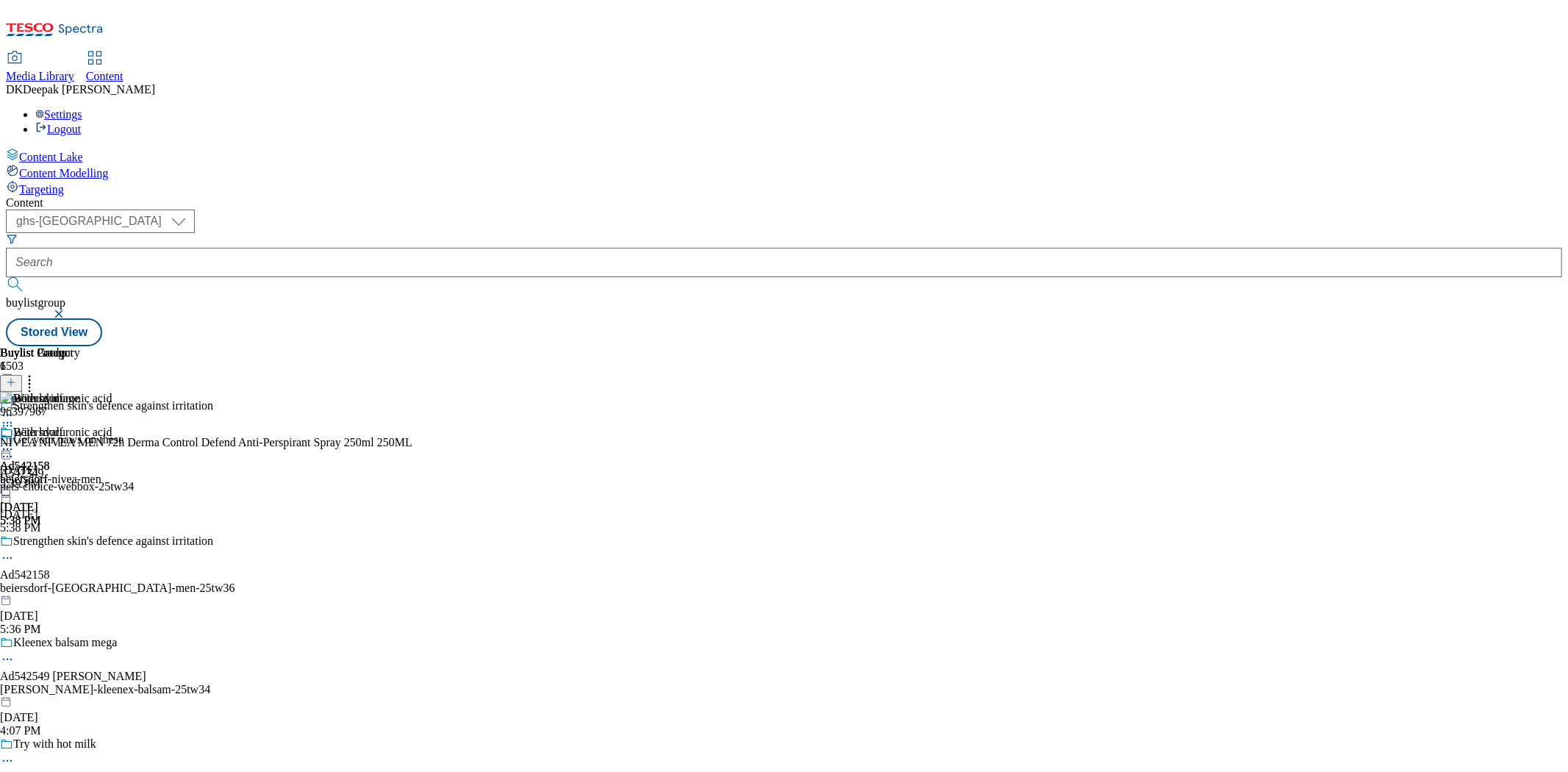
click at [14, 442] on icon at bounding box center [7, 449] width 14 height 14
click at [80, 543] on span "Preview" at bounding box center [63, 549] width 34 height 11
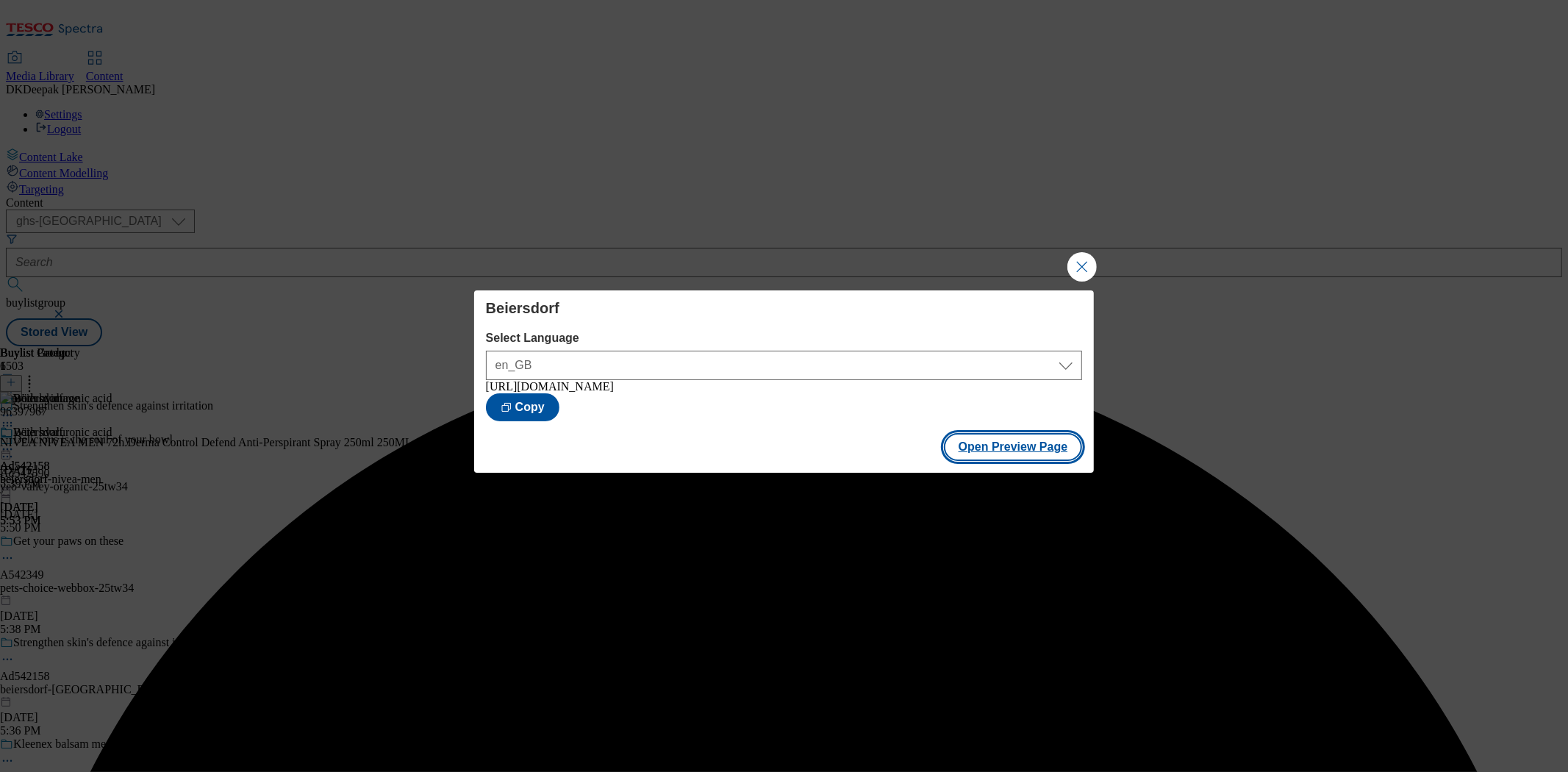
click at [1030, 454] on button "Open Preview Page" at bounding box center [1014, 446] width 139 height 28
click at [1077, 268] on button "Close Modal" at bounding box center [1082, 267] width 29 height 29
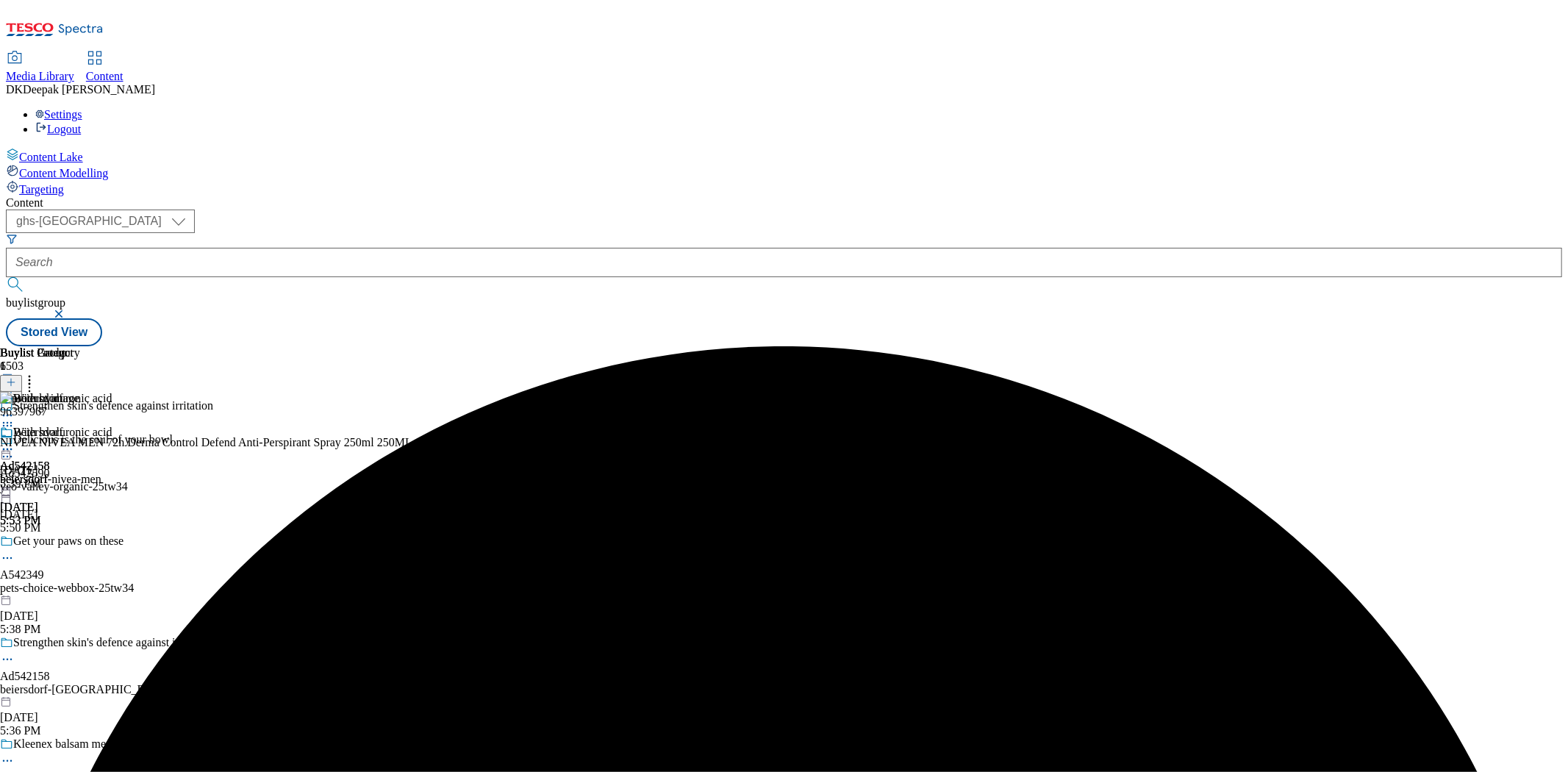
click at [14, 442] on icon at bounding box center [7, 449] width 14 height 14
click at [68, 472] on button "Edit" at bounding box center [48, 480] width 39 height 17
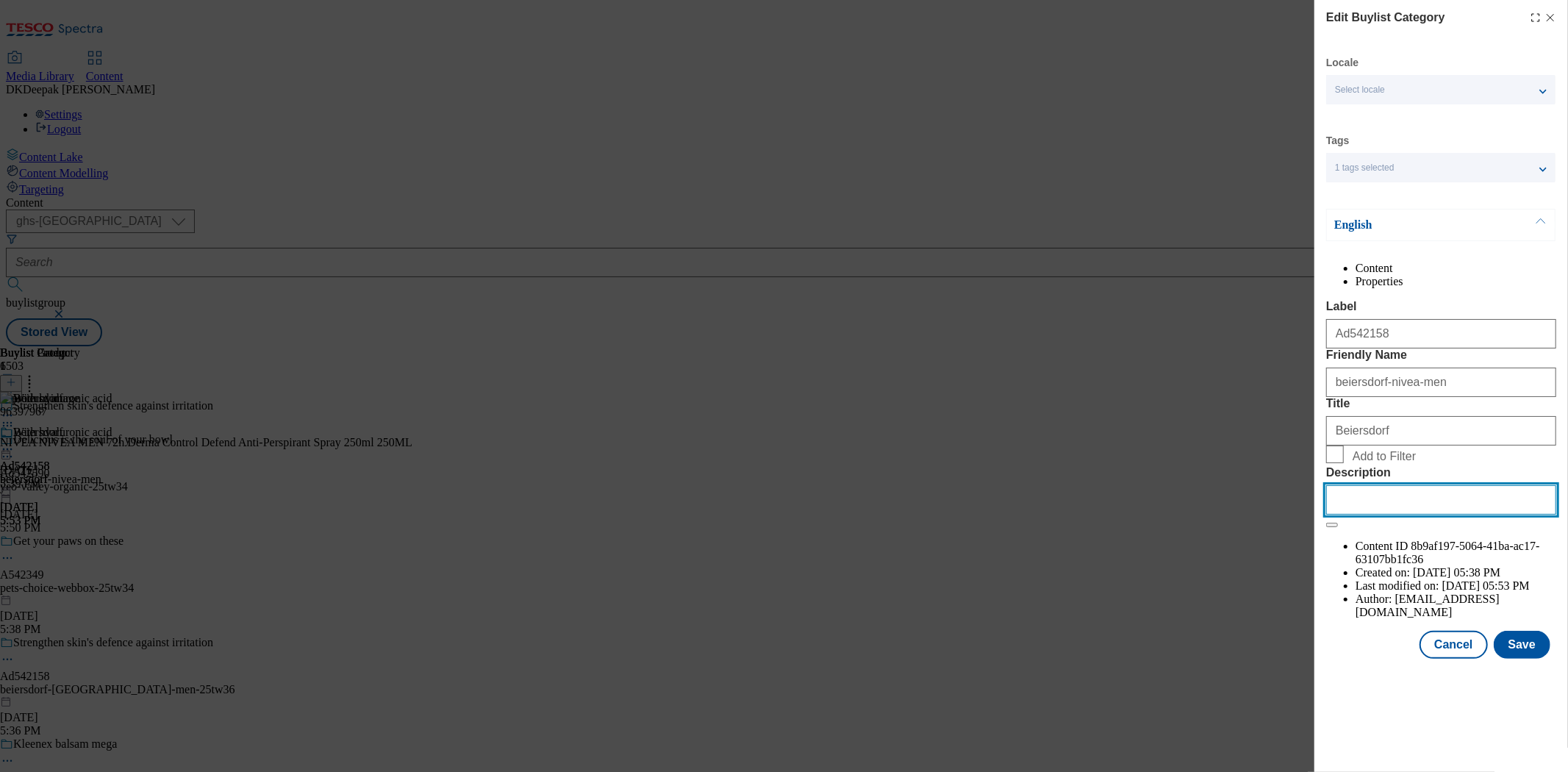
click at [1412, 515] on input "Description" at bounding box center [1441, 499] width 230 height 29
paste input "NIVEA MEN Derma Control Defend Antiperspirant Deodorant Spray 250ml"
type input "NIVEA MEN Derma Control Defend Antiperspirant Deodorant Spray 250ml"
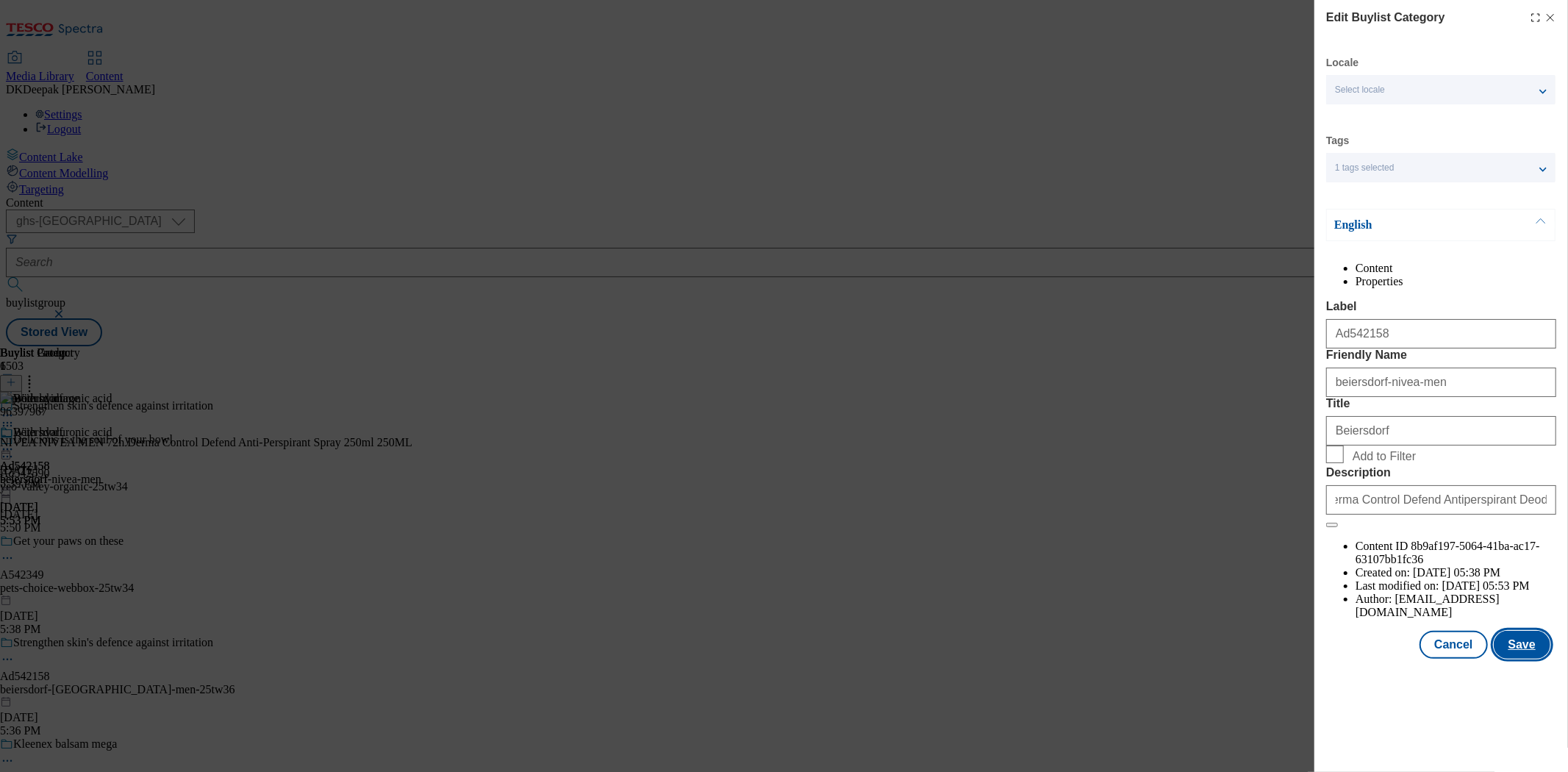
scroll to position [0, 0]
click at [1538, 659] on button "Save" at bounding box center [1522, 645] width 57 height 28
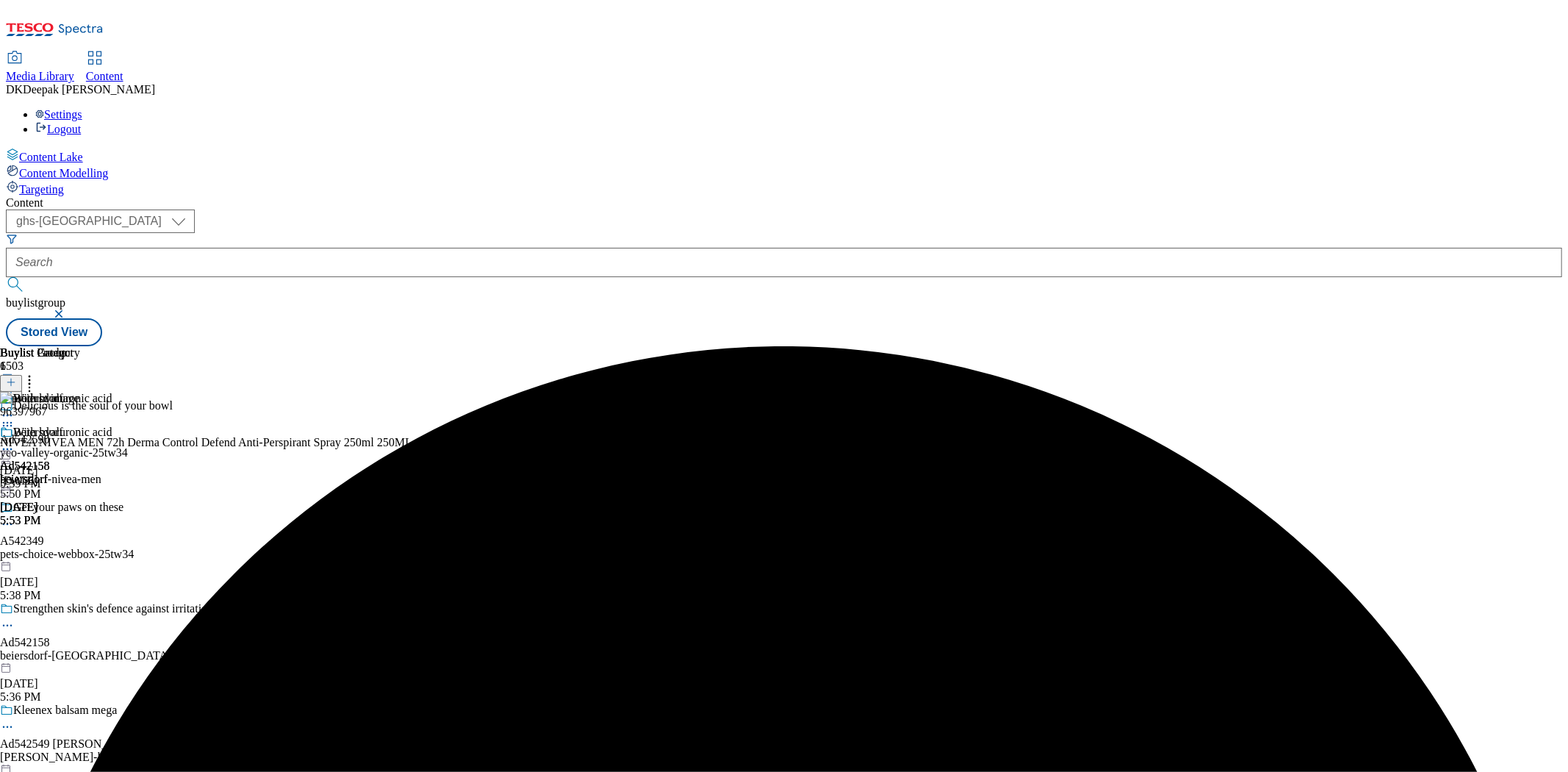
click at [14, 442] on icon at bounding box center [7, 449] width 14 height 14
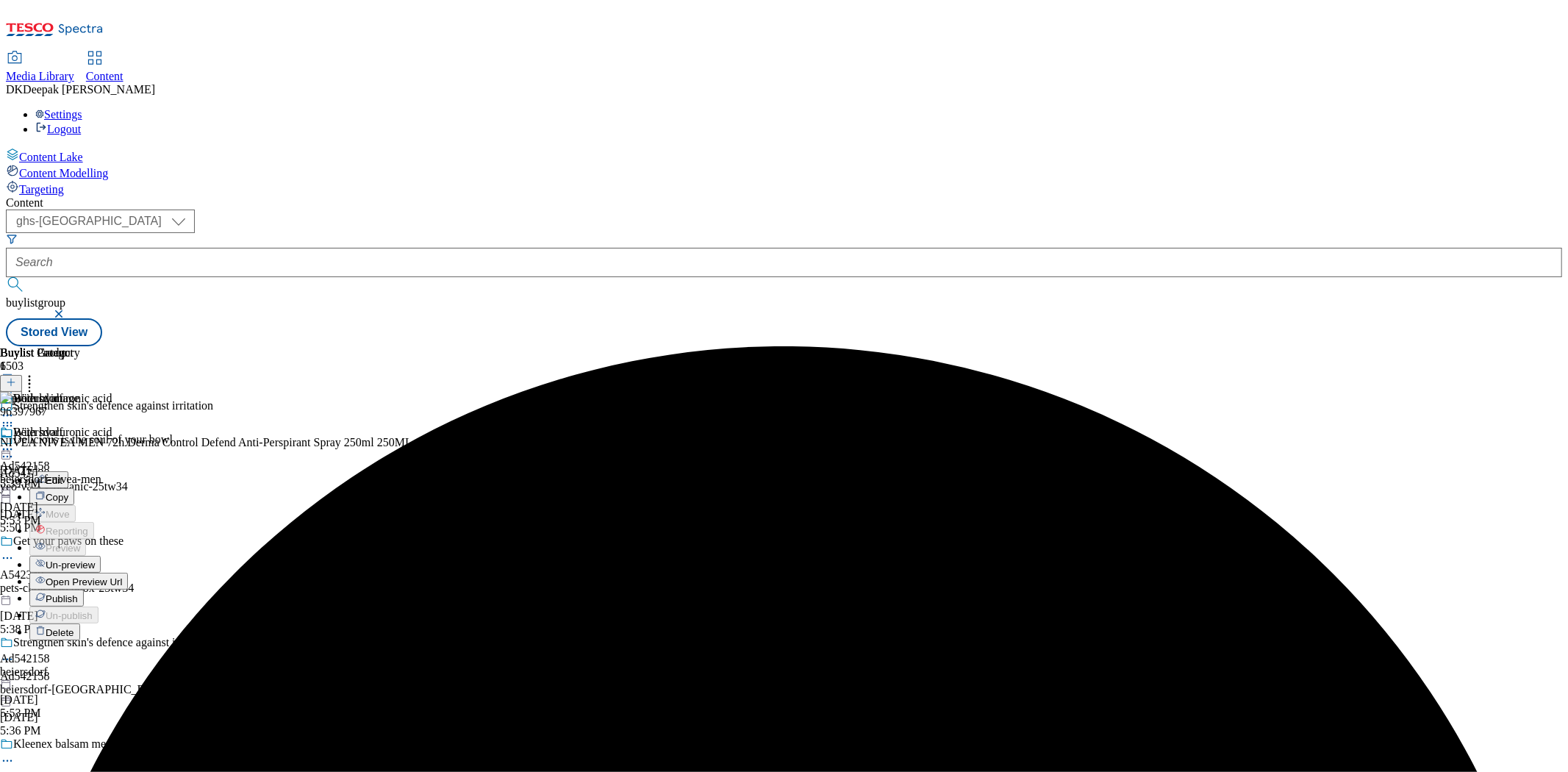
click at [68, 472] on button "Edit" at bounding box center [48, 480] width 39 height 17
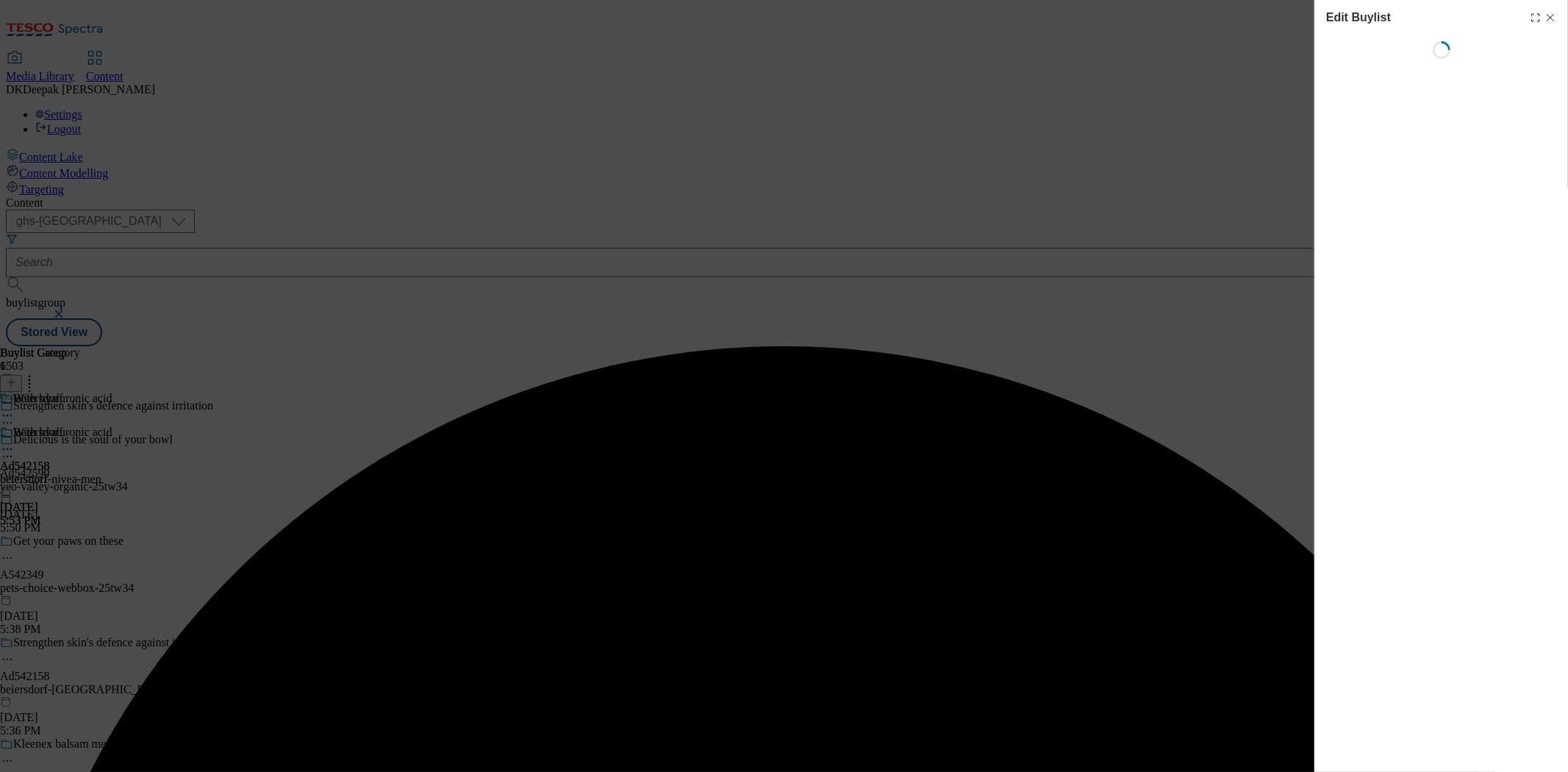
select select "tactical"
select select "supplier funded short term 1-3 weeks"
select select "dunnhumby"
select select "Banner"
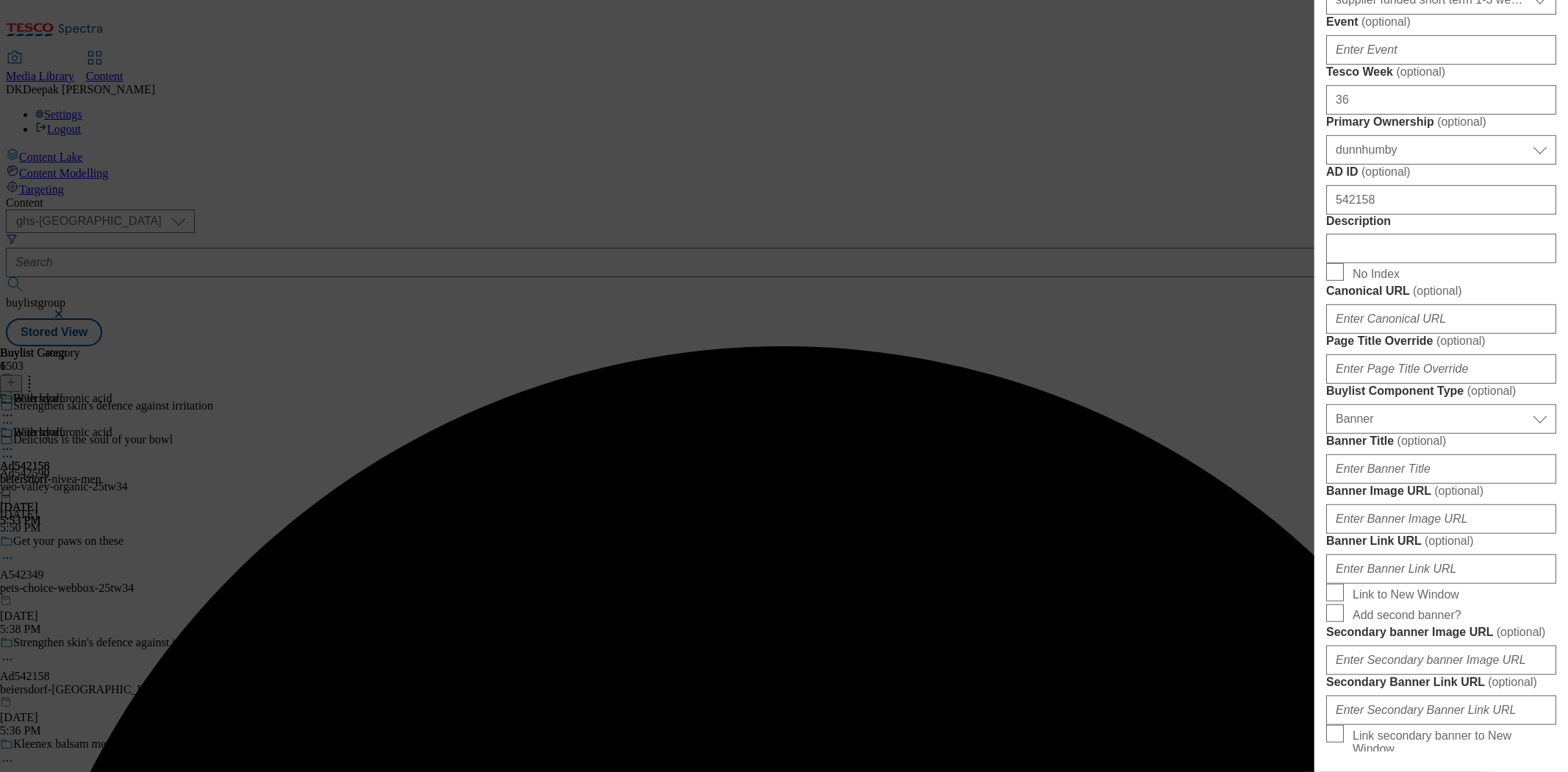
scroll to position [653, 0]
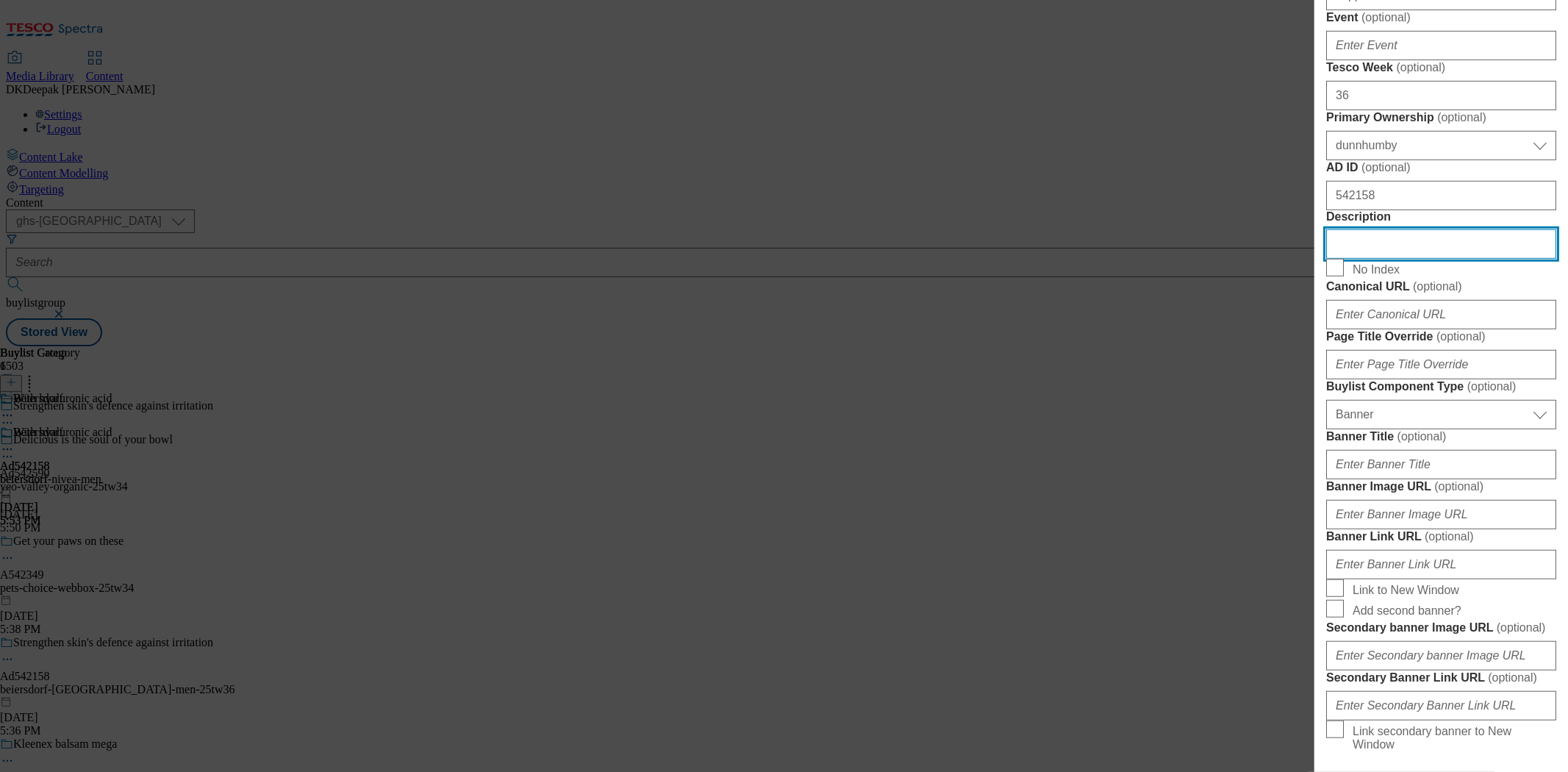
click at [1401, 259] on input "Description" at bounding box center [1441, 244] width 230 height 29
paste input "NIVEA MEN Derma Control Defend Antiperspirant Deodorant Spray 250ml"
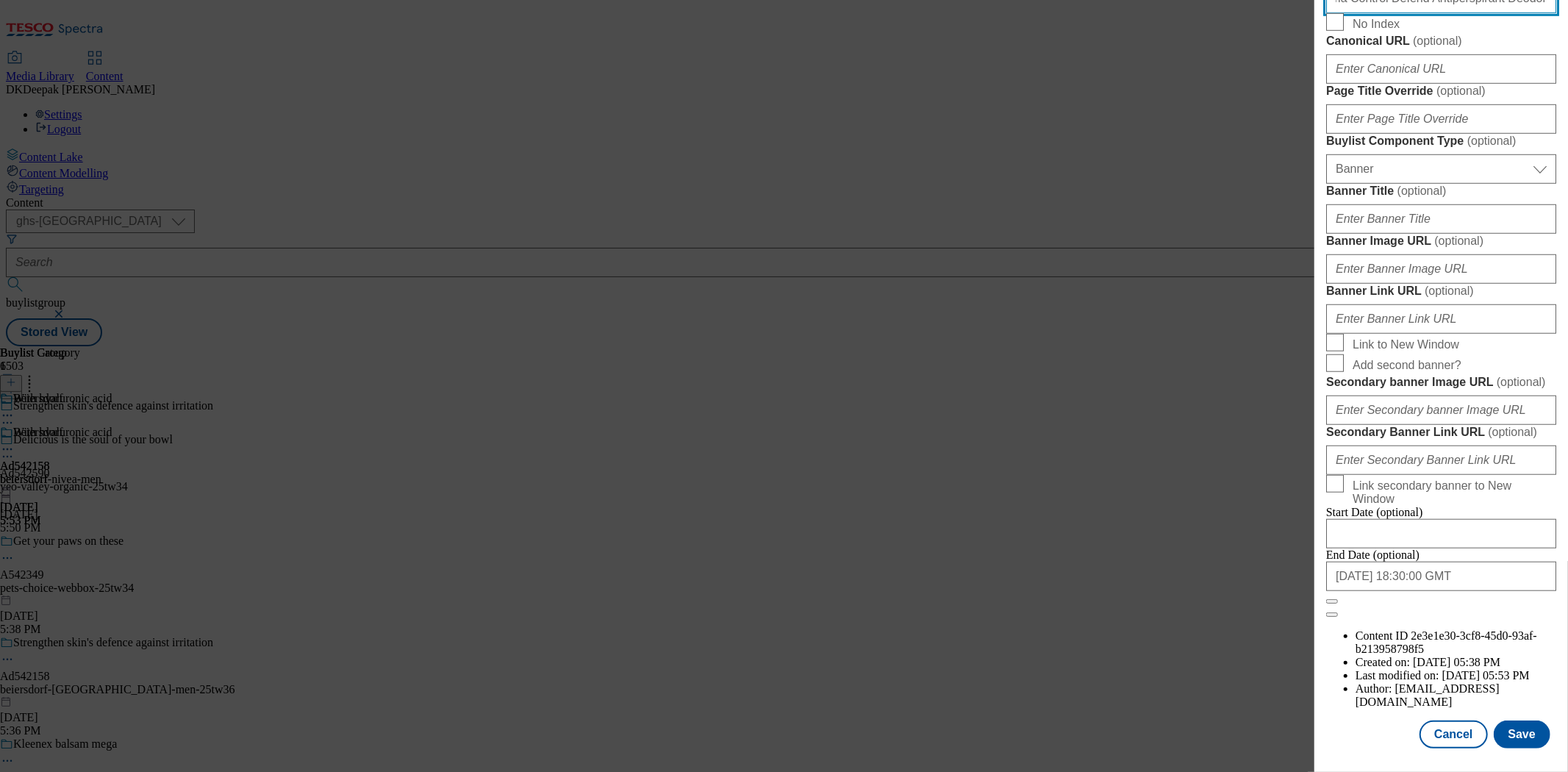
scroll to position [1455, 0]
type input "NIVEA MEN Derma Control Defend Antiperspirant Deodorant Spray 250ml"
click at [1508, 730] on button "Save" at bounding box center [1522, 734] width 57 height 28
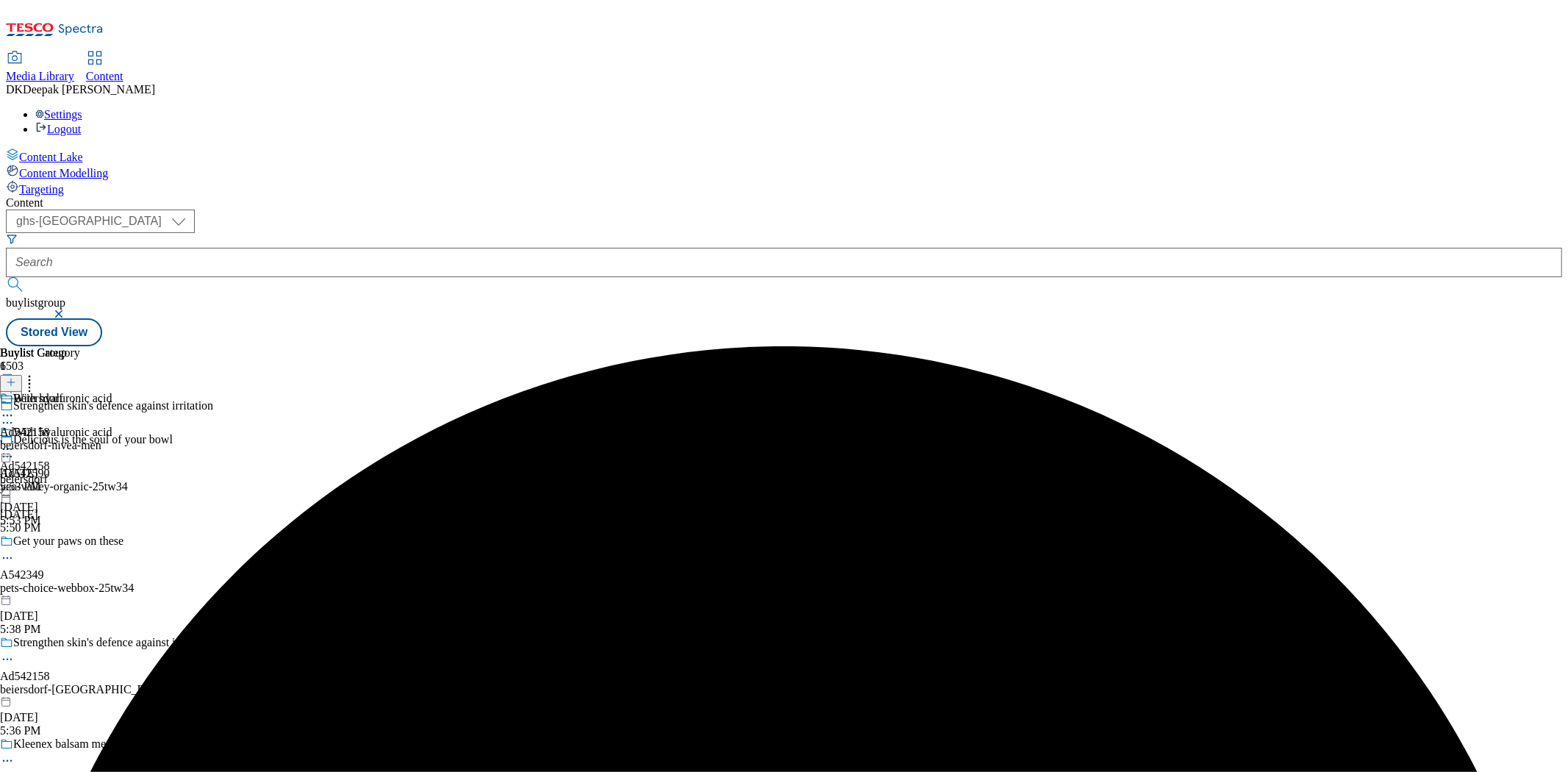
click at [235, 652] on div at bounding box center [118, 661] width 235 height 18
click at [68, 682] on button "Edit" at bounding box center [48, 690] width 39 height 17
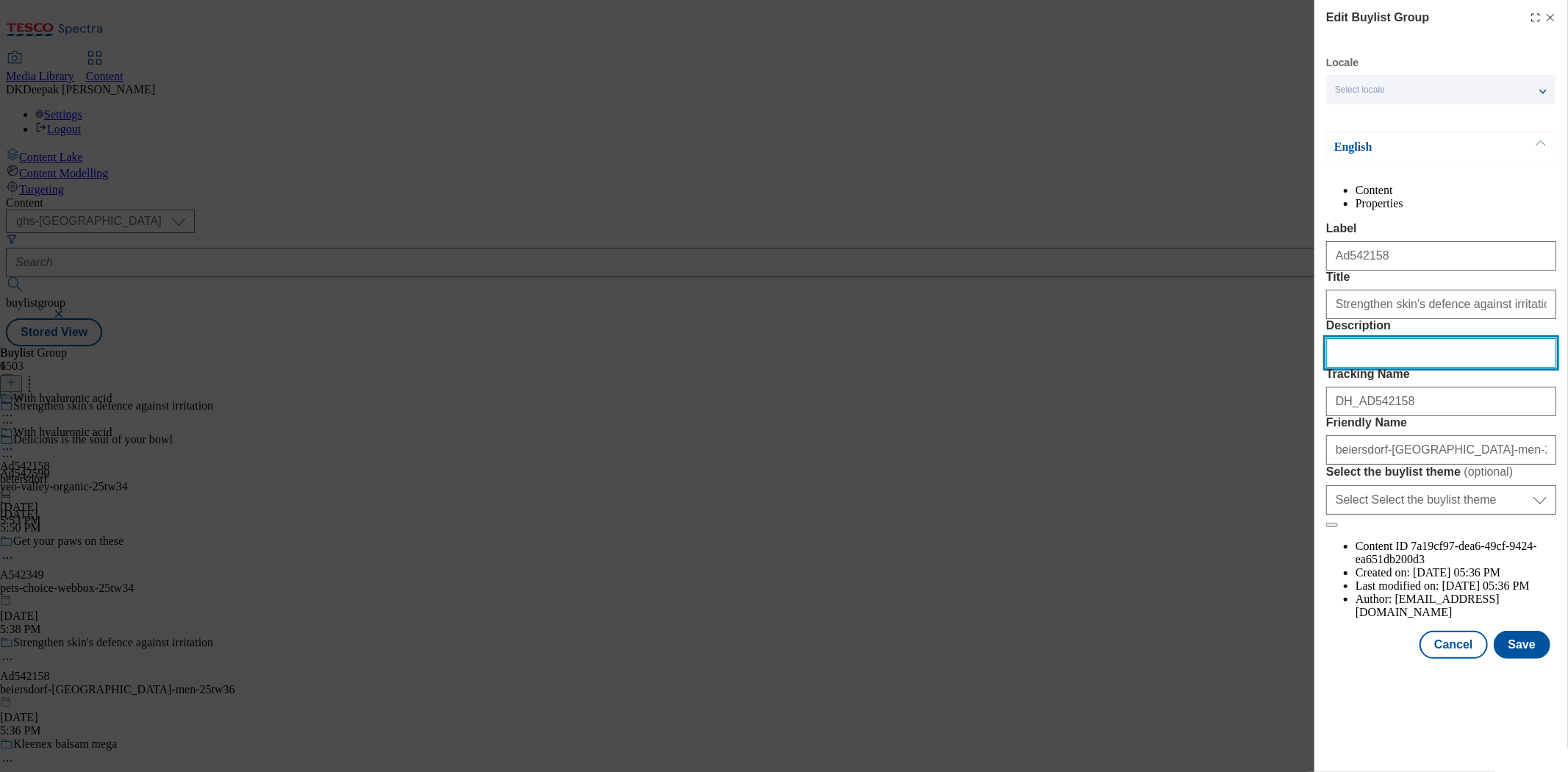
click at [1408, 367] on input "Description" at bounding box center [1441, 352] width 230 height 29
paste input "NIVEA MEN Derma Control Defend Antiperspirant Deodorant Spray 250ml"
type input "NIVEA MEN Derma Control Defend Antiperspirant Deodorant Spray 250ml"
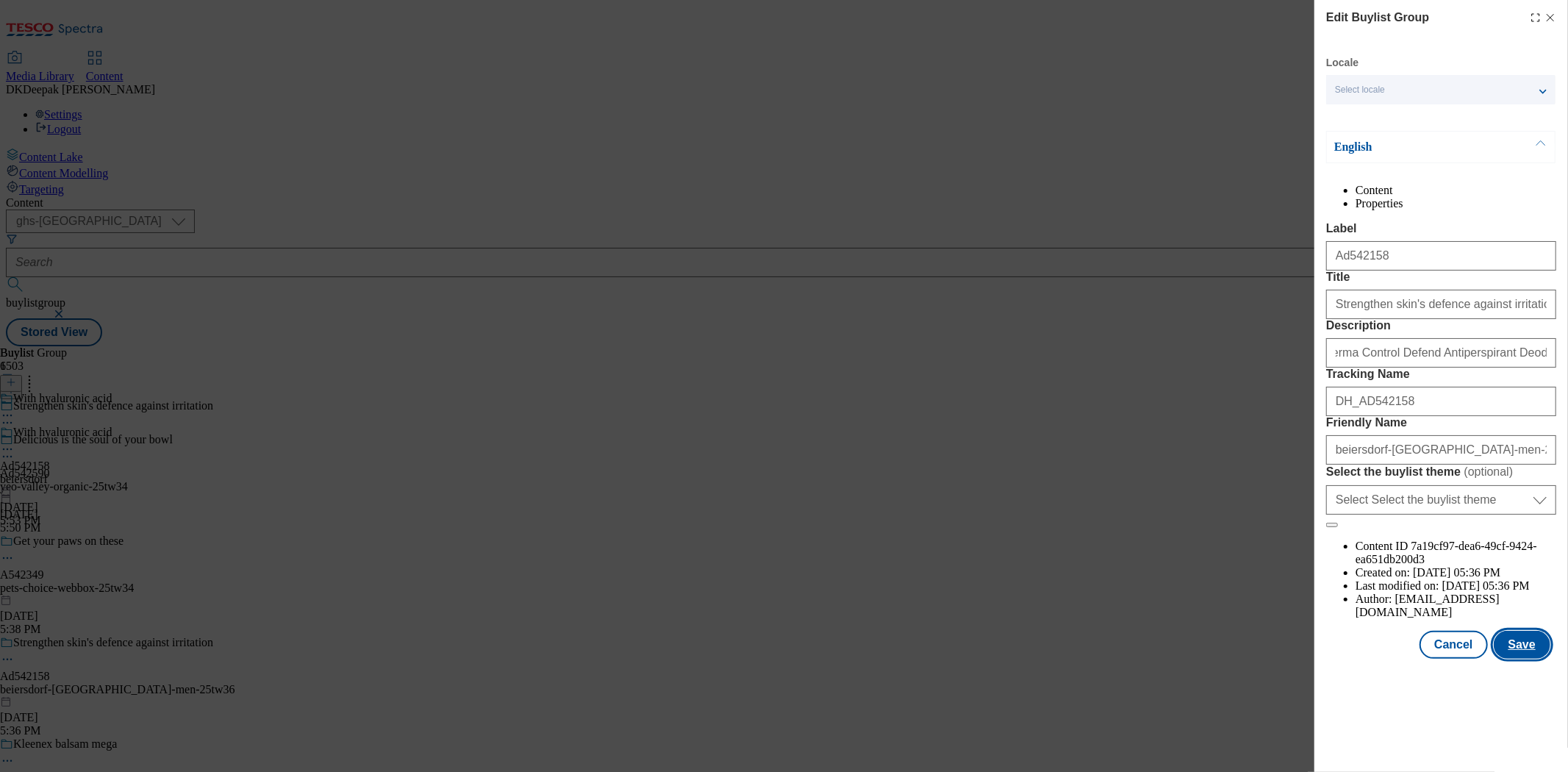
scroll to position [0, 0]
click at [1541, 659] on button "Save" at bounding box center [1522, 645] width 57 height 28
